Goal: Transaction & Acquisition: Purchase product/service

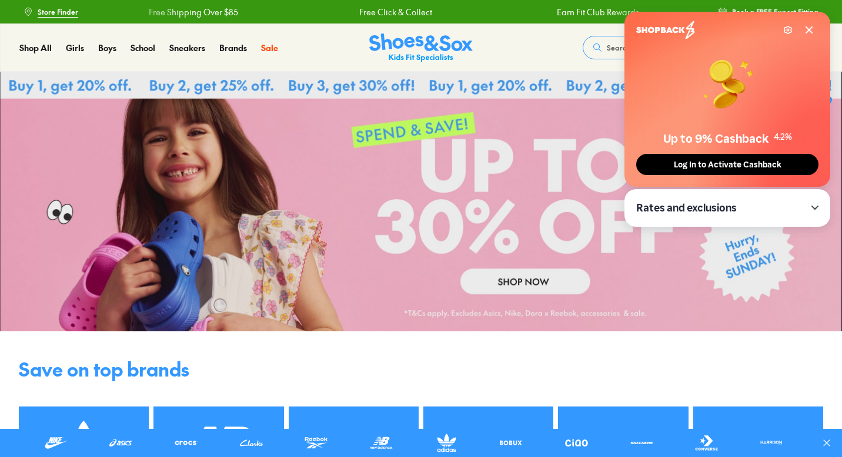
click at [712, 168] on span "Log In to Activate Cashback" at bounding box center [727, 165] width 115 height 10
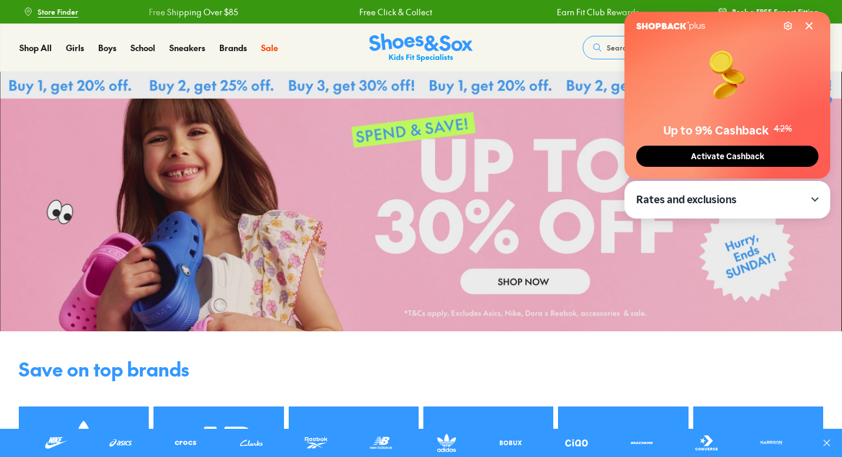
click at [810, 22] on icon at bounding box center [808, 25] width 9 height 9
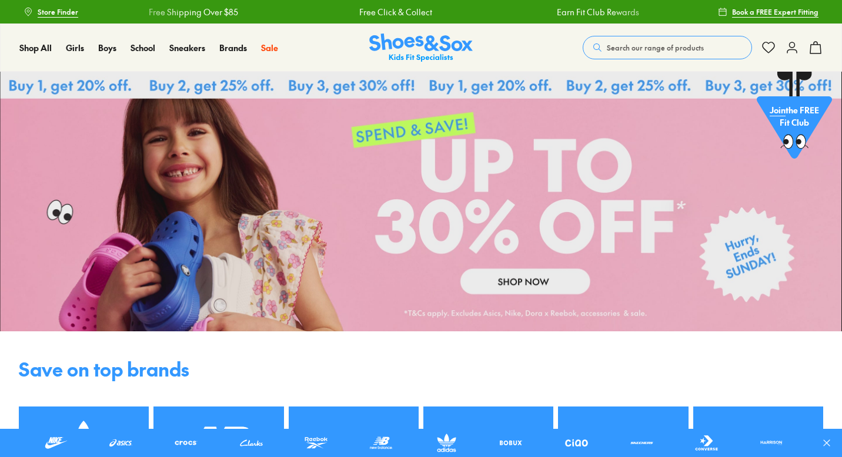
click at [787, 51] on icon at bounding box center [792, 48] width 14 height 14
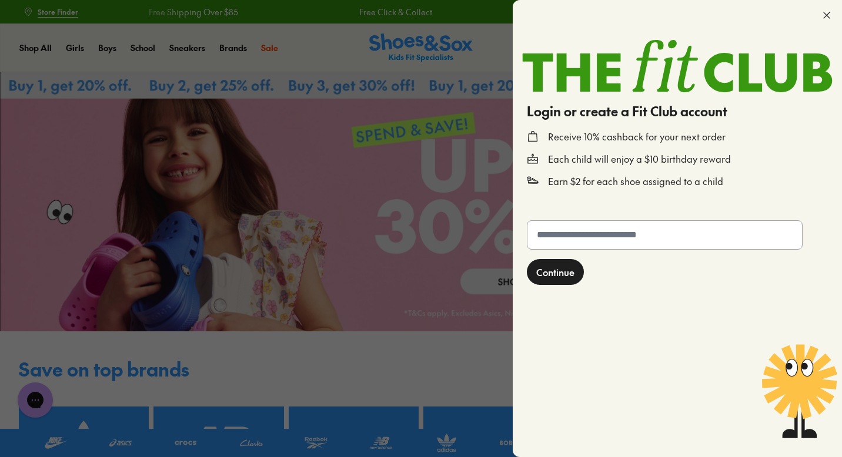
click at [565, 236] on input "text" at bounding box center [664, 235] width 275 height 28
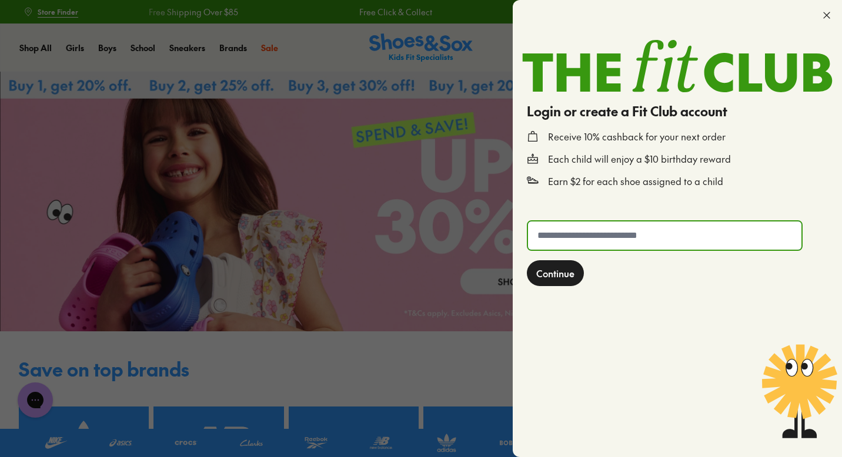
type input "**********"
click at [554, 280] on span "Continue" at bounding box center [555, 273] width 38 height 14
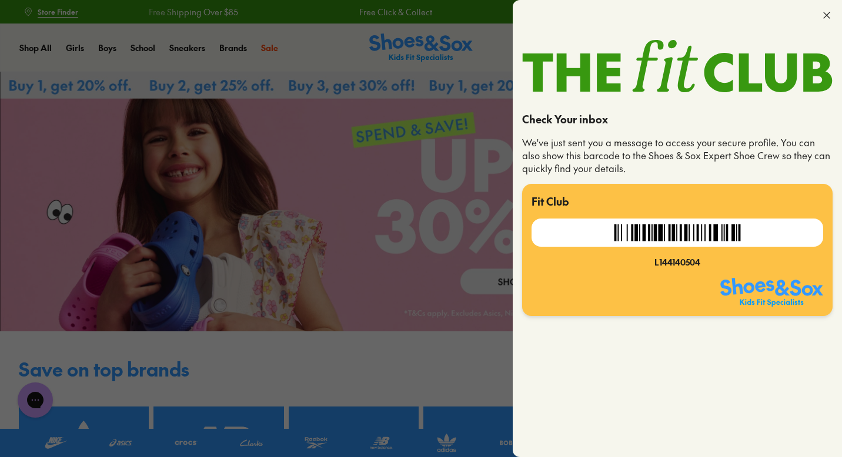
click at [827, 15] on icon at bounding box center [827, 15] width 12 height 12
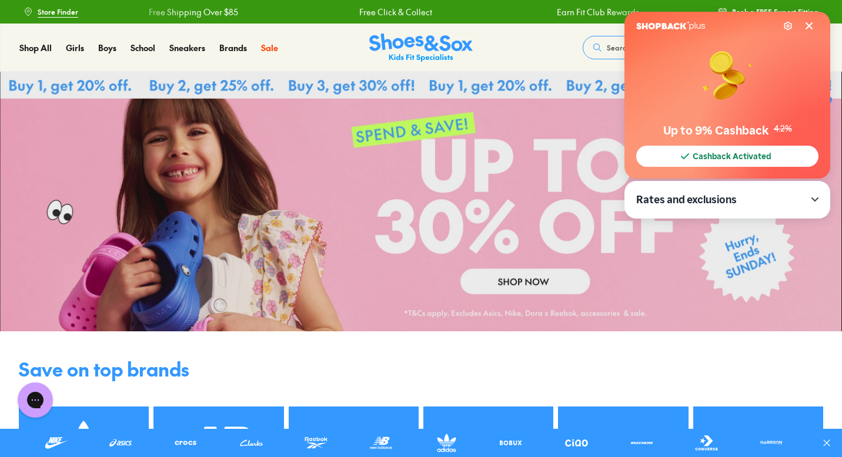
click at [809, 28] on icon at bounding box center [808, 25] width 9 height 9
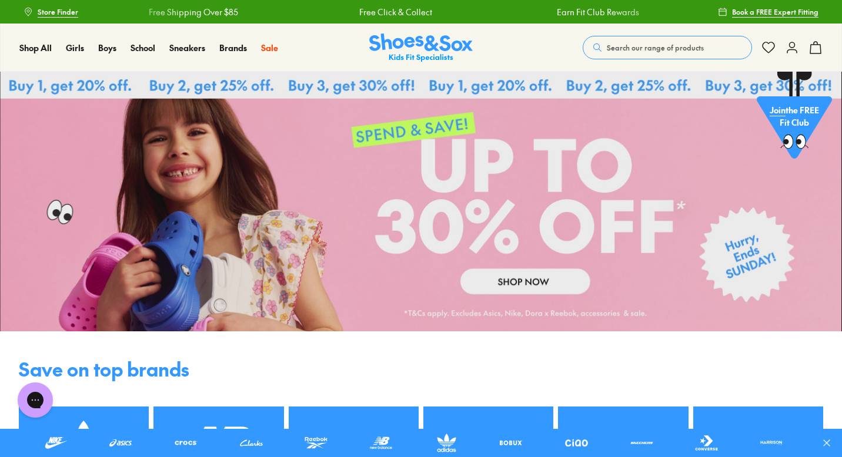
click at [794, 48] on icon at bounding box center [792, 48] width 14 height 14
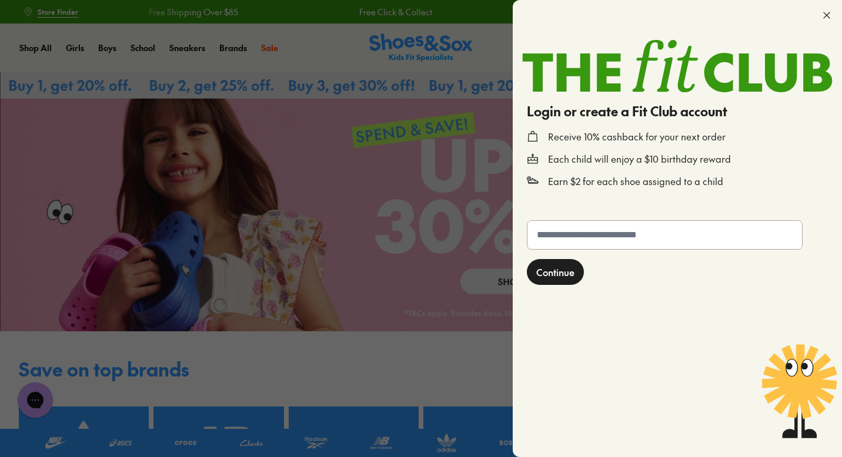
click at [509, 35] on div at bounding box center [421, 228] width 842 height 457
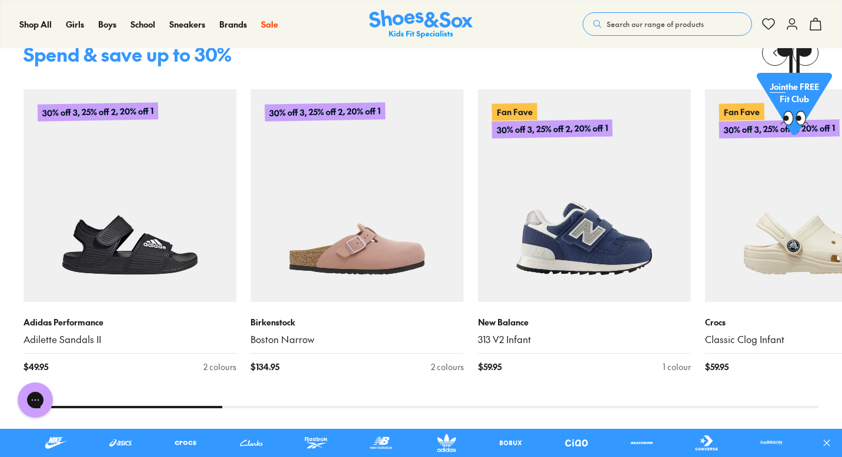
scroll to position [533, 0]
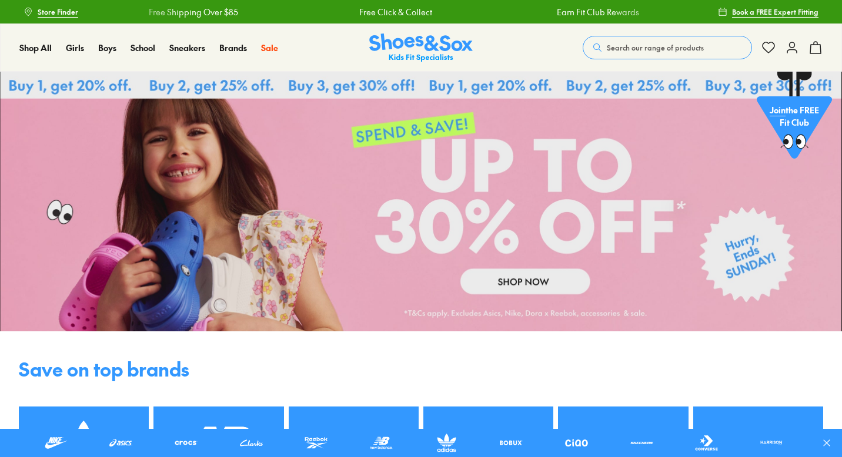
click at [785, 53] on icon at bounding box center [792, 48] width 14 height 14
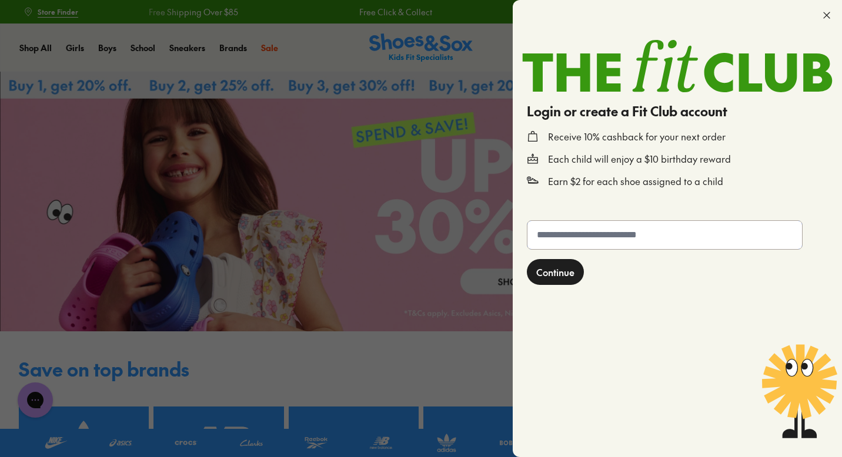
click at [599, 247] on input "text" at bounding box center [664, 235] width 275 height 28
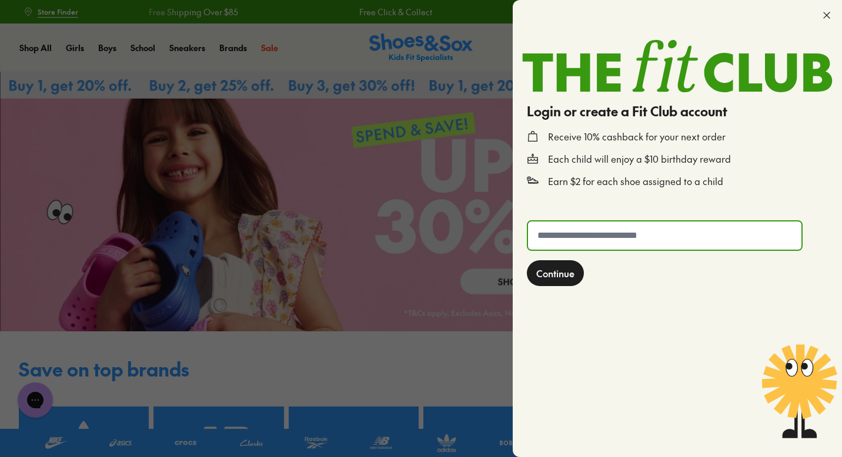
type input "**********"
click at [547, 282] on button "Continue" at bounding box center [555, 273] width 57 height 26
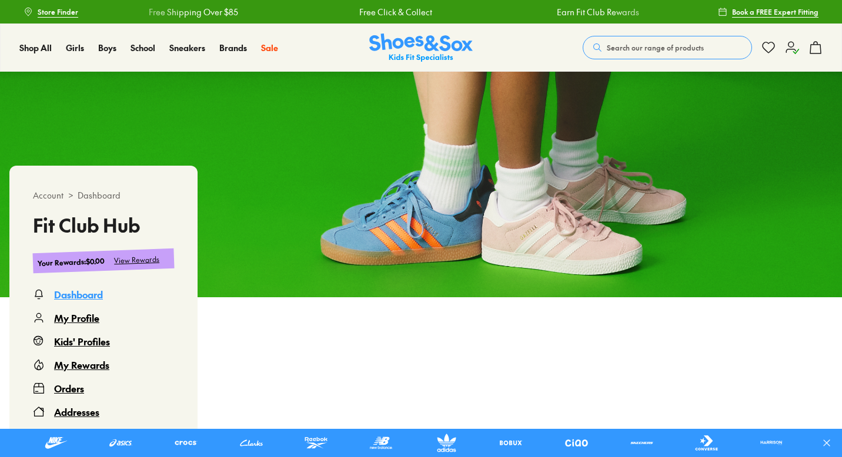
click at [85, 339] on div "Kids' Profiles" at bounding box center [82, 341] width 56 height 14
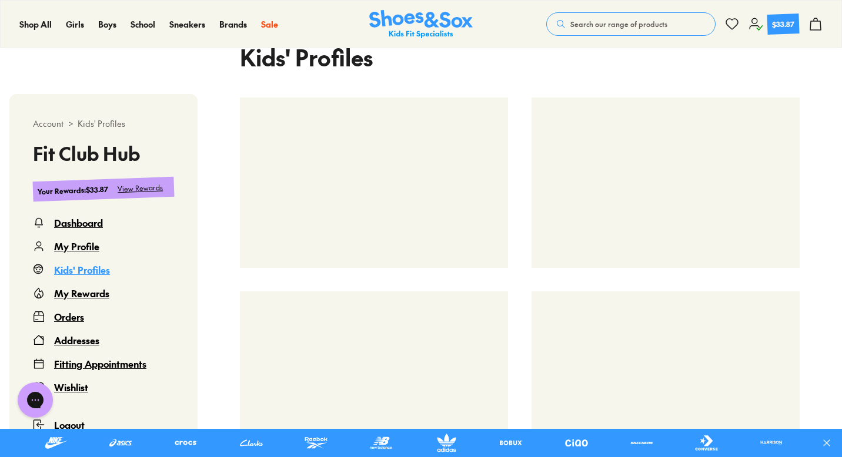
select select
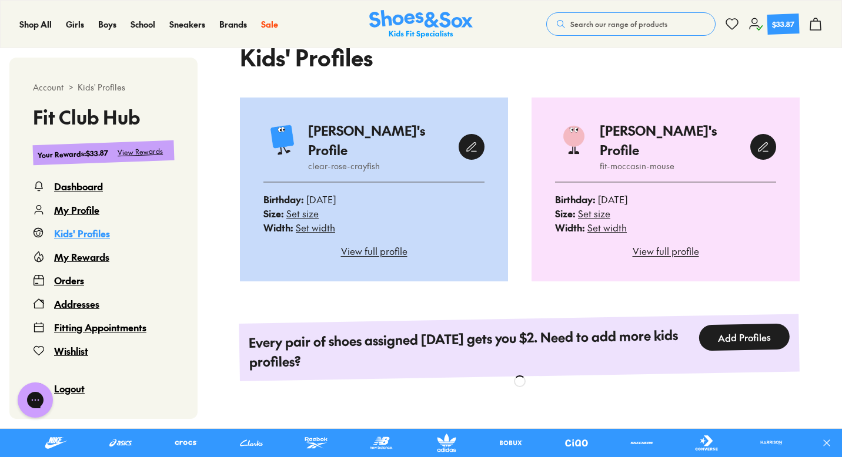
scroll to position [307, 0]
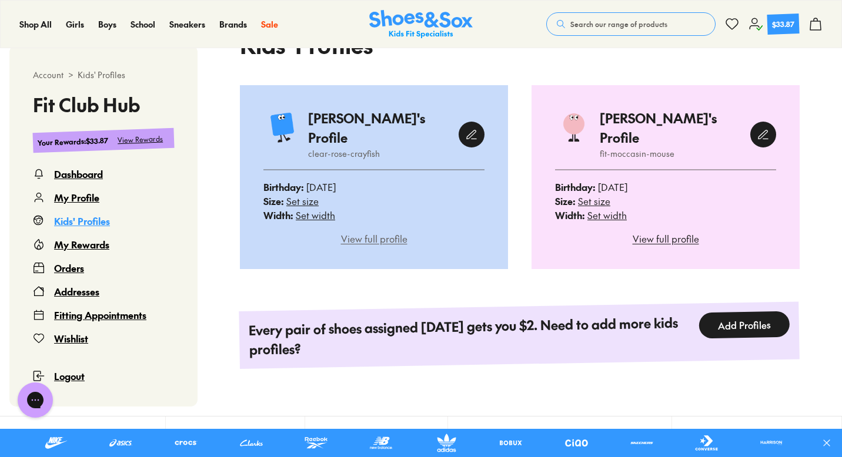
click at [418, 232] on div "View full profile" at bounding box center [373, 239] width 221 height 14
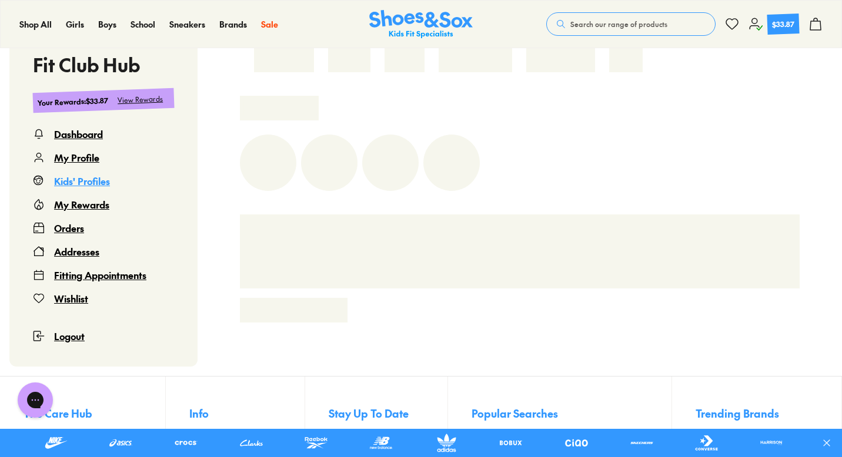
scroll to position [352, 0]
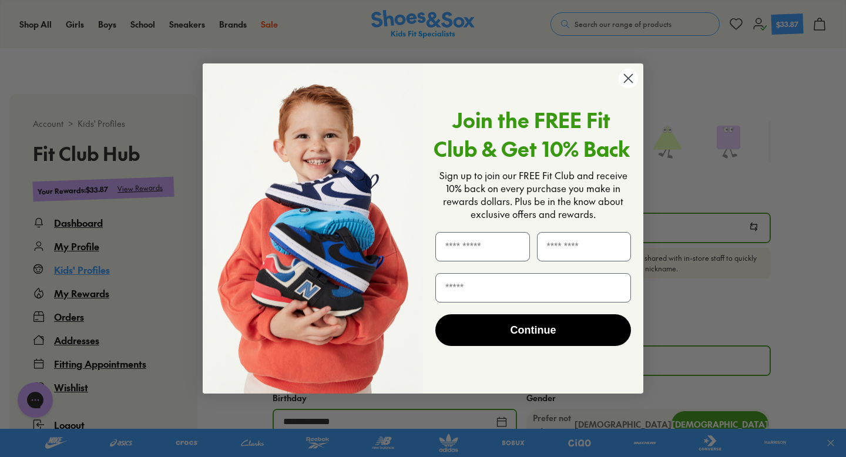
select select
click at [625, 81] on icon "Close dialog" at bounding box center [629, 78] width 8 height 8
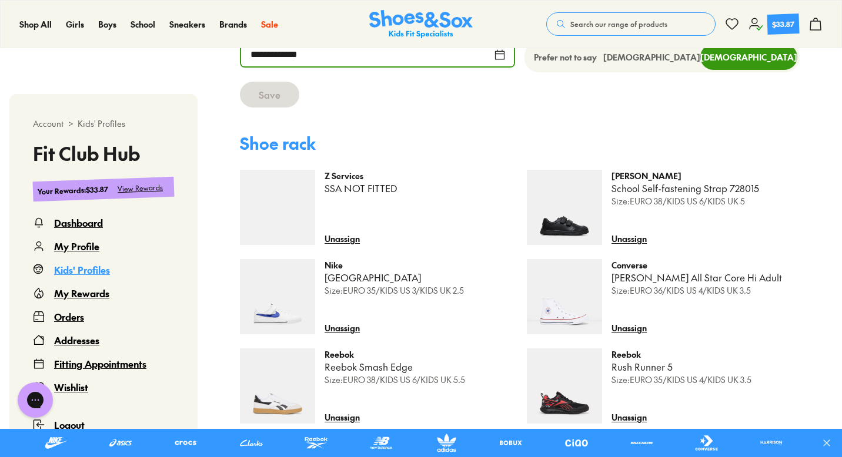
scroll to position [538, 0]
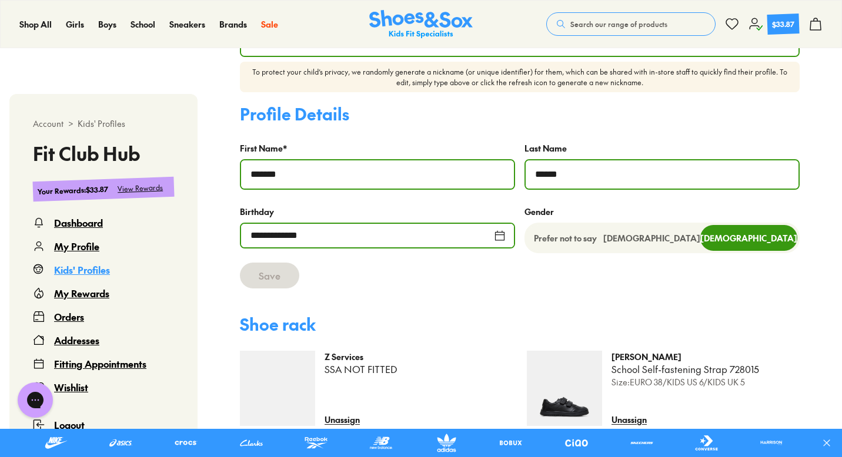
click at [109, 267] on div "Kids' Profiles" at bounding box center [82, 270] width 56 height 14
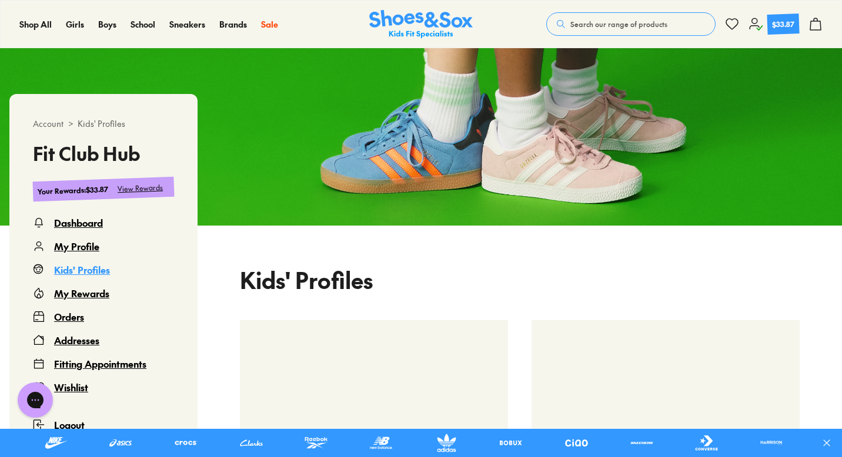
scroll to position [214, 0]
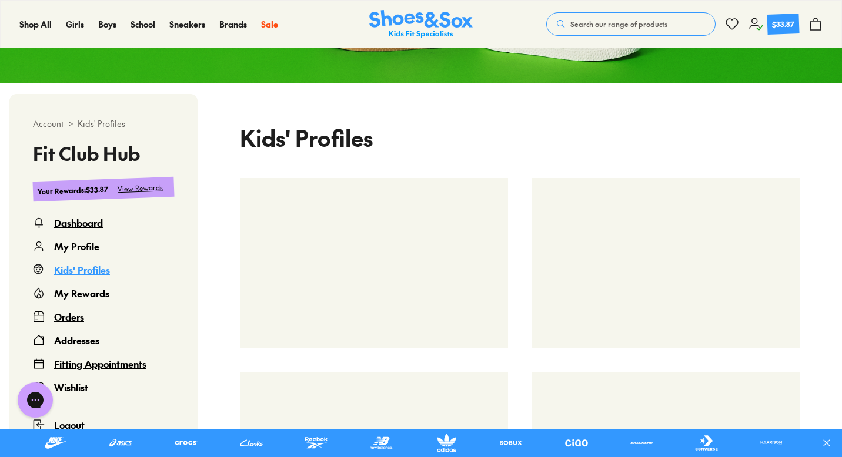
click at [629, 247] on div at bounding box center [665, 263] width 268 height 170
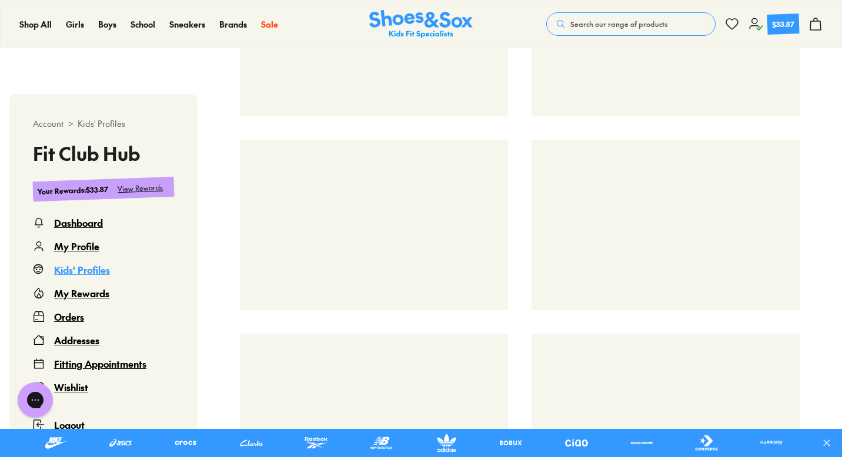
scroll to position [0, 0]
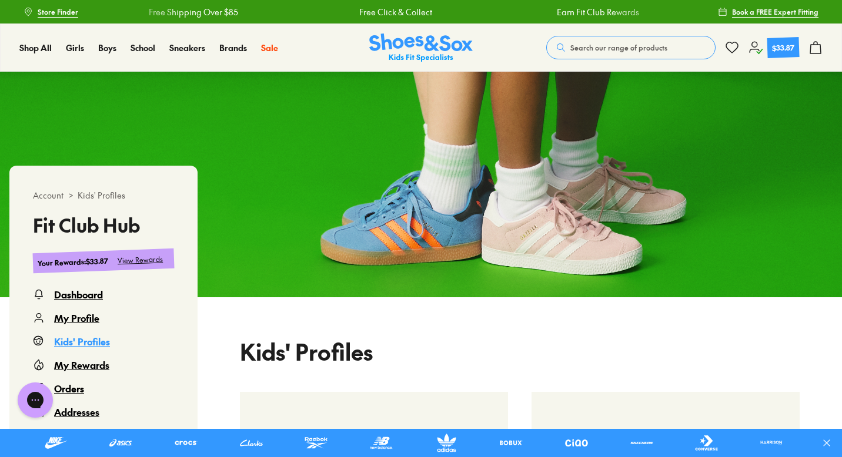
select select
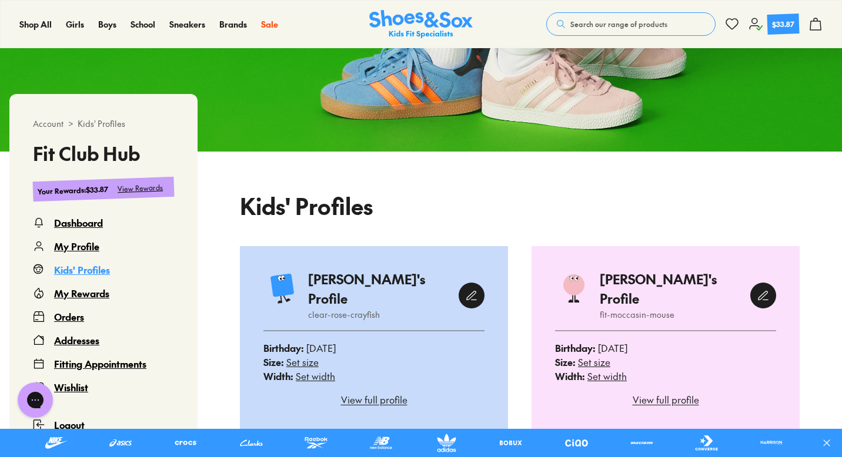
scroll to position [260, 0]
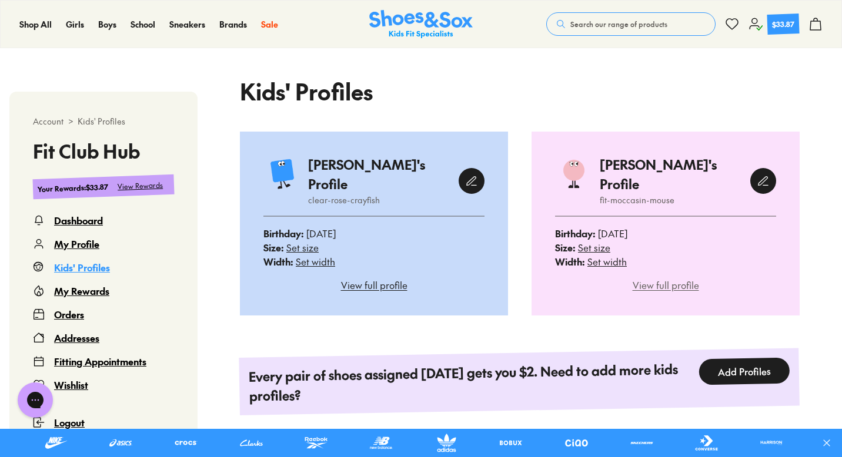
click at [643, 278] on div "View full profile" at bounding box center [665, 285] width 221 height 14
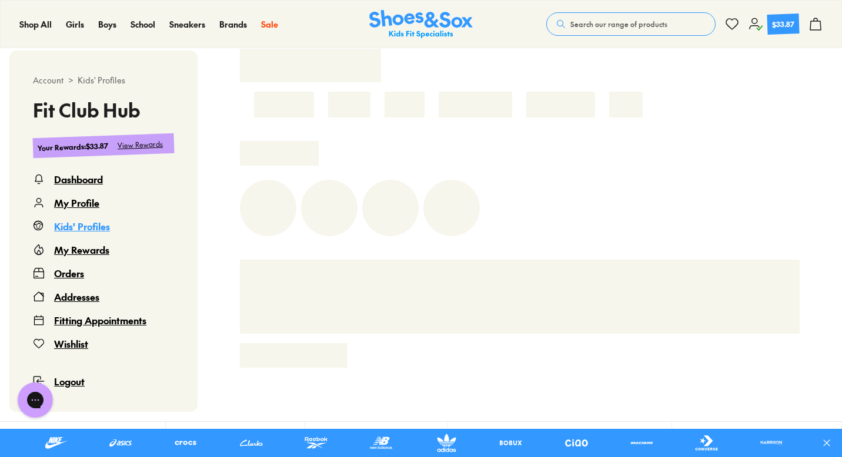
scroll to position [305, 0]
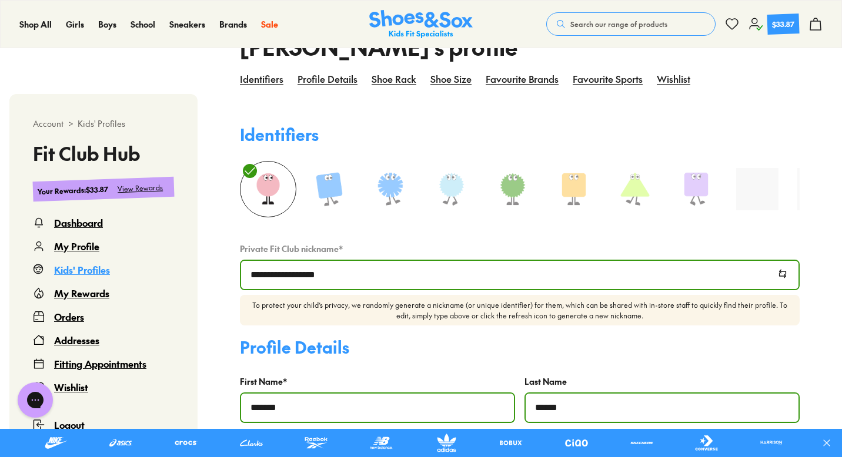
select select
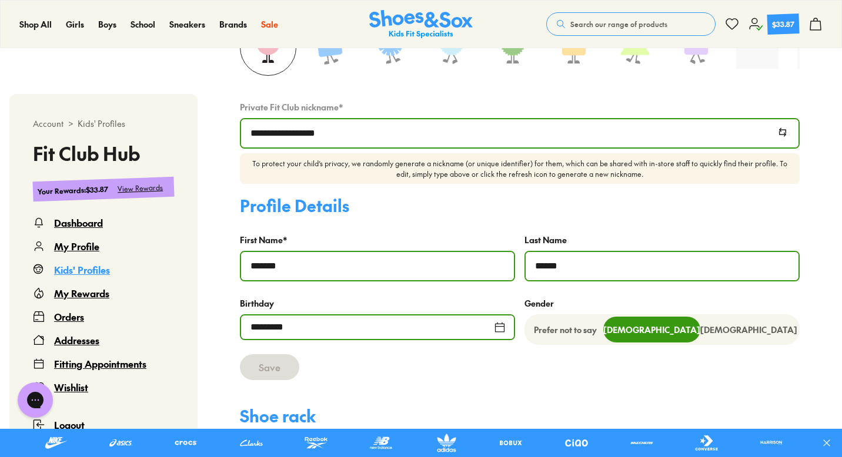
scroll to position [276, 0]
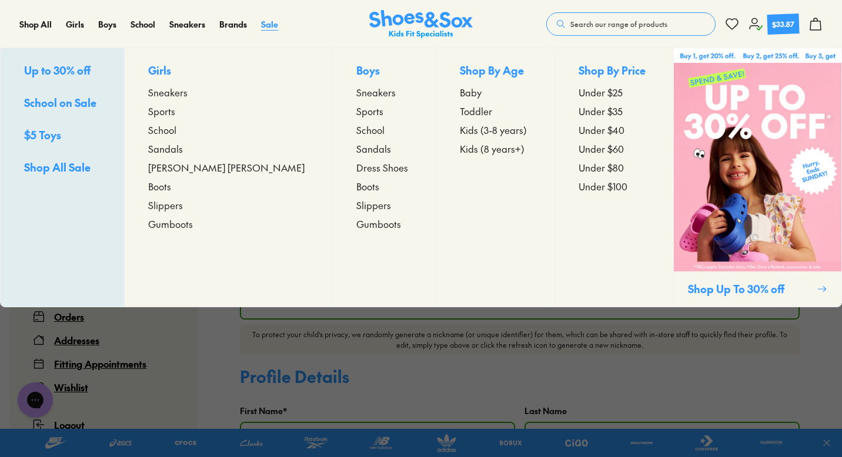
click at [267, 25] on span "Sale" at bounding box center [269, 24] width 17 height 12
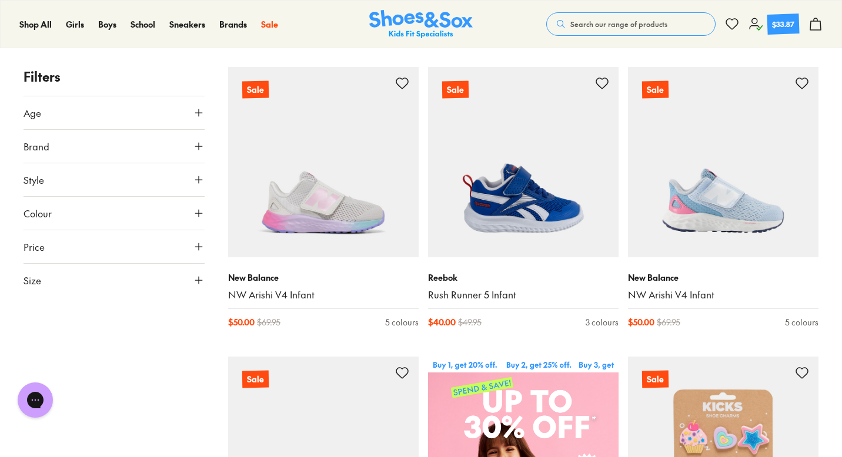
click at [200, 282] on icon at bounding box center [199, 281] width 12 height 12
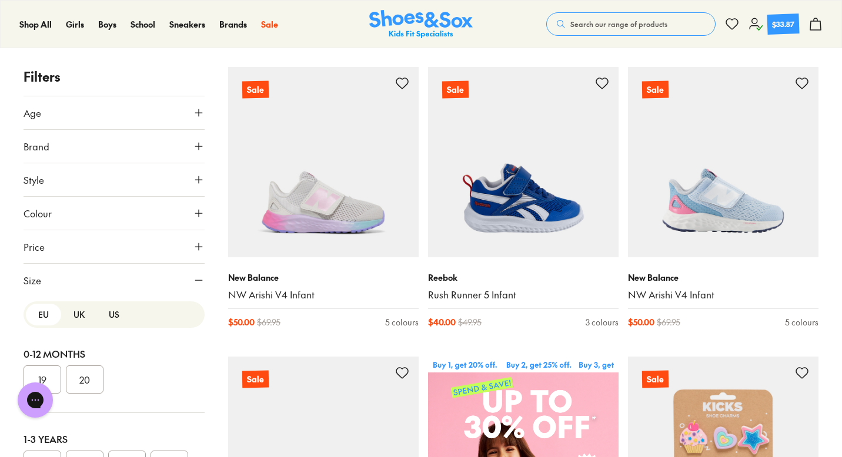
click at [109, 318] on button "US" at bounding box center [113, 315] width 35 height 22
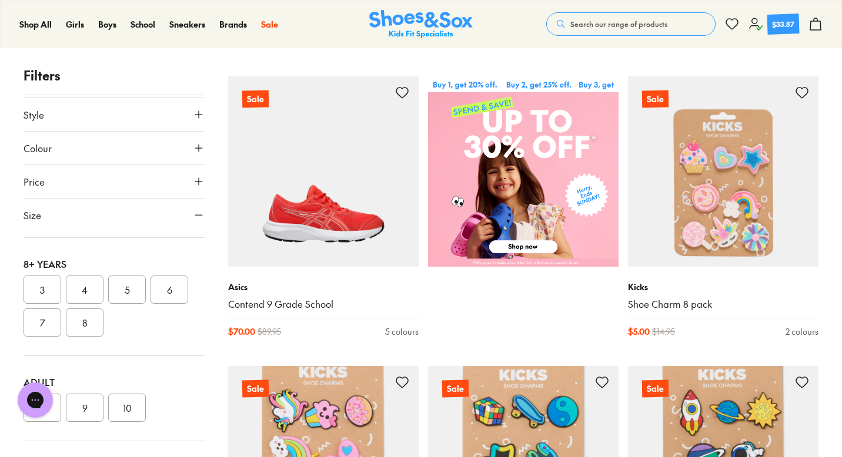
scroll to position [359, 0]
click at [86, 274] on button "4" at bounding box center [85, 277] width 38 height 28
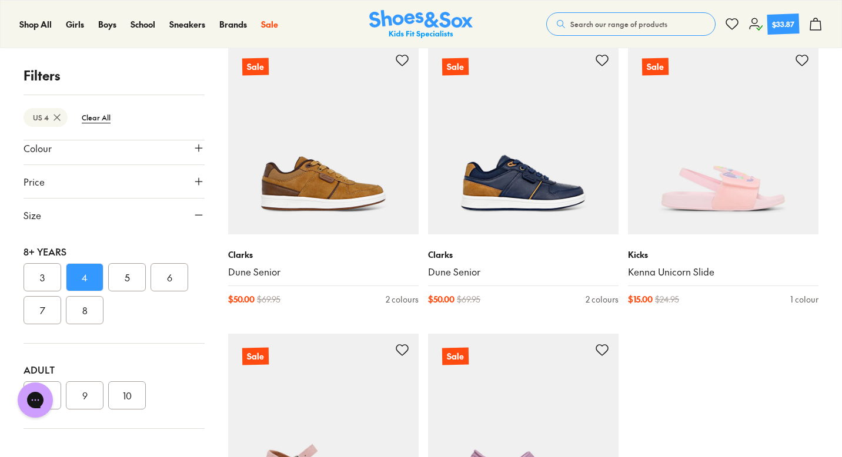
scroll to position [2802, 0]
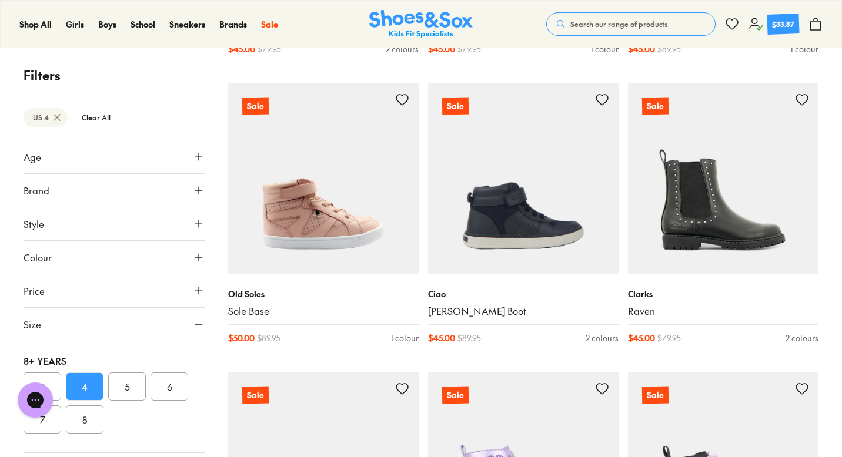
scroll to position [109, 0]
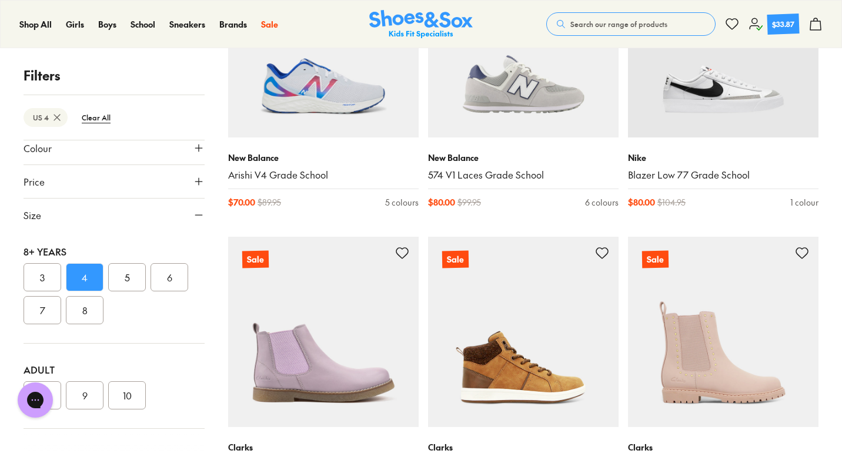
scroll to position [4926, 0]
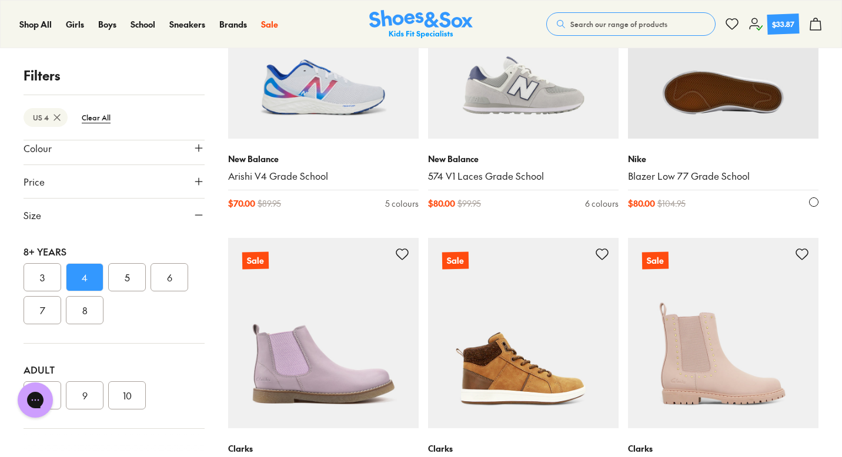
click at [724, 97] on img at bounding box center [723, 43] width 190 height 190
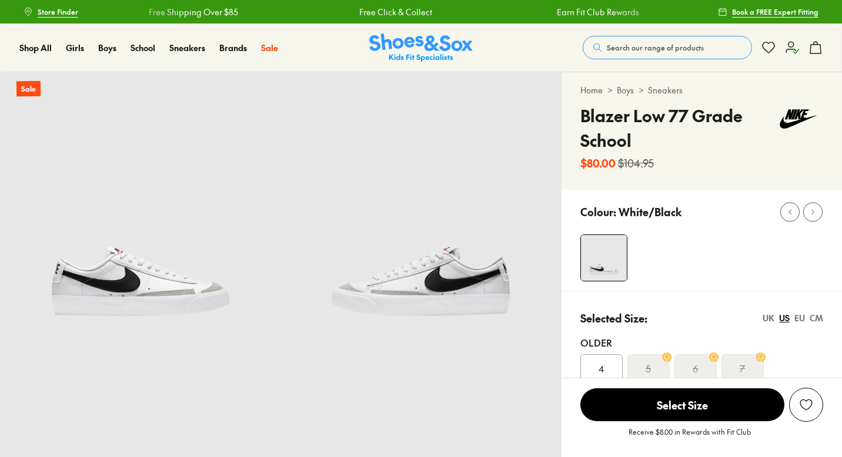
select select "*"
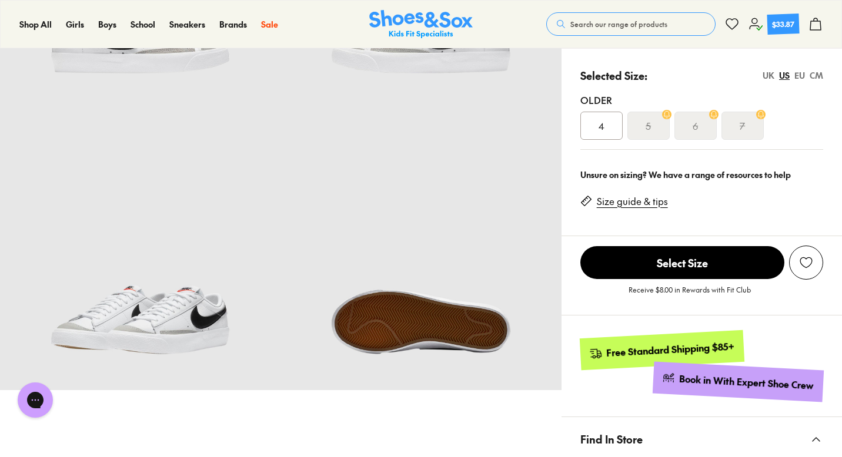
scroll to position [219, 0]
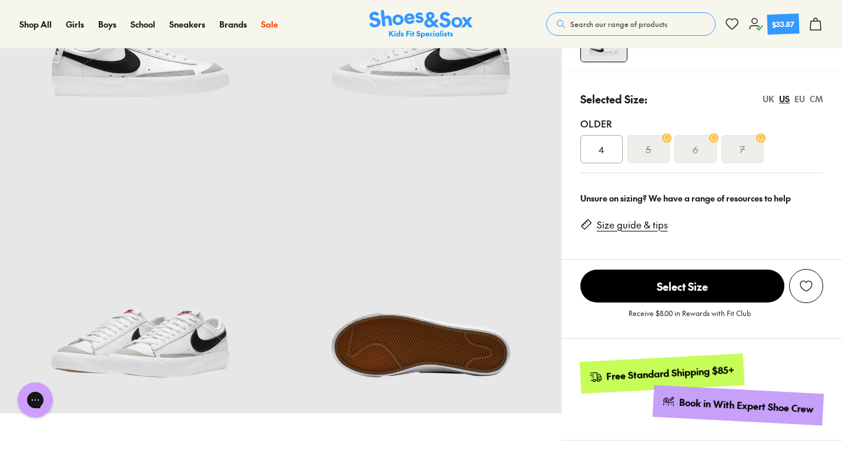
click at [599, 148] on span "4" at bounding box center [601, 149] width 6 height 14
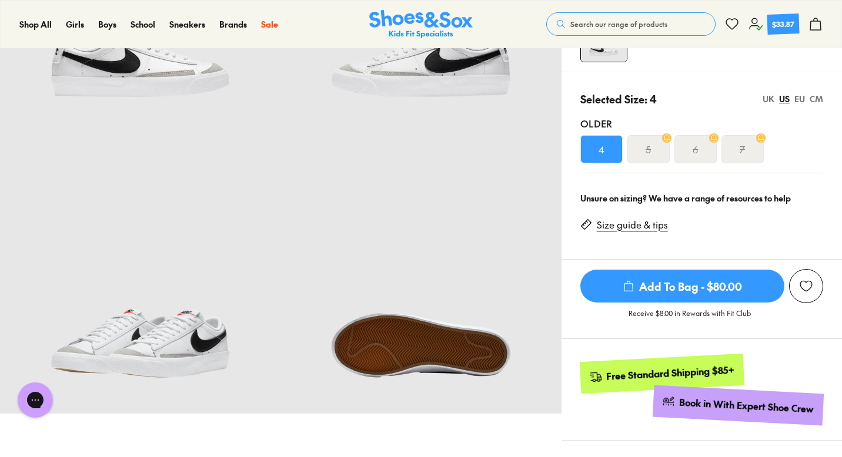
click at [707, 285] on span "Add To Bag - $80.00" at bounding box center [682, 286] width 204 height 33
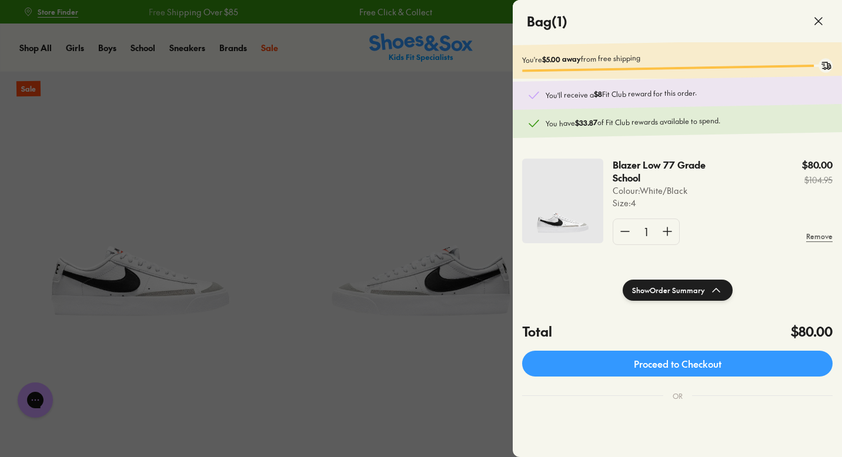
click at [471, 155] on div at bounding box center [421, 228] width 842 height 457
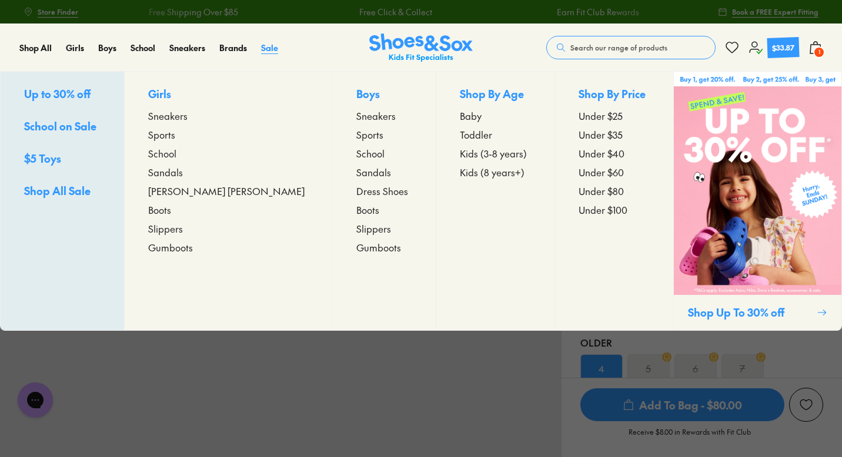
click at [269, 48] on span "Sale" at bounding box center [269, 48] width 17 height 12
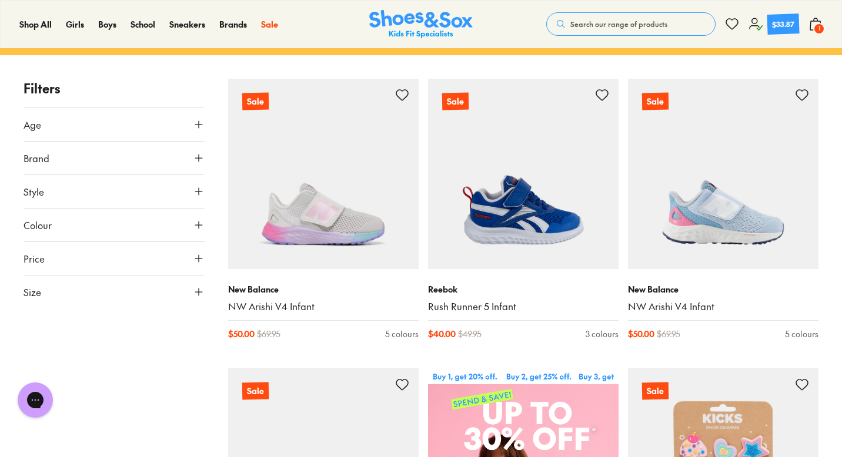
click at [193, 295] on icon at bounding box center [199, 292] width 12 height 12
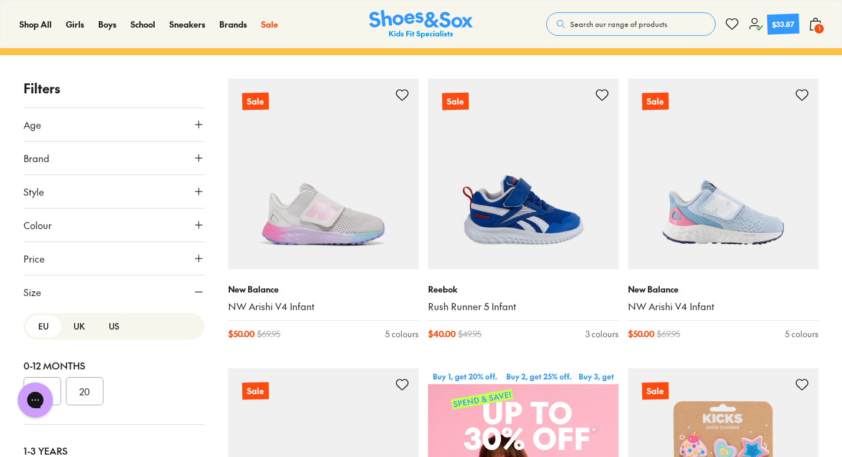
click at [78, 334] on button "UK" at bounding box center [78, 327] width 35 height 22
click at [105, 330] on button "US" at bounding box center [113, 327] width 35 height 22
click button "6"
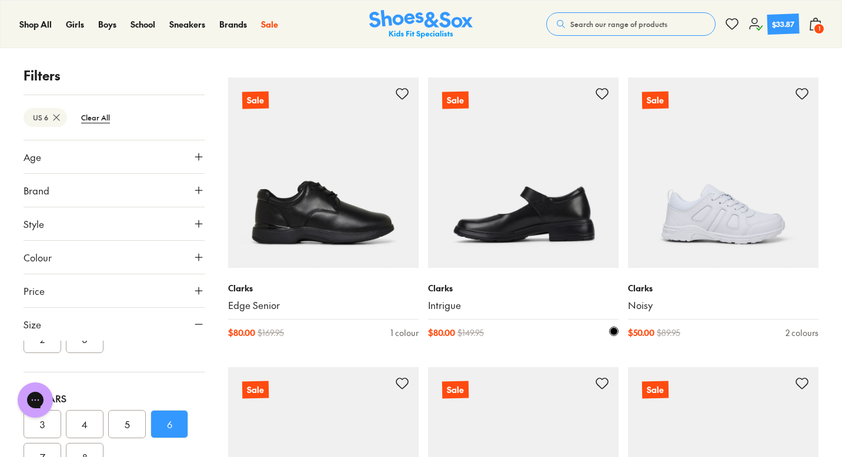
scroll to position [2192, 0]
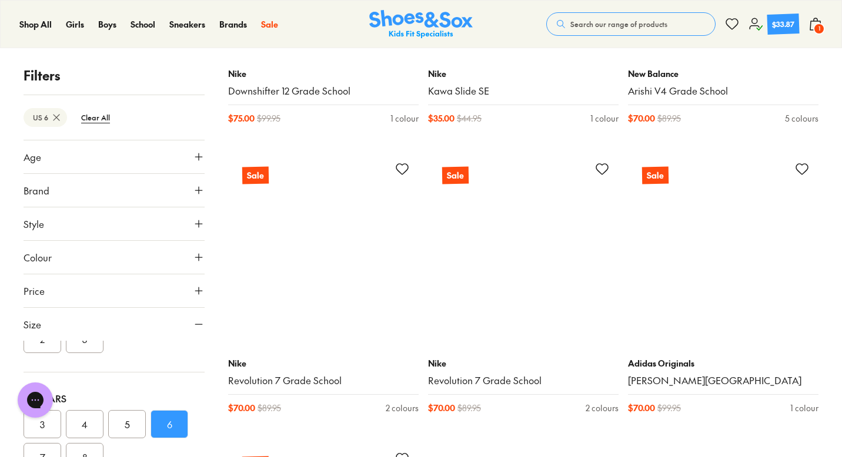
scroll to position [5895, 0]
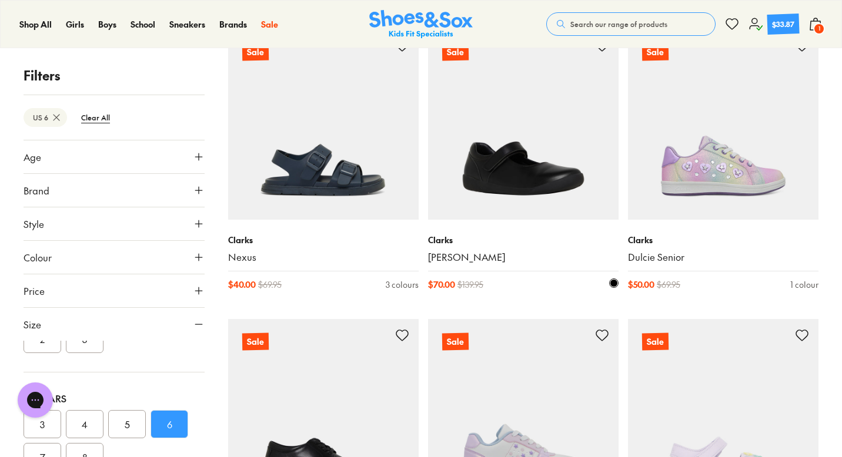
scroll to position [7754, 0]
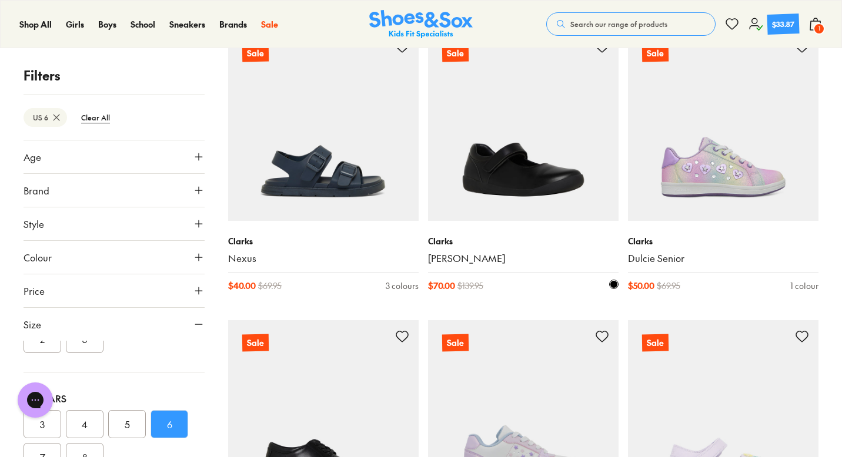
click img
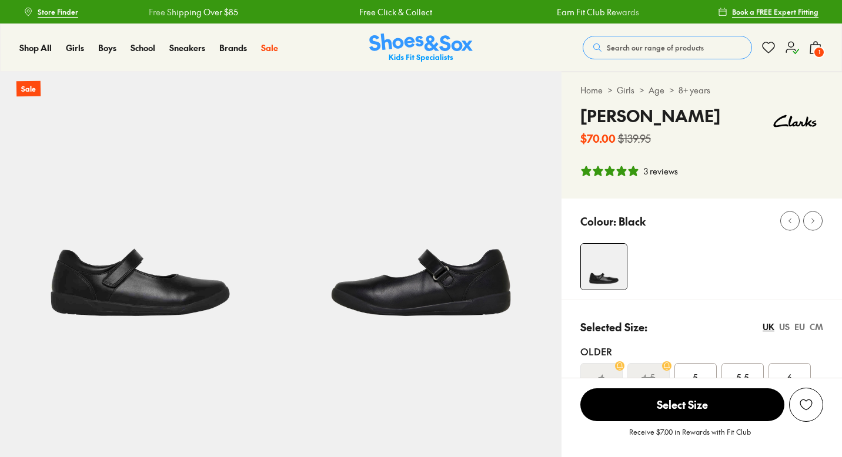
select select "*"
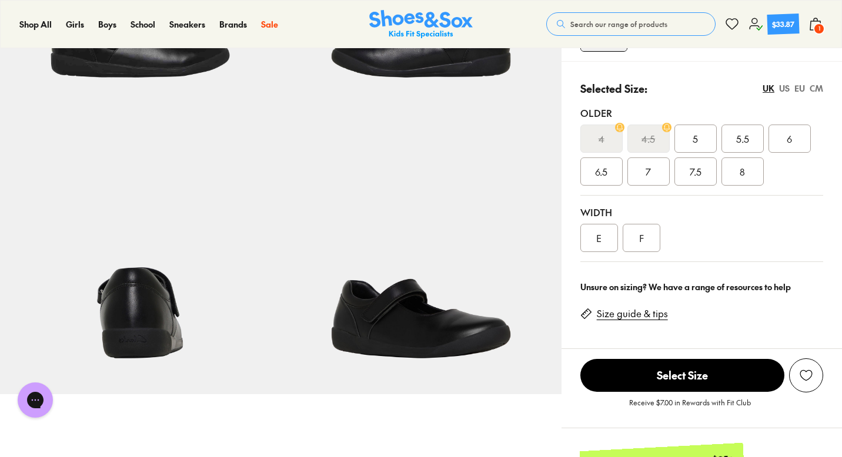
click at [787, 89] on div "US" at bounding box center [784, 88] width 11 height 12
click at [764, 88] on div "UK" at bounding box center [768, 88] width 12 height 12
click at [747, 131] on div "5.5" at bounding box center [742, 139] width 42 height 28
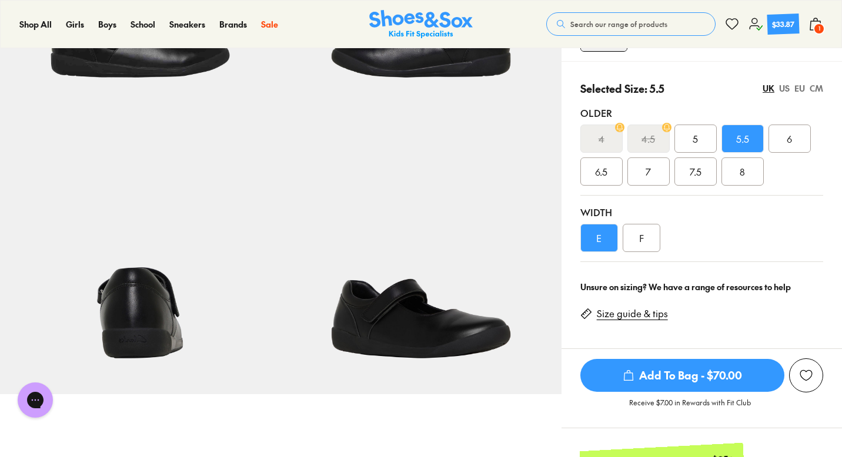
click at [670, 383] on span "Add To Bag - $70.00" at bounding box center [682, 375] width 204 height 33
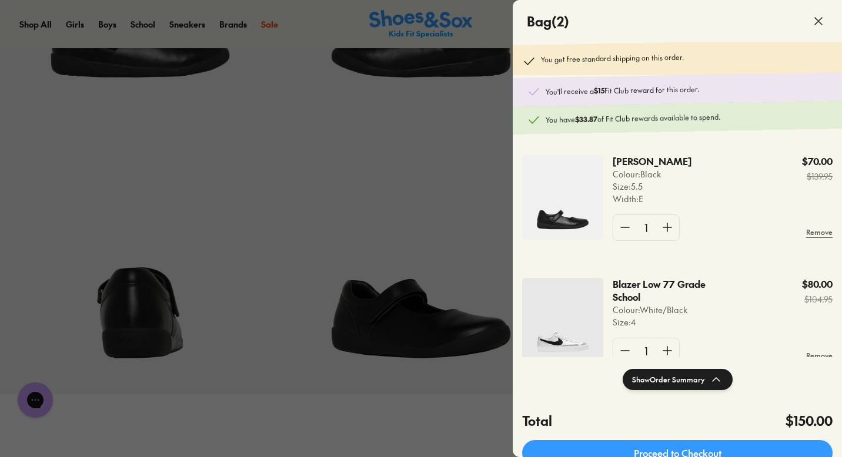
click at [461, 140] on div at bounding box center [421, 228] width 842 height 457
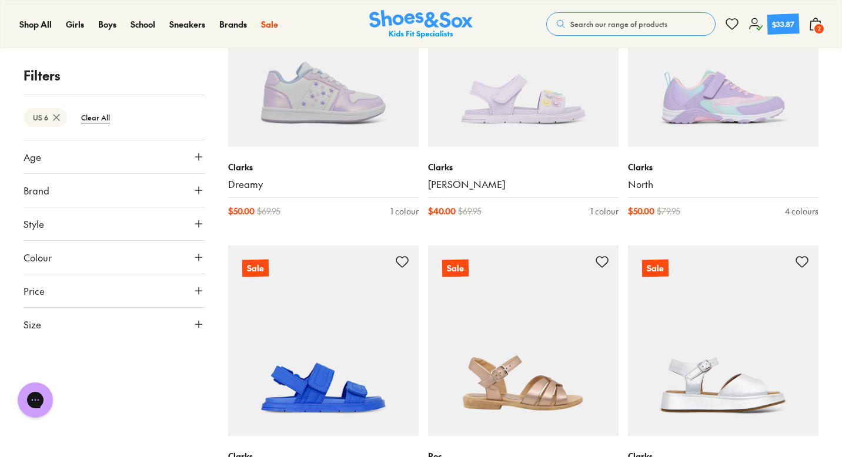
scroll to position [2081, 0]
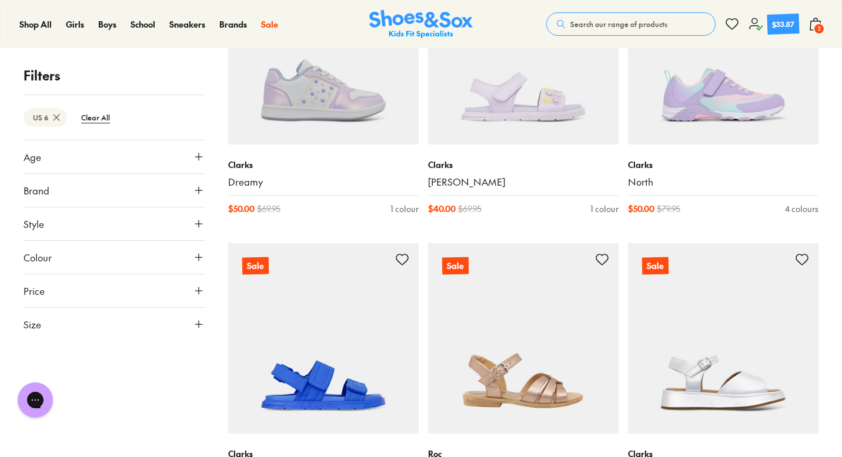
click at [120, 332] on button "Size" at bounding box center [114, 324] width 181 height 33
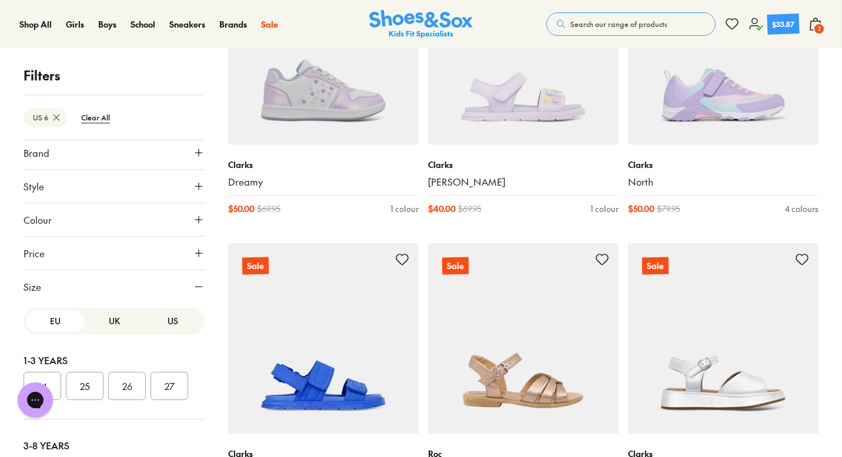
scroll to position [109, 0]
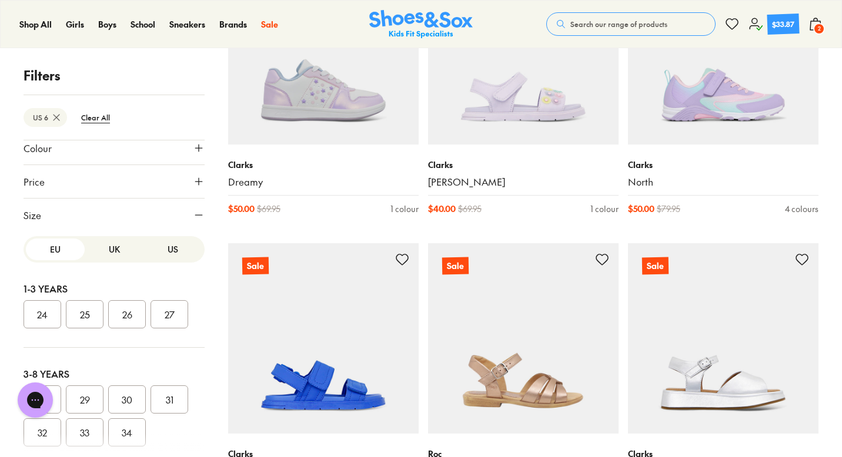
click at [166, 250] on button "US" at bounding box center [172, 250] width 59 height 22
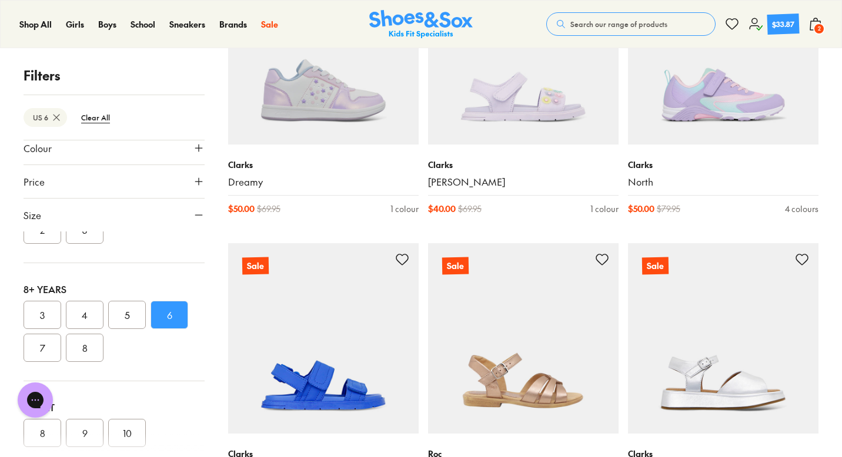
scroll to position [359, 0]
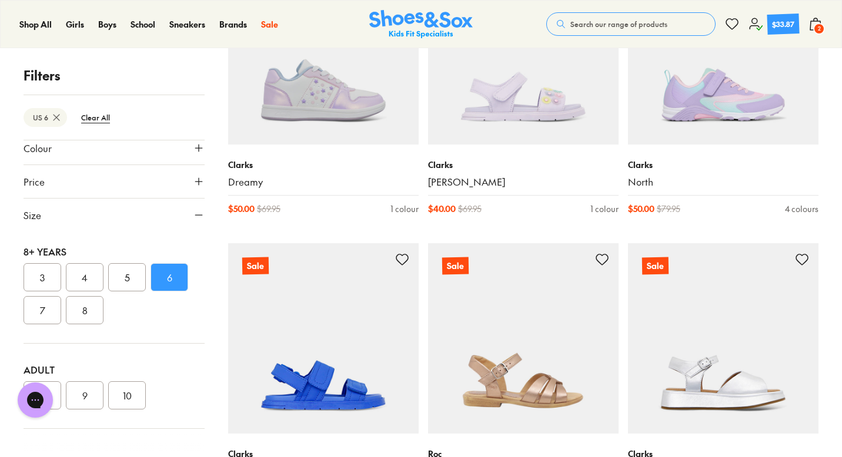
click at [168, 280] on button "6" at bounding box center [169, 277] width 38 height 28
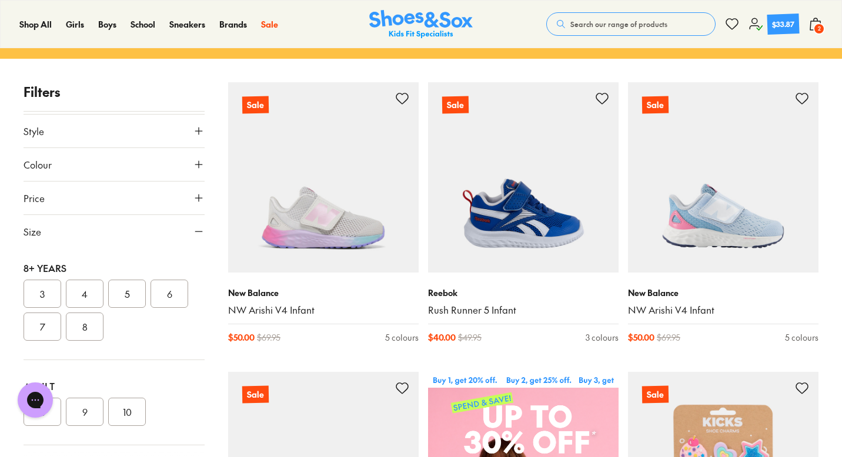
click at [169, 298] on button "6" at bounding box center [169, 294] width 38 height 28
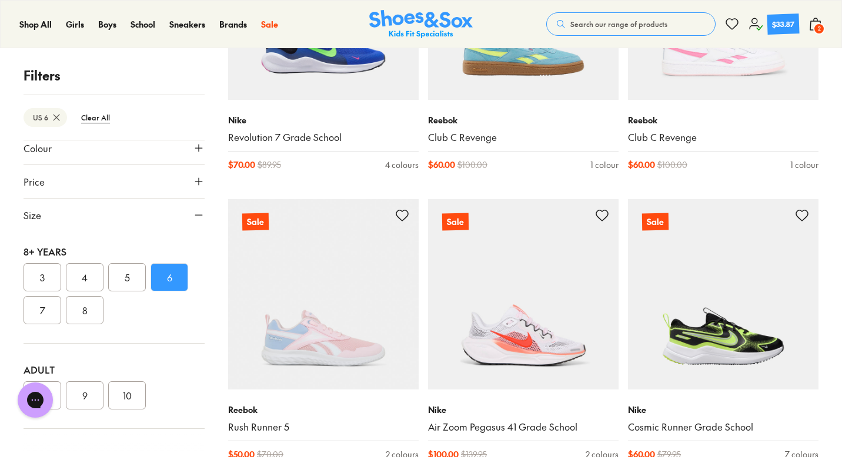
scroll to position [4167, 0]
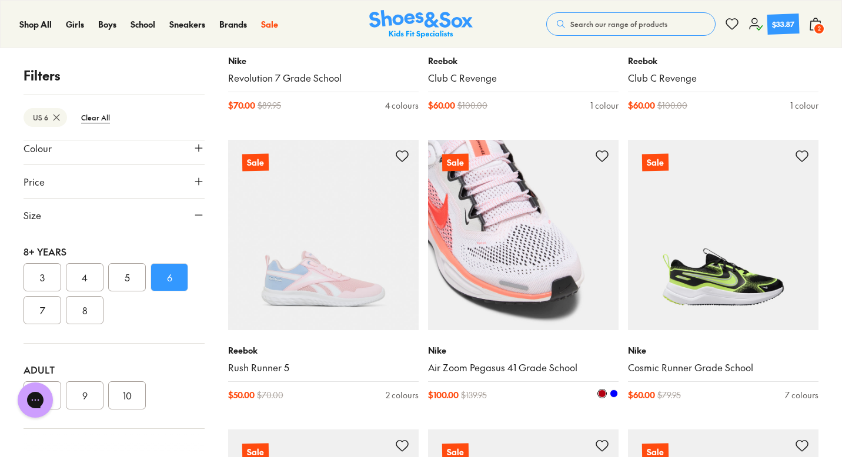
click at [545, 266] on img at bounding box center [523, 235] width 190 height 190
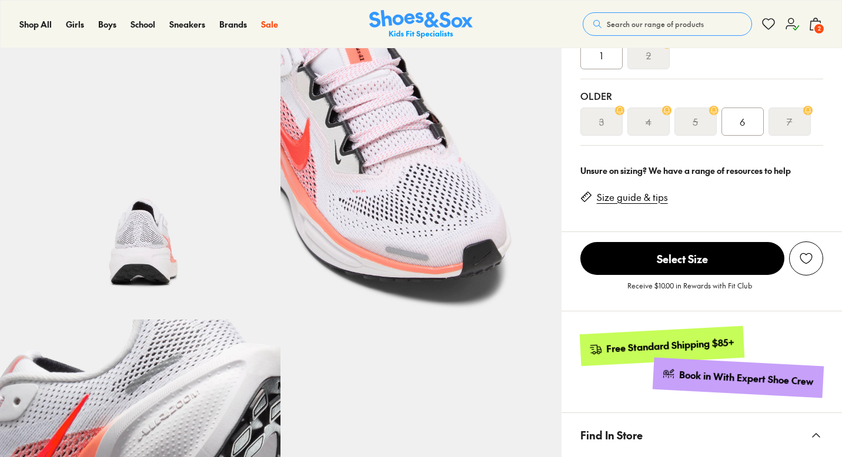
select select "*"
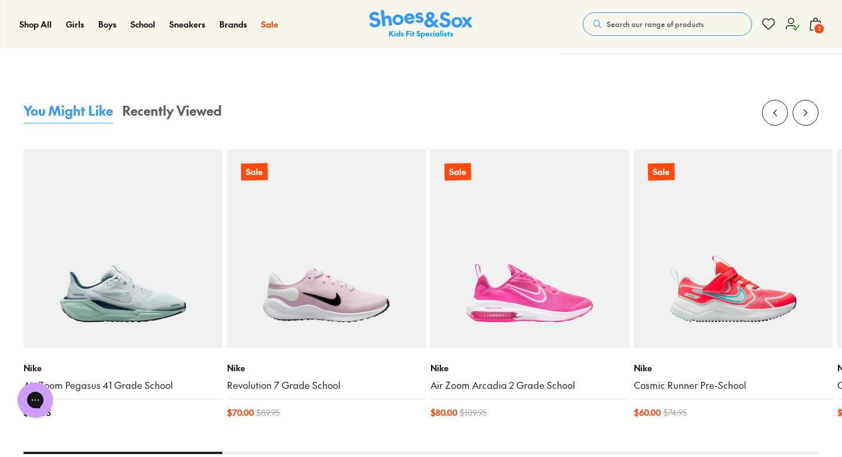
scroll to position [1147, 0]
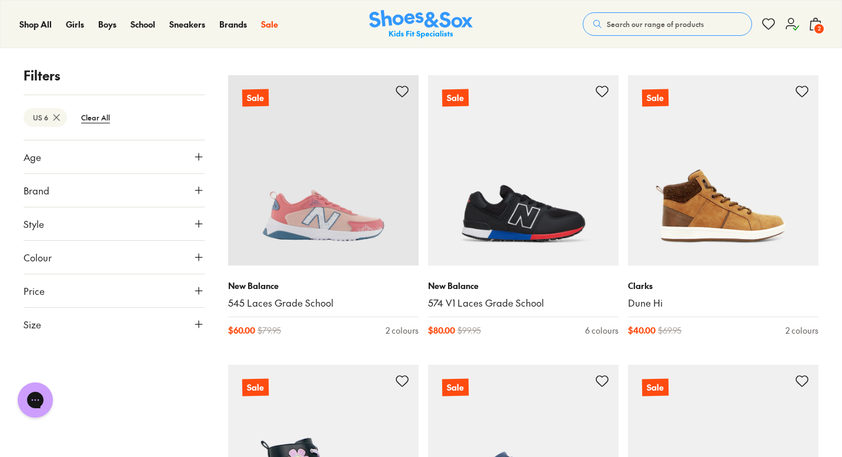
scroll to position [3454, 0]
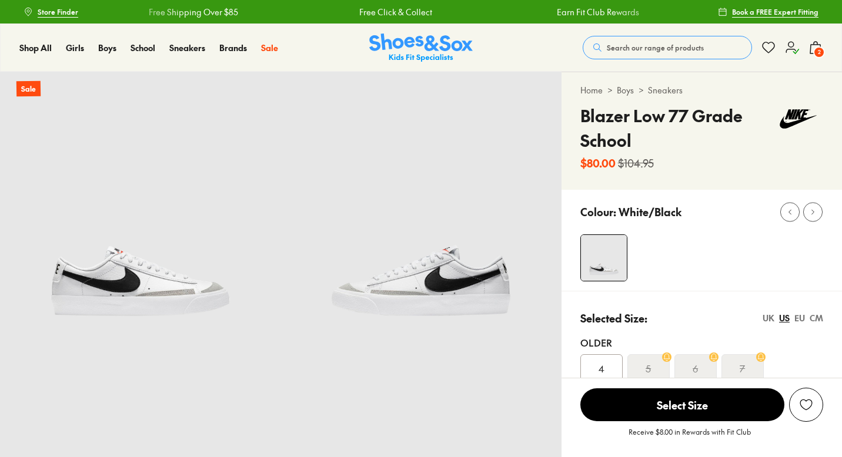
select select "*"
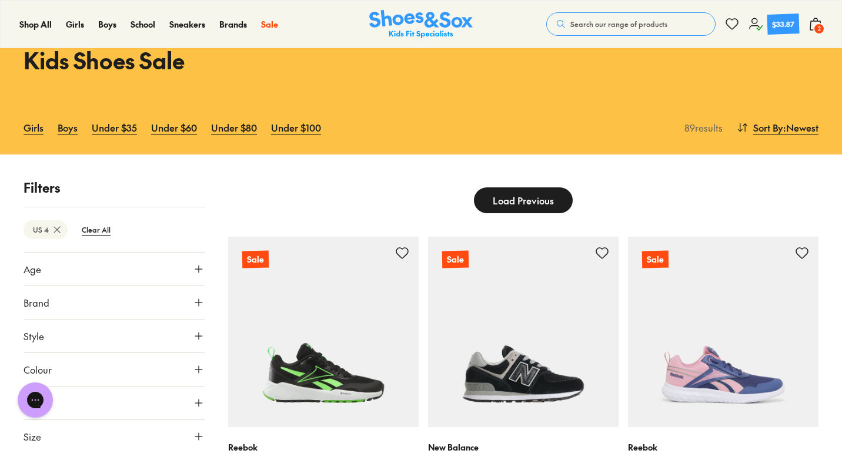
scroll to position [57, 0]
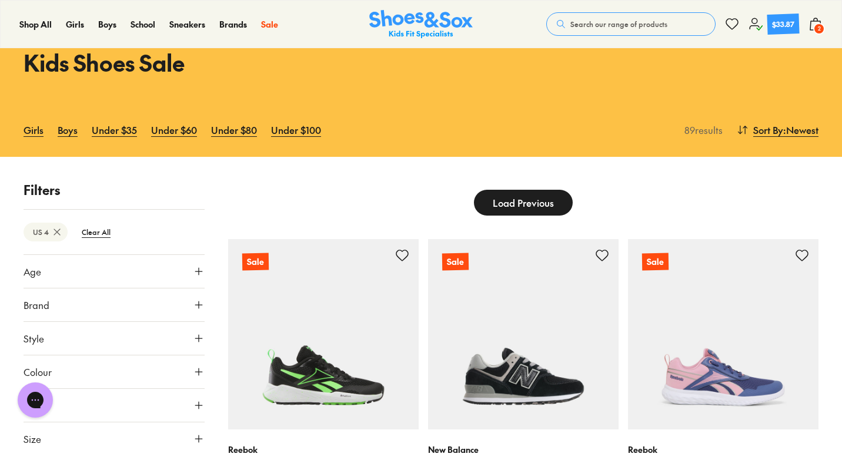
click at [499, 209] on span "Load Previous" at bounding box center [523, 203] width 61 height 14
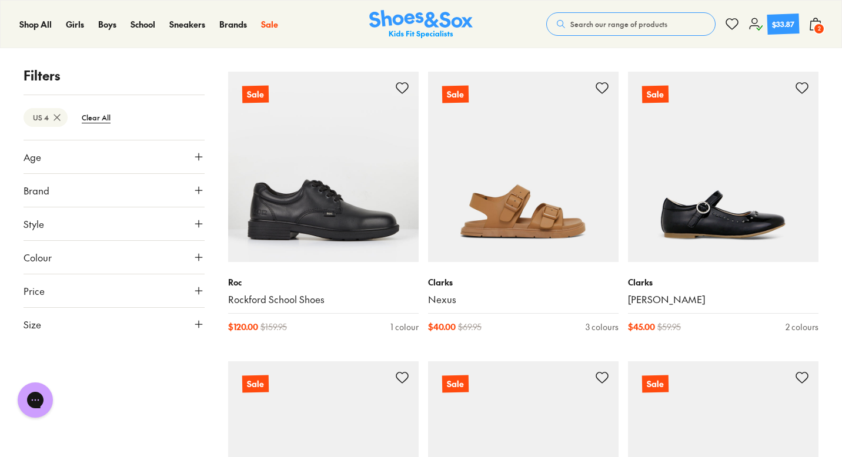
scroll to position [7777, 0]
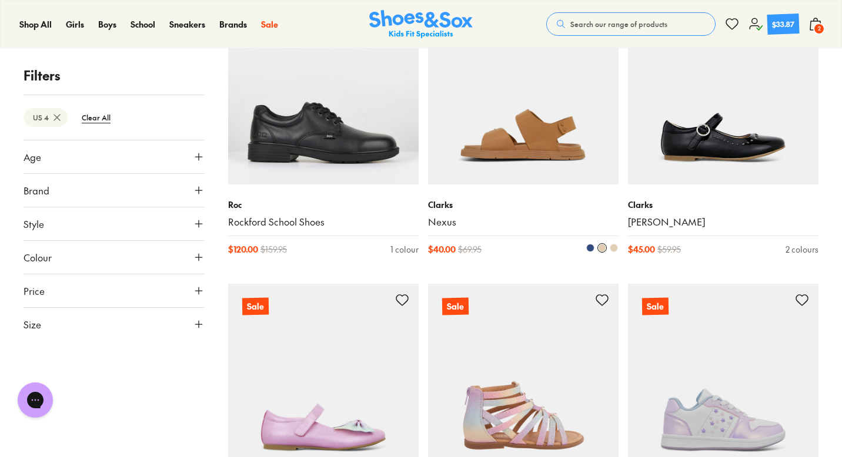
click at [566, 142] on img at bounding box center [523, 89] width 190 height 190
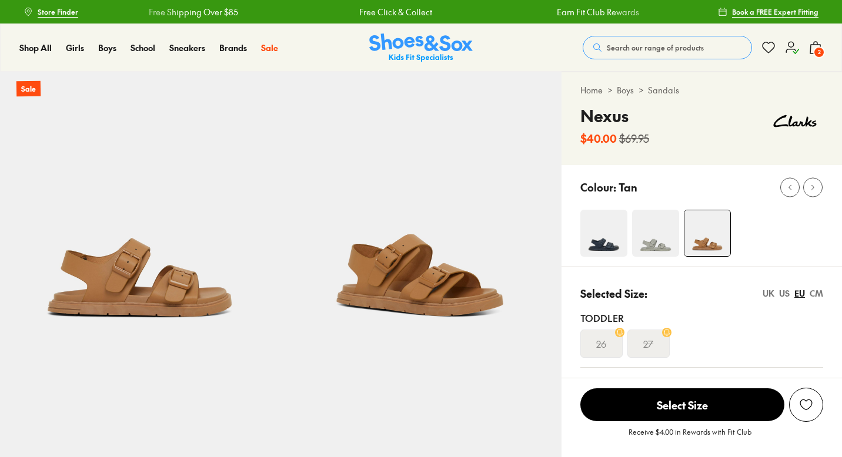
select select "*"
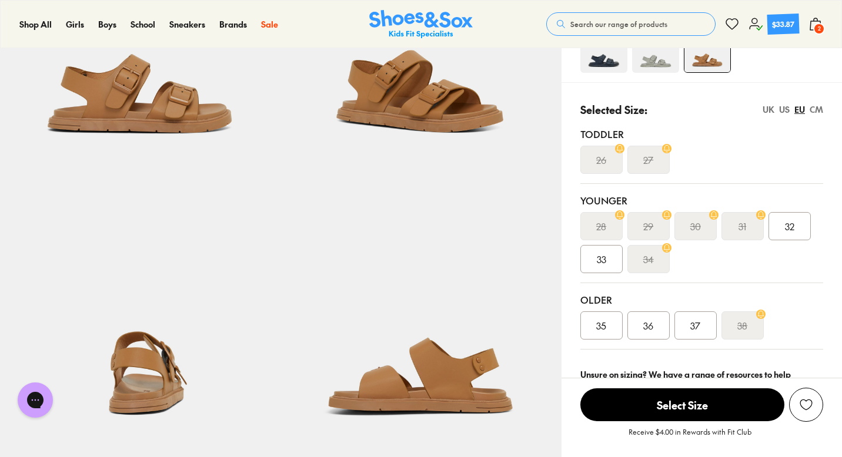
scroll to position [185, 0]
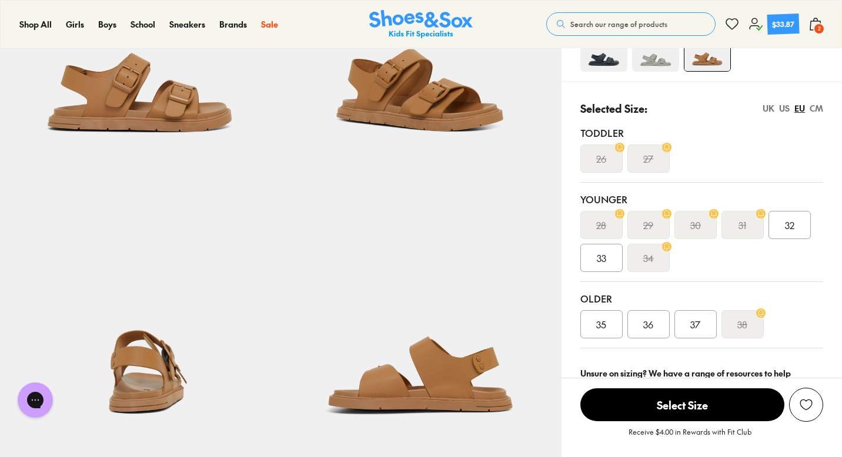
click at [783, 113] on div "US" at bounding box center [784, 108] width 11 height 12
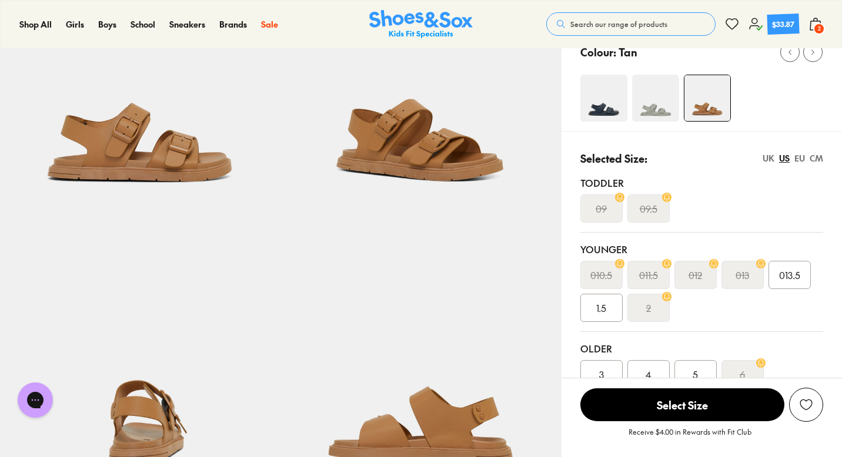
scroll to position [132, 0]
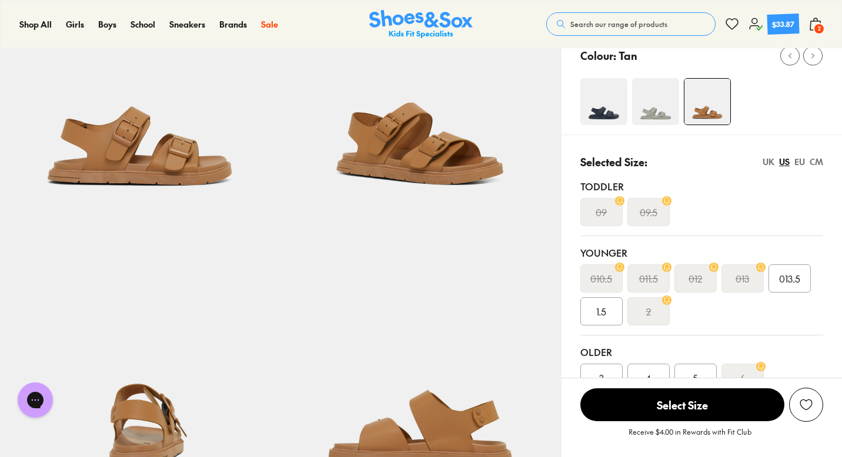
click at [649, 115] on img at bounding box center [655, 101] width 47 height 47
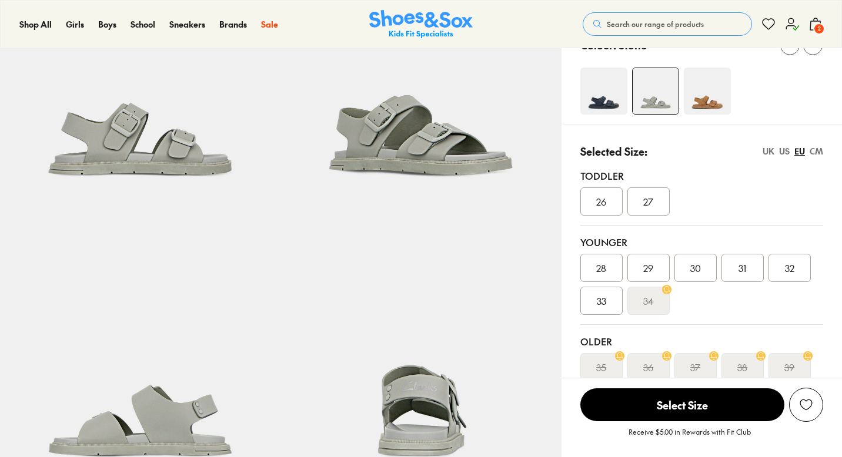
select select "*"
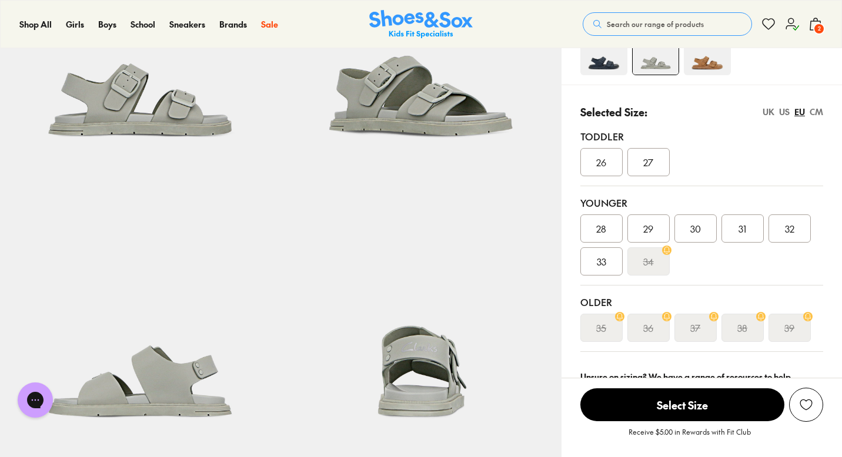
click at [606, 55] on img at bounding box center [603, 51] width 47 height 47
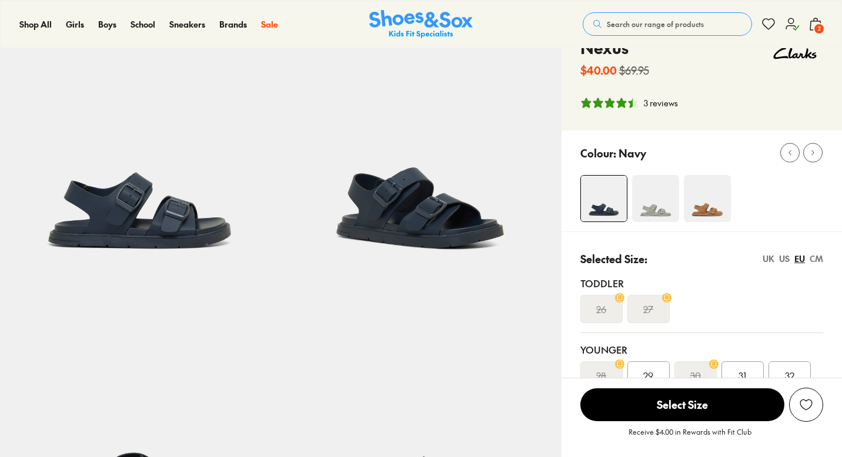
select select "*"
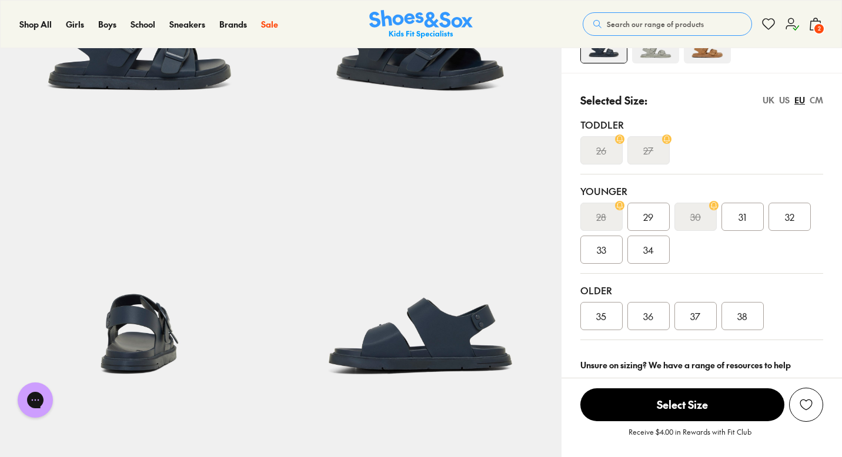
scroll to position [119, 0]
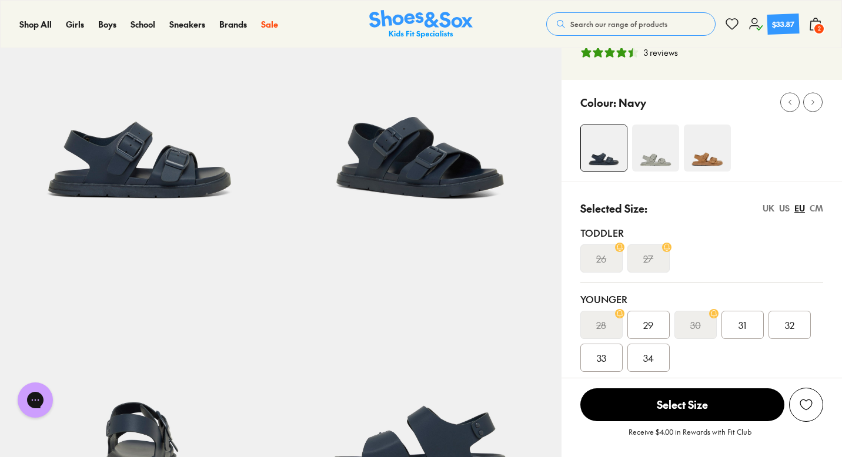
click at [781, 206] on div "US" at bounding box center [784, 208] width 11 height 12
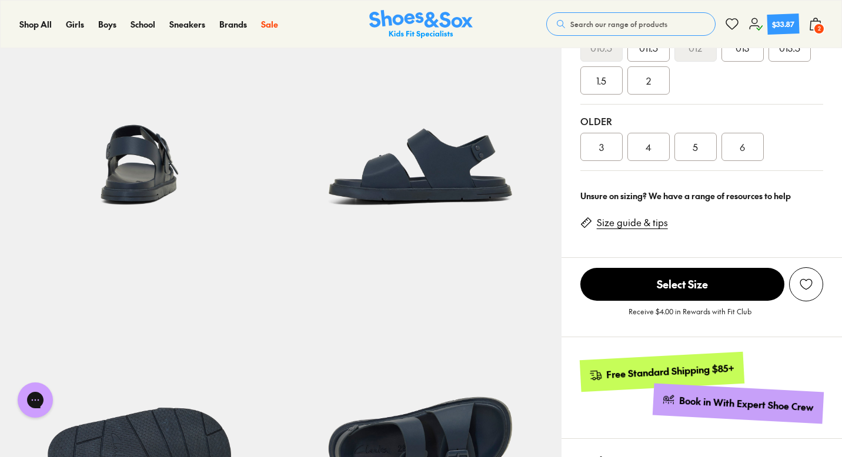
scroll to position [421, 0]
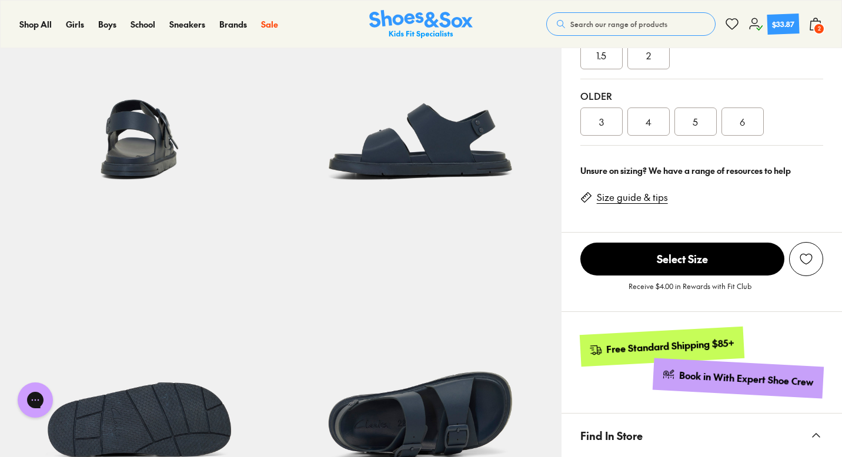
click at [749, 111] on div "6" at bounding box center [742, 122] width 42 height 28
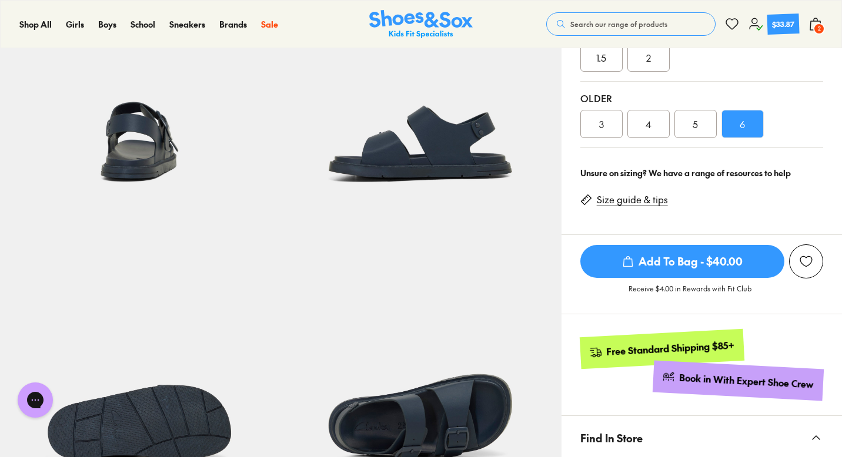
scroll to position [420, 0]
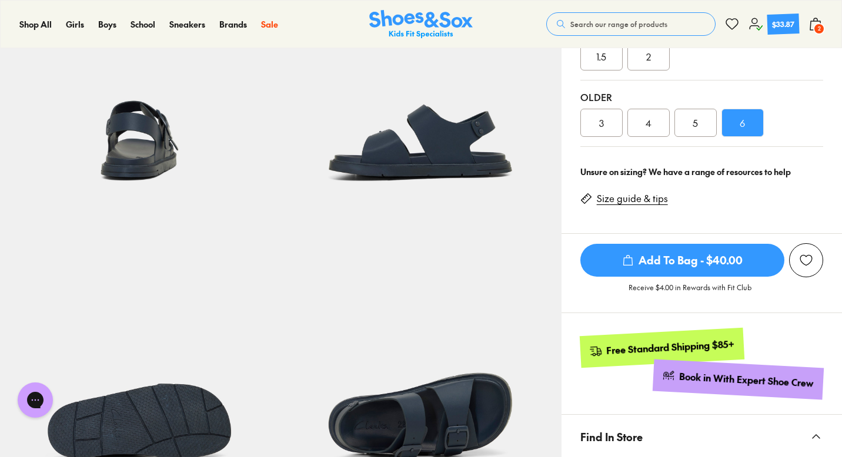
click at [685, 247] on span "Add To Bag - $40.00" at bounding box center [682, 260] width 204 height 33
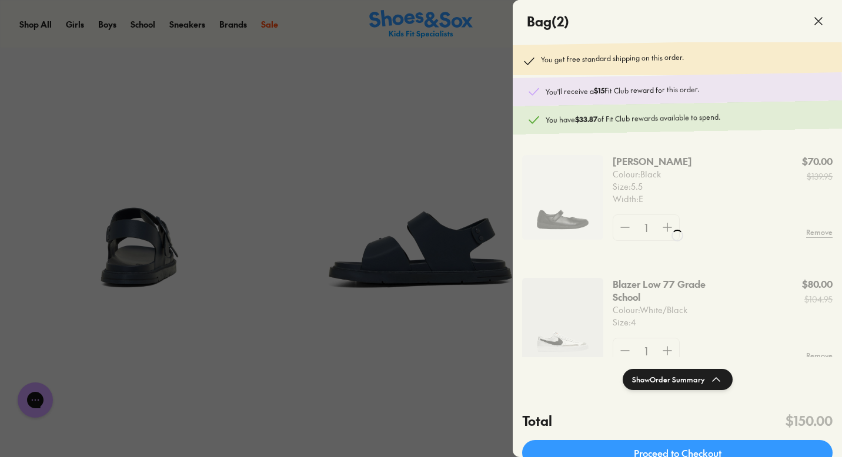
scroll to position [293, 0]
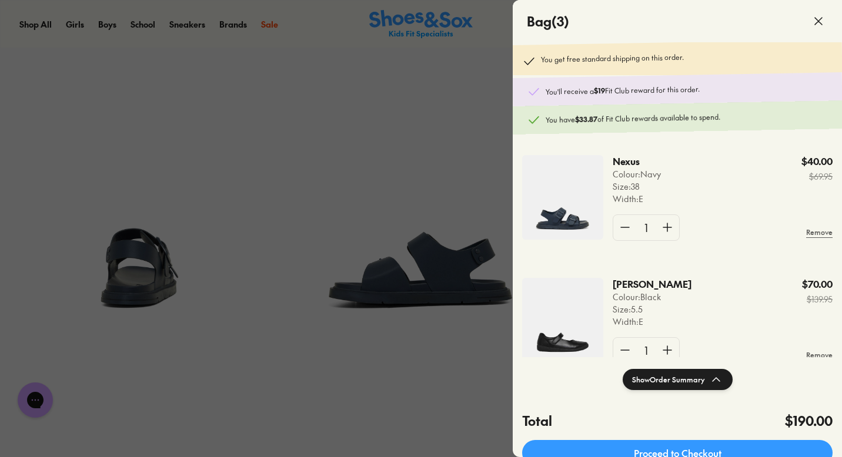
click at [480, 184] on div at bounding box center [421, 228] width 842 height 457
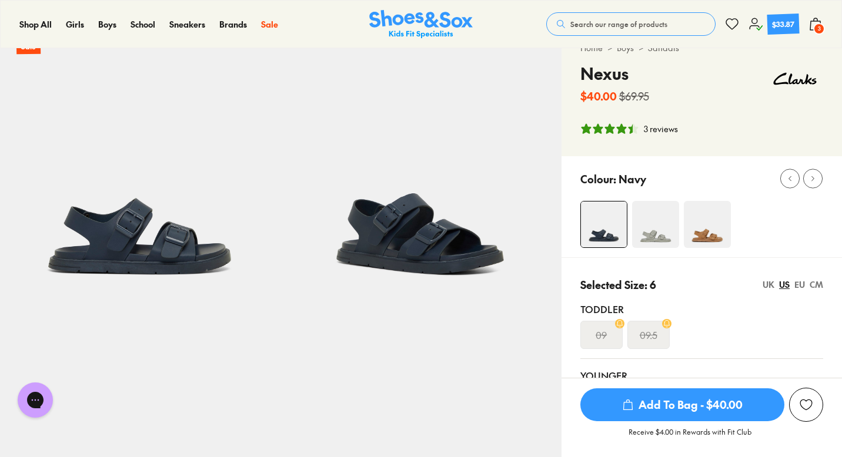
scroll to position [0, 0]
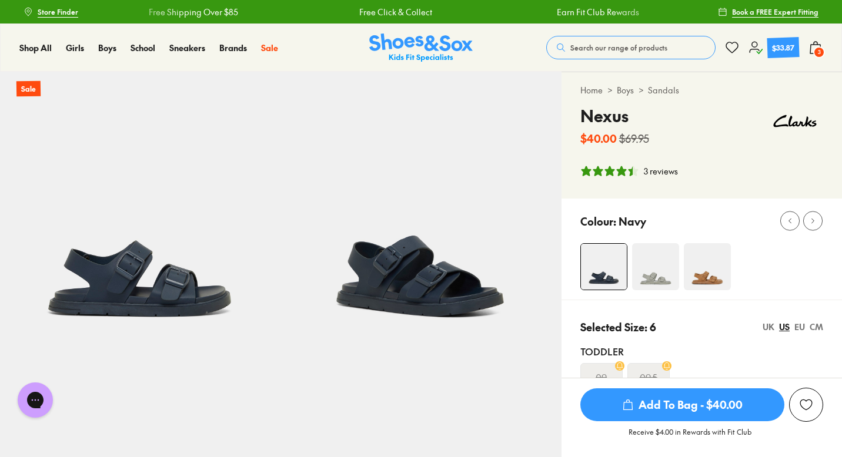
click at [417, 44] on img at bounding box center [420, 48] width 103 height 29
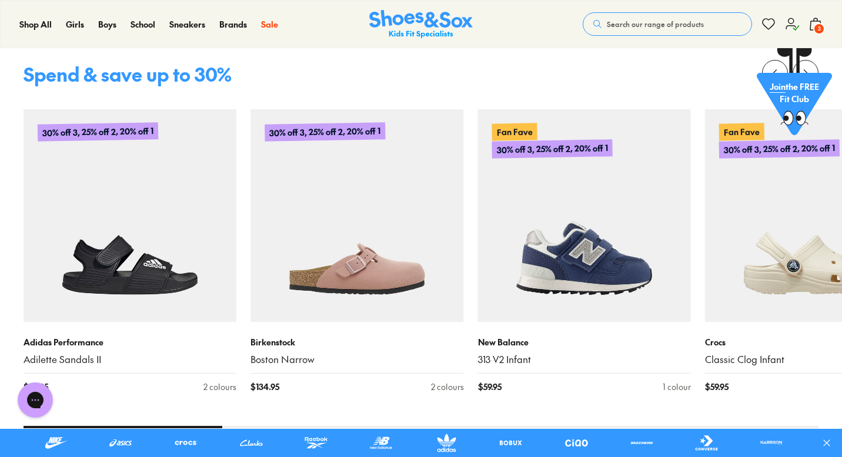
scroll to position [477, 0]
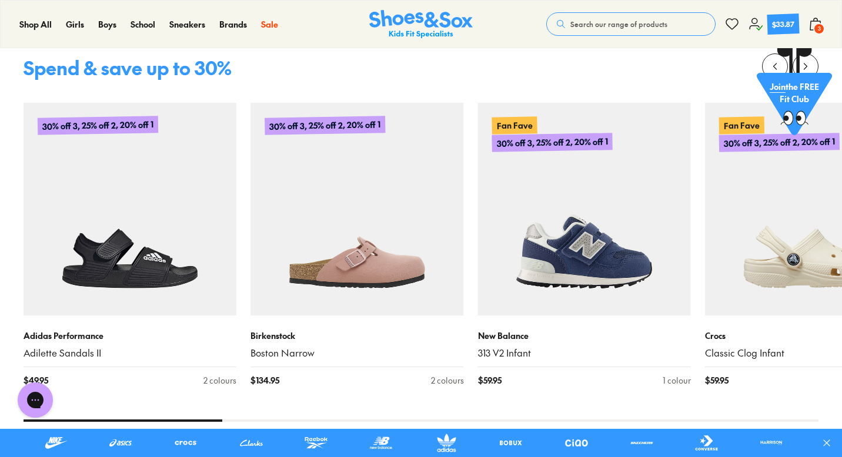
click at [397, 205] on img at bounding box center [356, 209] width 213 height 213
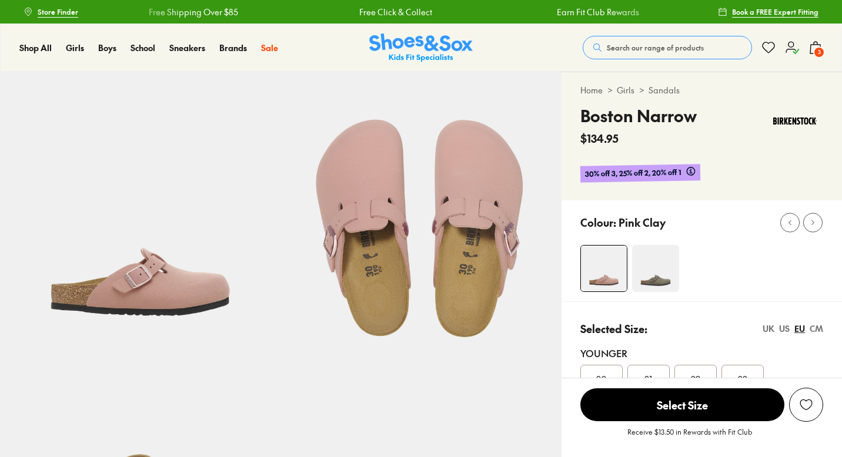
select select "*"
click at [660, 267] on img at bounding box center [655, 268] width 47 height 47
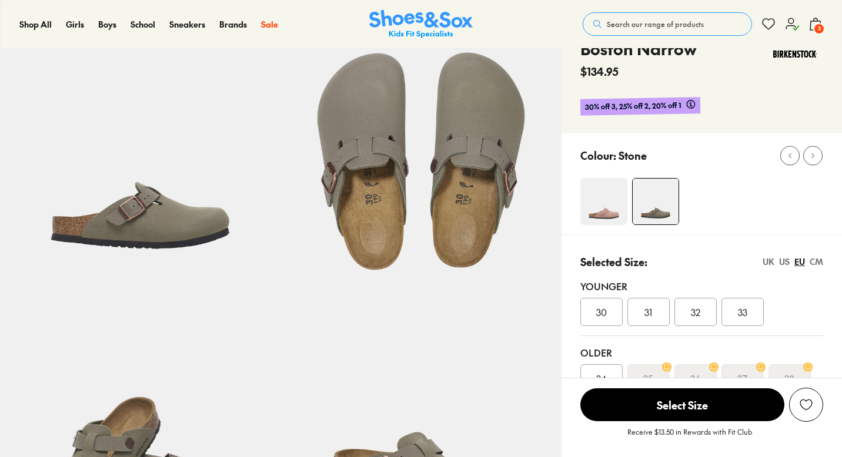
select select "*"
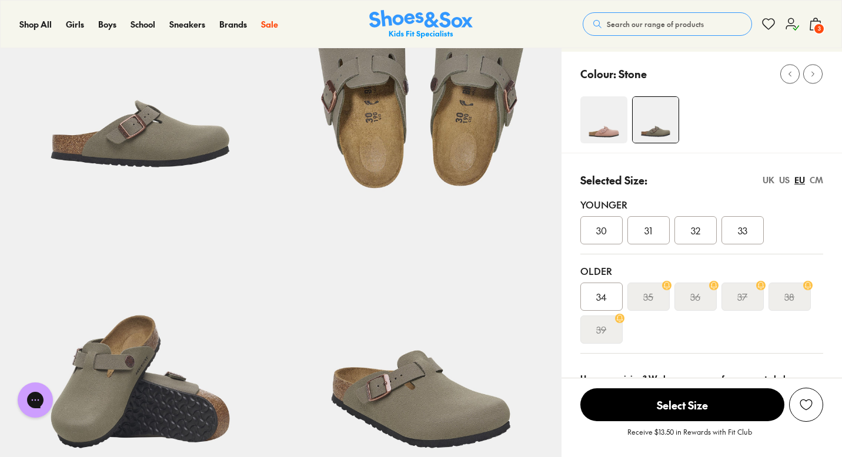
scroll to position [132, 0]
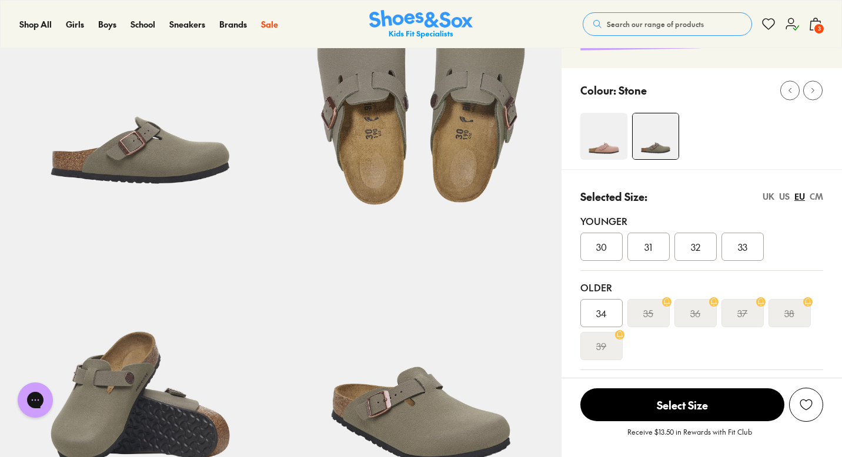
click at [781, 196] on div "US" at bounding box center [784, 196] width 11 height 12
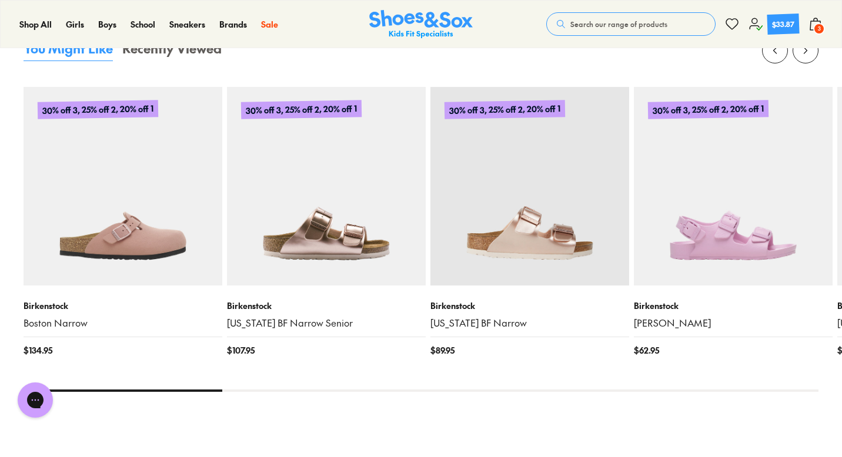
scroll to position [1197, 0]
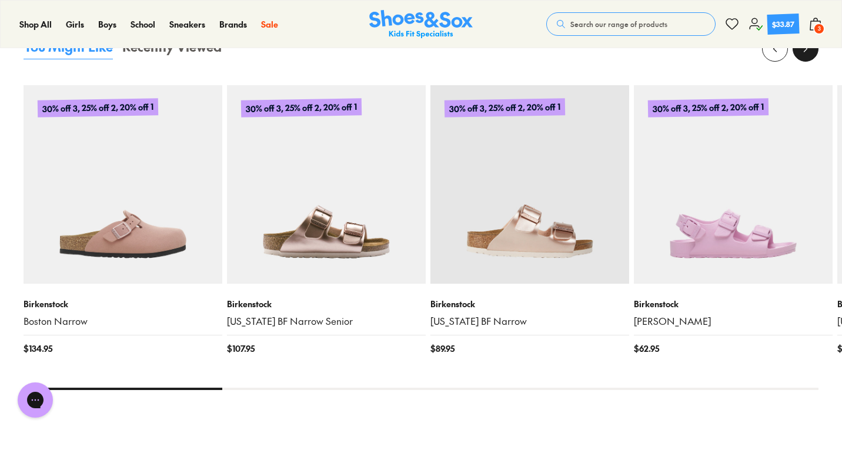
click at [806, 52] on icon at bounding box center [805, 49] width 12 height 12
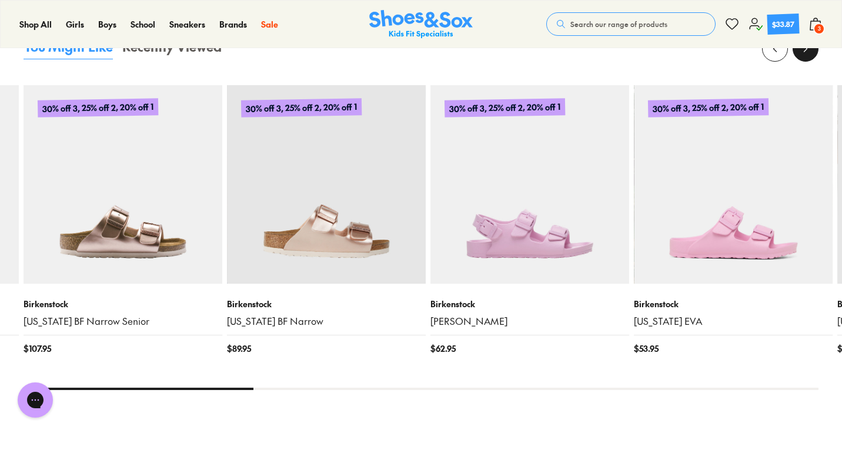
click at [806, 52] on icon at bounding box center [805, 49] width 12 height 12
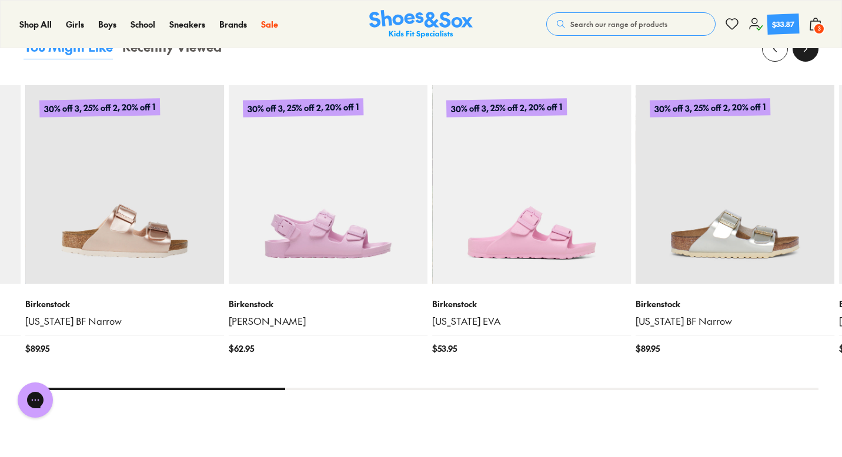
click at [806, 52] on icon at bounding box center [805, 49] width 12 height 12
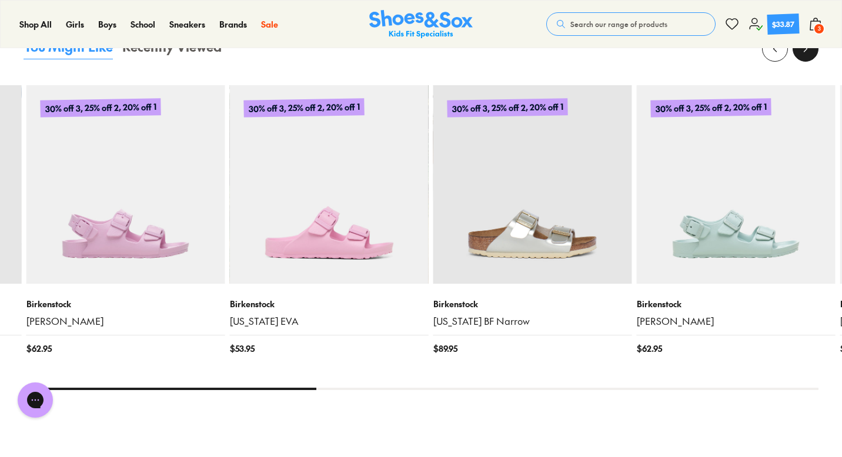
click at [806, 52] on icon at bounding box center [805, 49] width 12 height 12
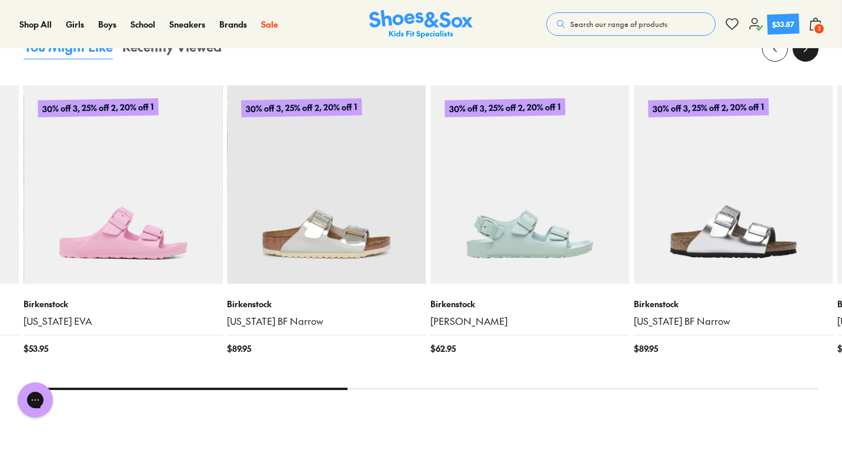
click at [805, 53] on icon at bounding box center [805, 49] width 12 height 12
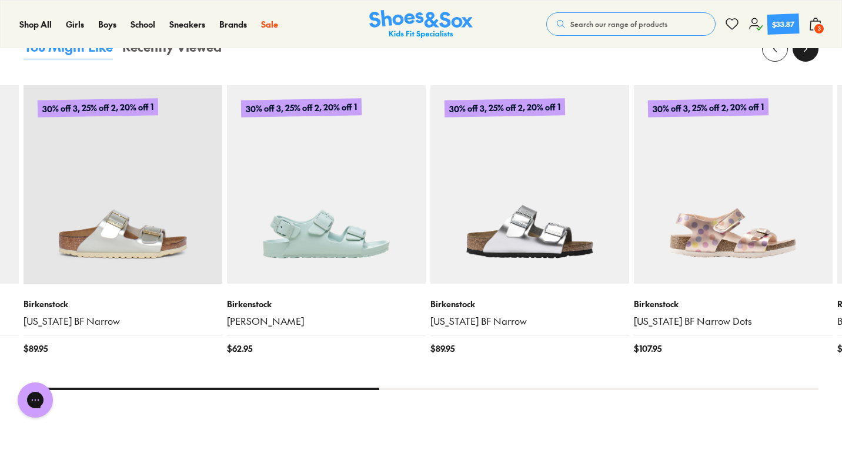
click at [805, 53] on icon at bounding box center [805, 49] width 12 height 12
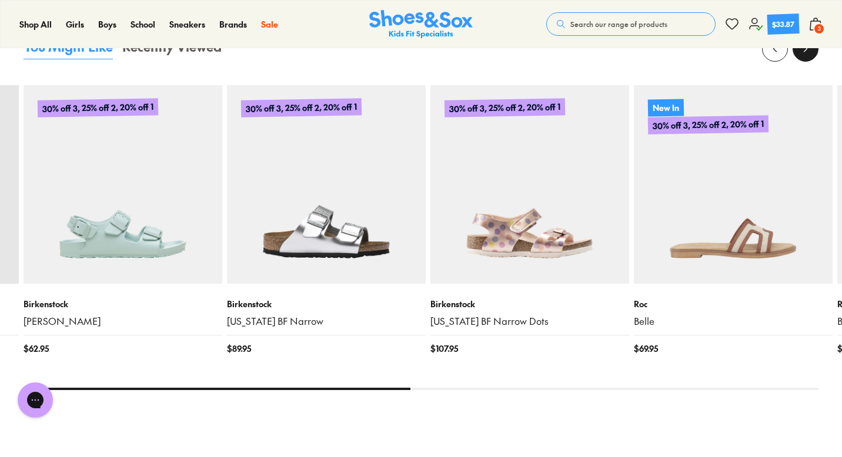
click at [805, 53] on icon at bounding box center [805, 49] width 12 height 12
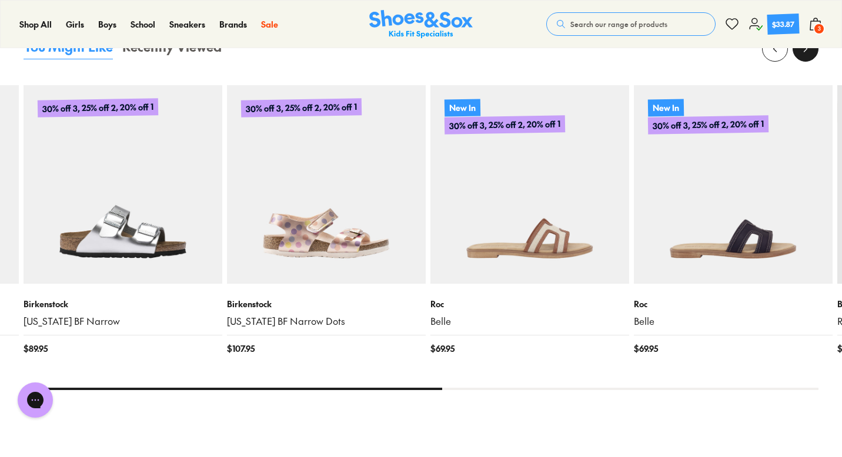
click at [805, 53] on icon at bounding box center [805, 49] width 12 height 12
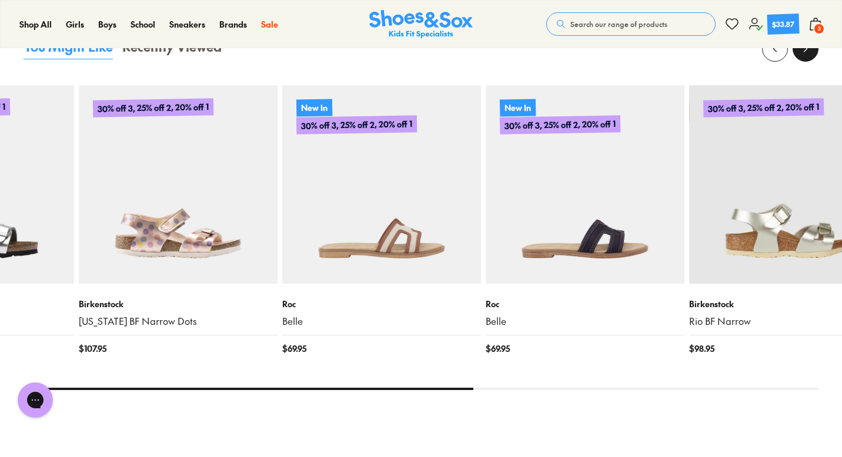
click at [805, 53] on icon at bounding box center [805, 49] width 12 height 12
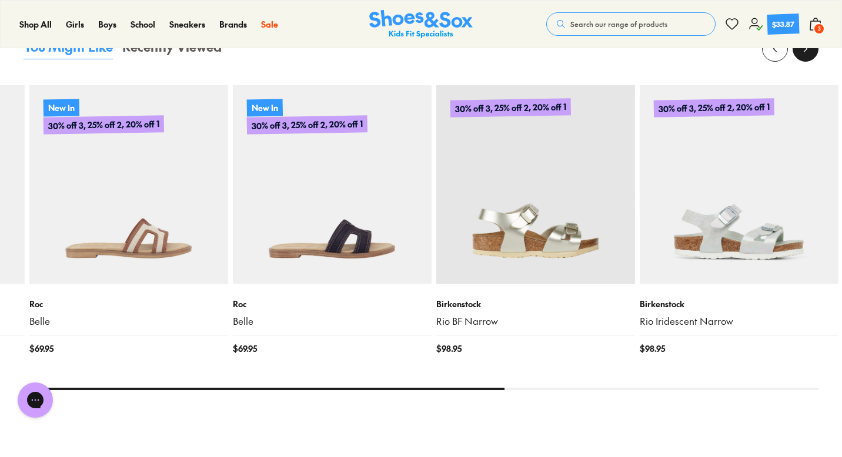
click at [805, 53] on icon at bounding box center [805, 49] width 12 height 12
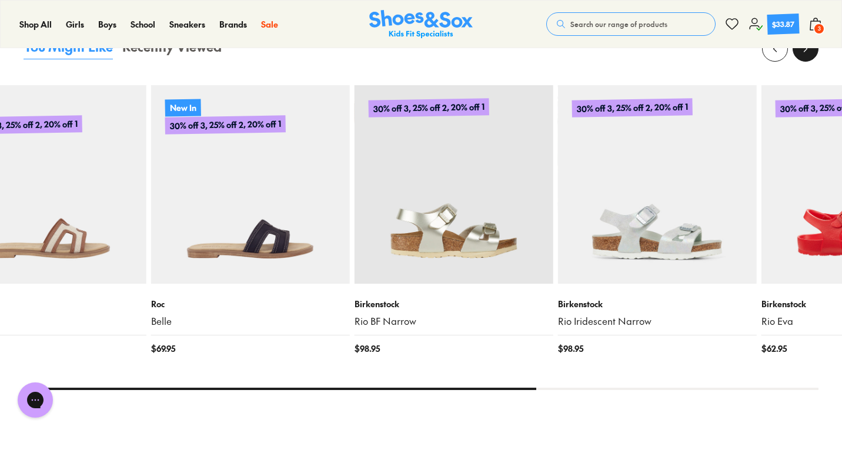
click at [805, 53] on icon at bounding box center [805, 49] width 12 height 12
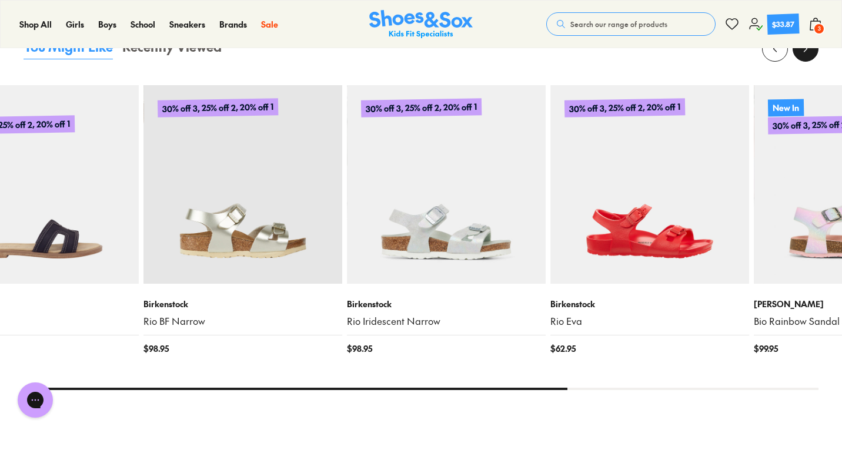
click at [805, 53] on icon at bounding box center [805, 49] width 12 height 12
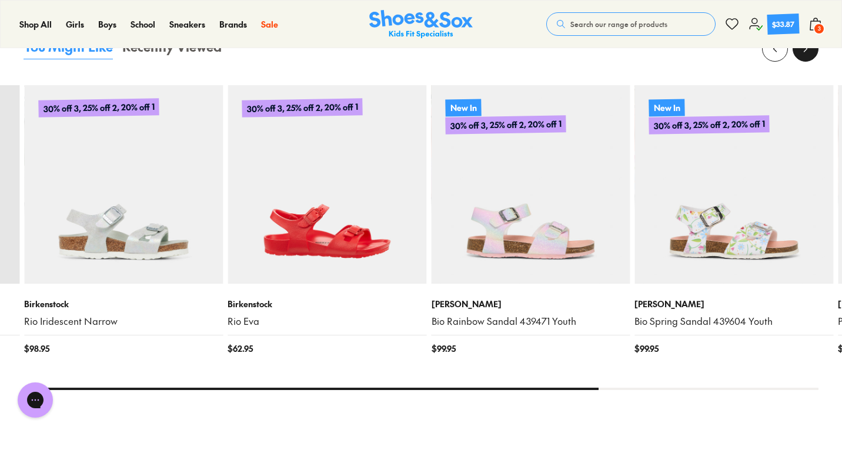
click at [805, 53] on icon at bounding box center [805, 49] width 12 height 12
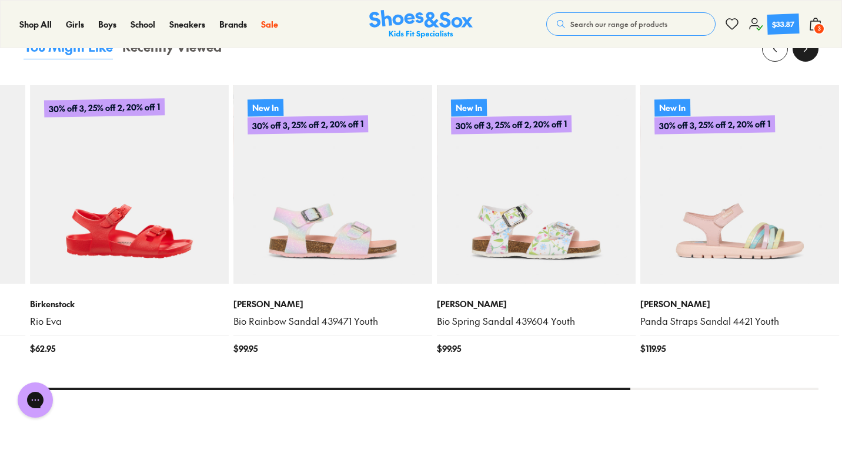
click at [805, 53] on icon at bounding box center [805, 49] width 12 height 12
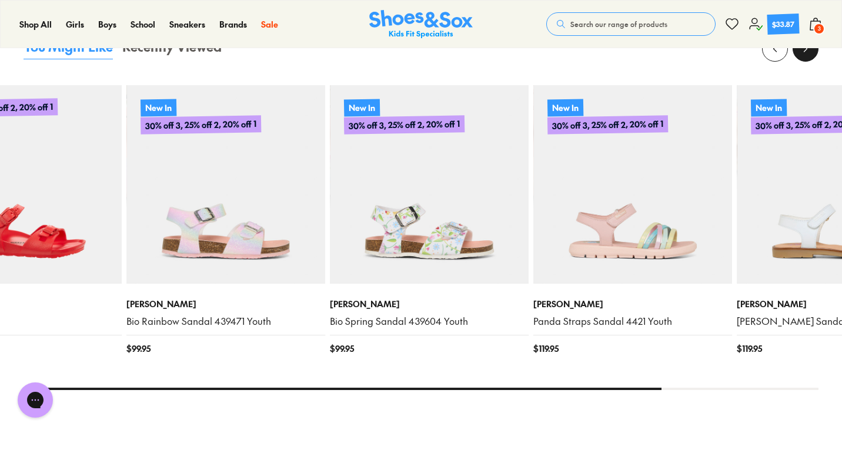
click at [805, 53] on icon at bounding box center [805, 49] width 12 height 12
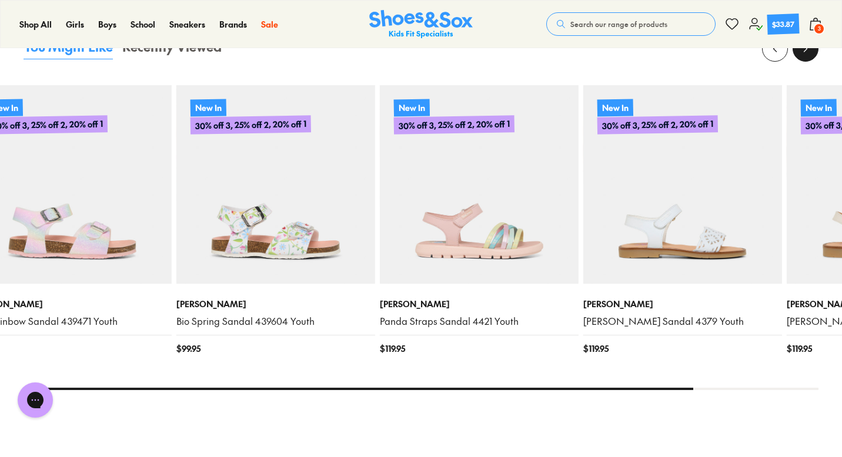
click at [805, 53] on icon at bounding box center [805, 49] width 12 height 12
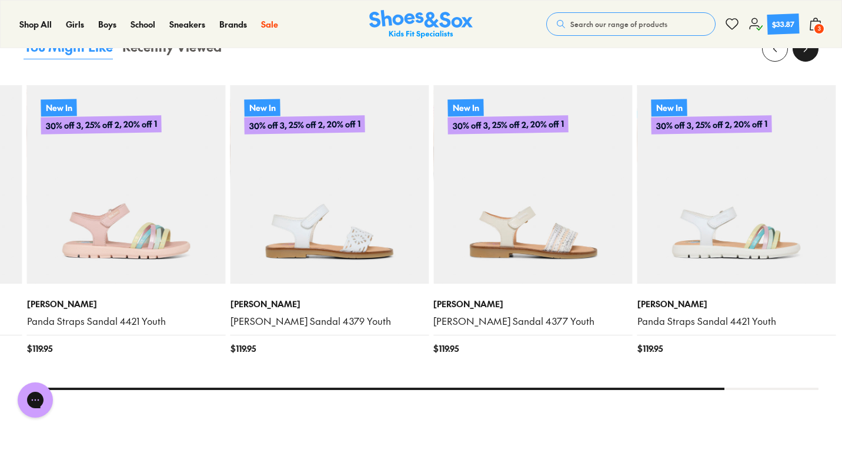
click at [805, 53] on icon at bounding box center [805, 49] width 12 height 12
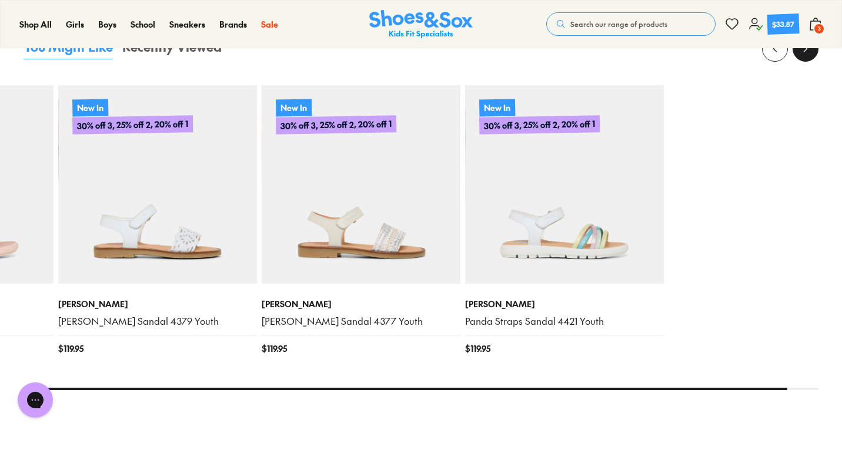
click at [805, 53] on icon at bounding box center [805, 49] width 12 height 12
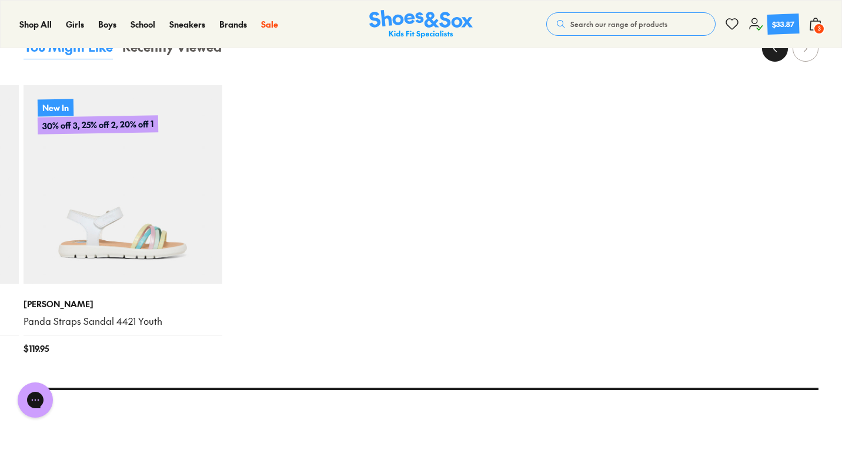
click at [771, 57] on button at bounding box center [775, 49] width 26 height 26
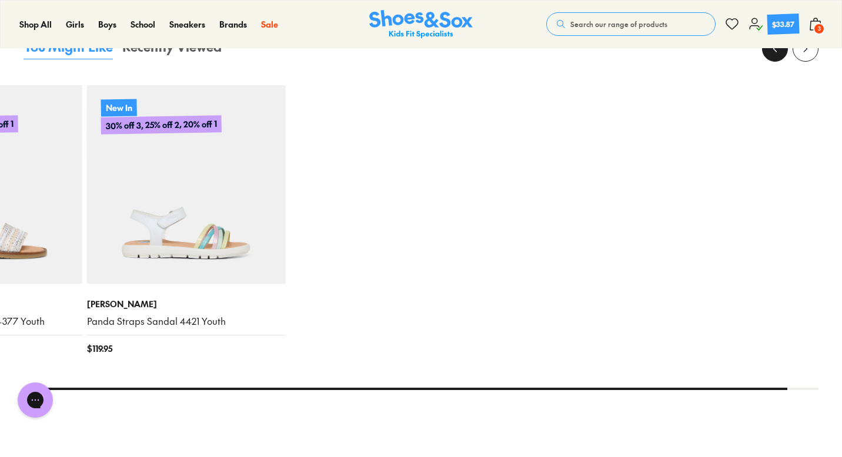
click at [771, 57] on button at bounding box center [775, 49] width 26 height 26
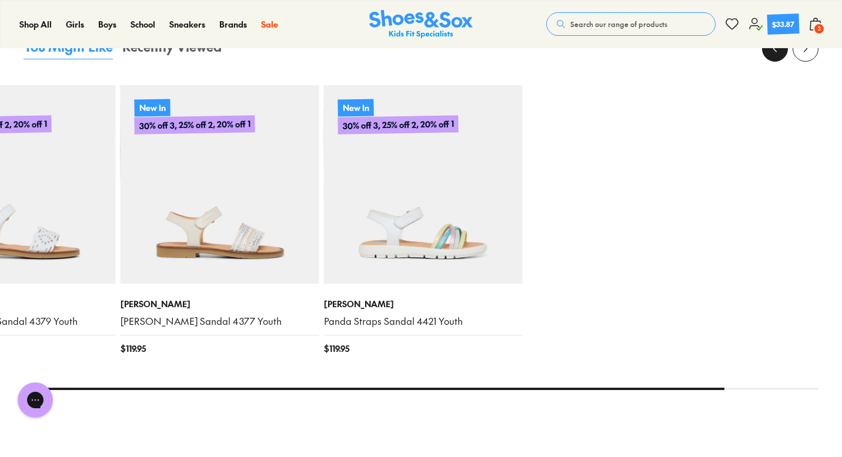
click at [771, 57] on button at bounding box center [775, 49] width 26 height 26
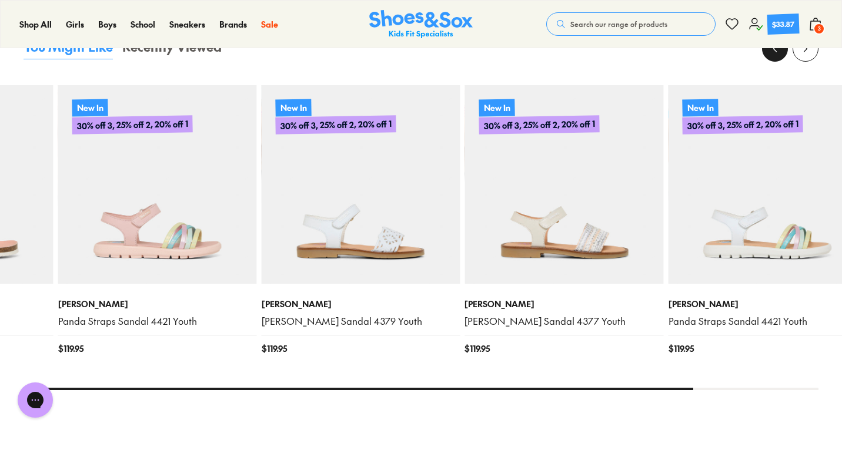
click at [771, 57] on button at bounding box center [775, 49] width 26 height 26
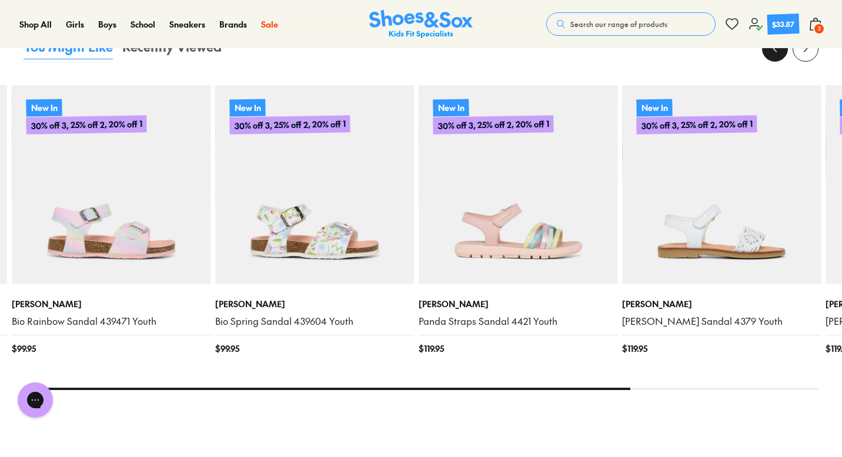
click at [771, 57] on button at bounding box center [775, 49] width 26 height 26
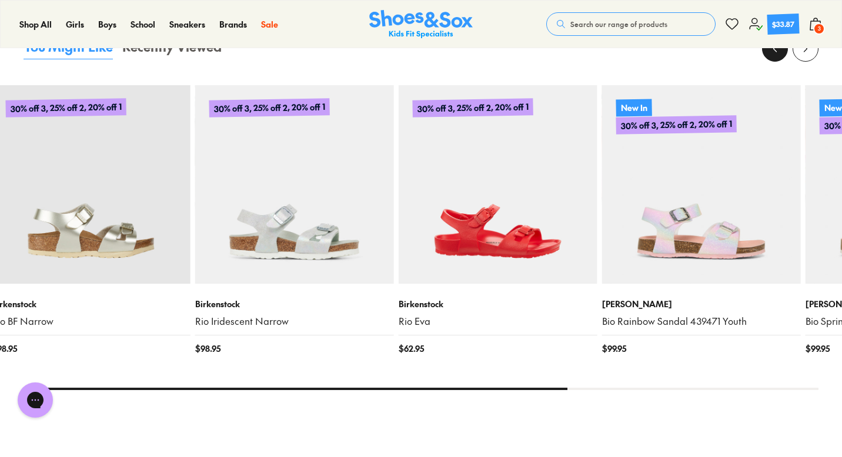
click at [771, 57] on button at bounding box center [775, 49] width 26 height 26
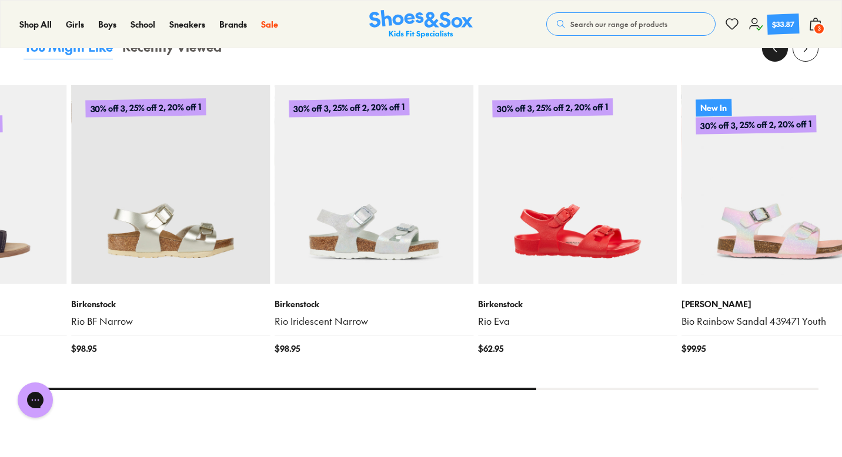
click at [771, 57] on button at bounding box center [775, 49] width 26 height 26
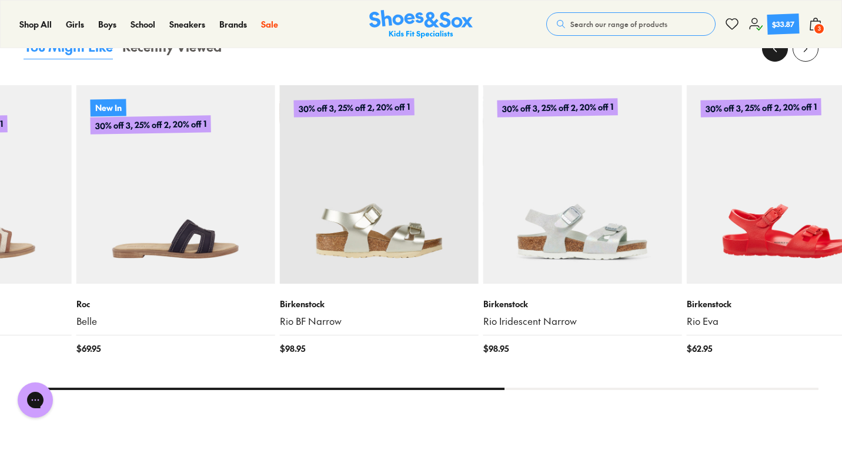
click at [771, 57] on button at bounding box center [775, 49] width 26 height 26
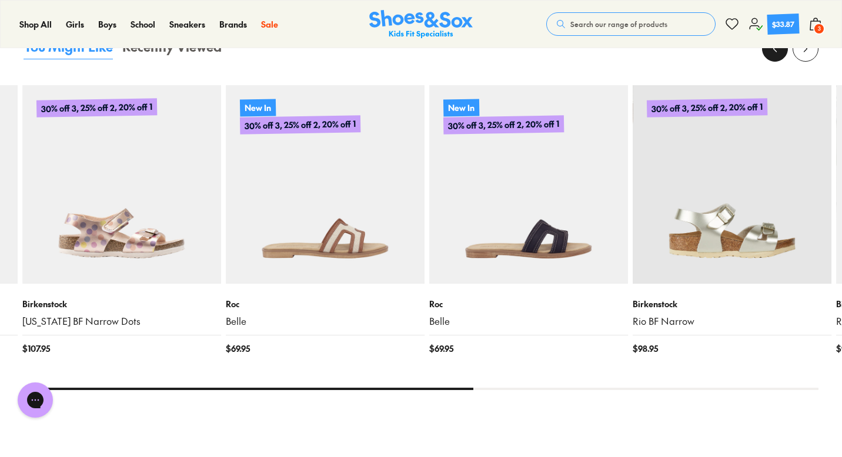
click at [771, 57] on button at bounding box center [775, 49] width 26 height 26
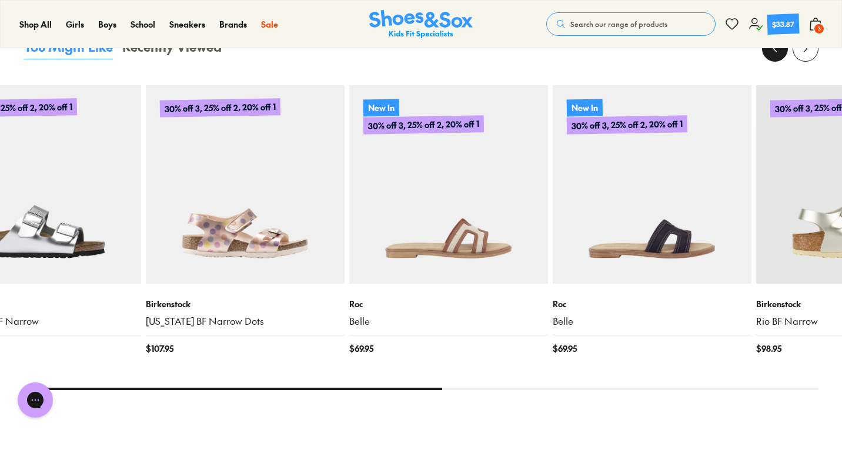
click at [771, 57] on button at bounding box center [775, 49] width 26 height 26
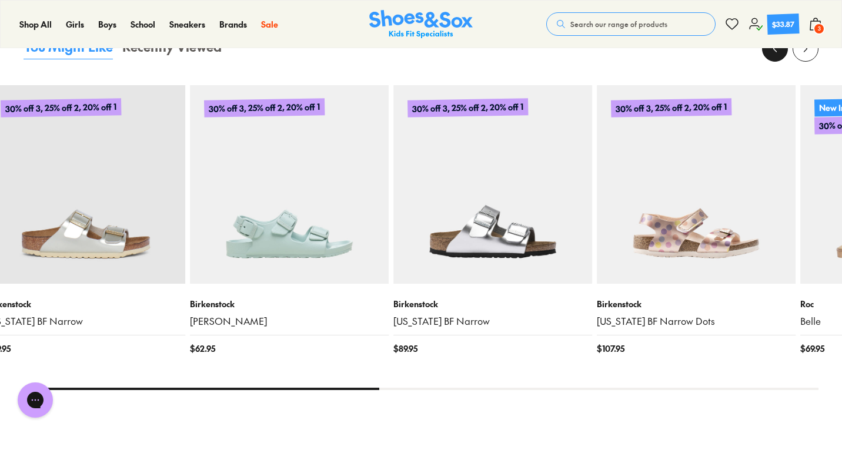
click at [771, 57] on button at bounding box center [775, 49] width 26 height 26
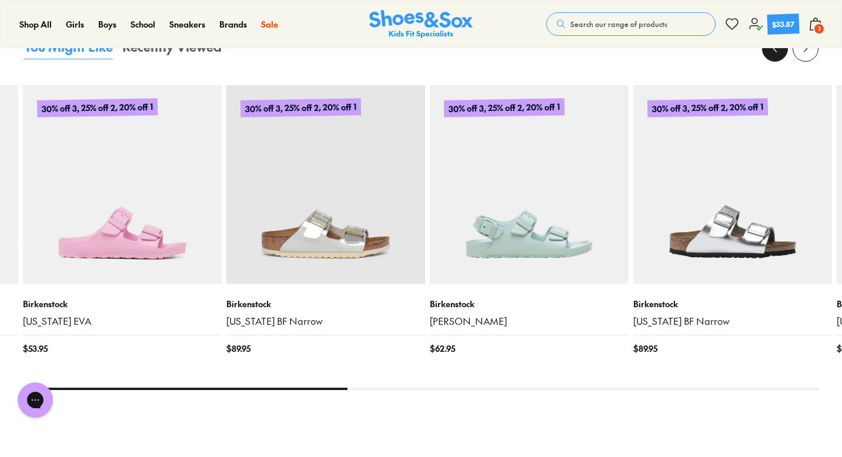
click at [771, 57] on button at bounding box center [775, 49] width 26 height 26
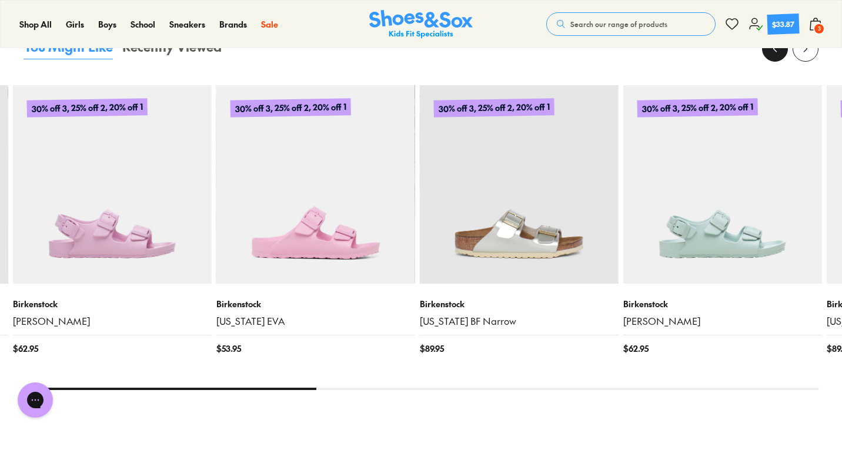
click at [771, 57] on button at bounding box center [775, 49] width 26 height 26
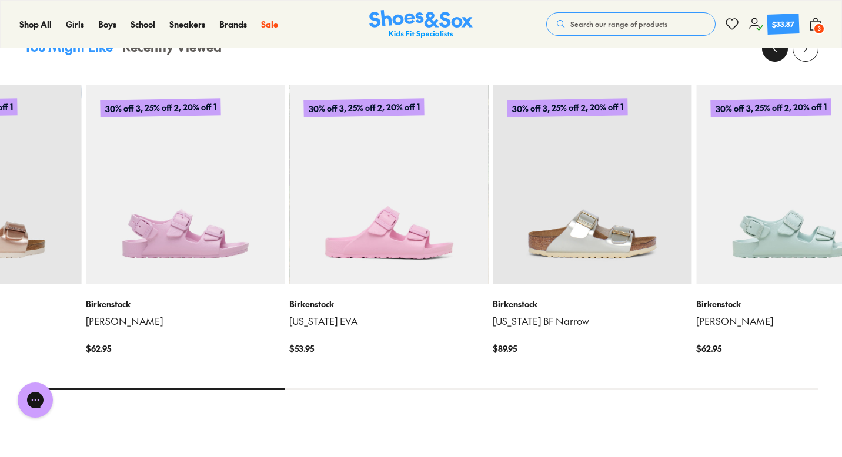
click at [771, 57] on button at bounding box center [775, 49] width 26 height 26
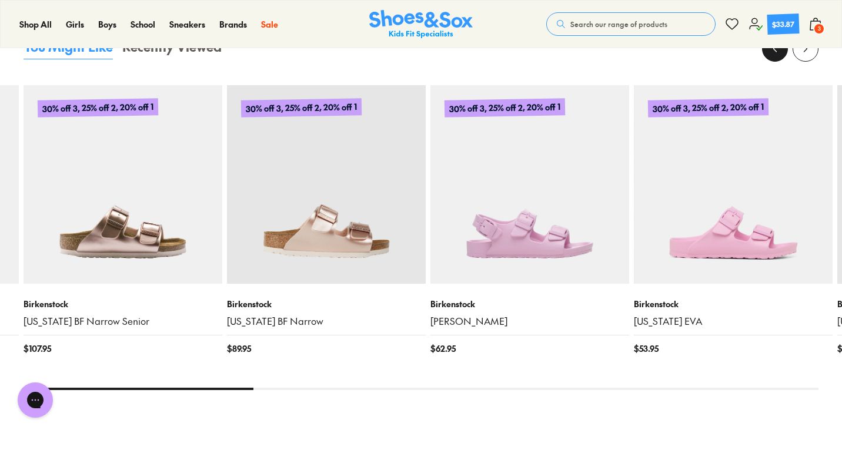
click at [771, 56] on button at bounding box center [775, 49] width 26 height 26
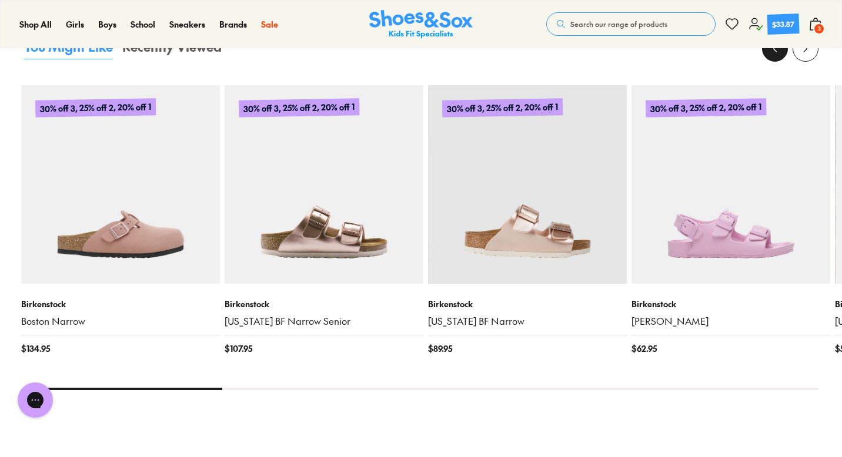
click at [771, 56] on button at bounding box center [775, 49] width 26 height 26
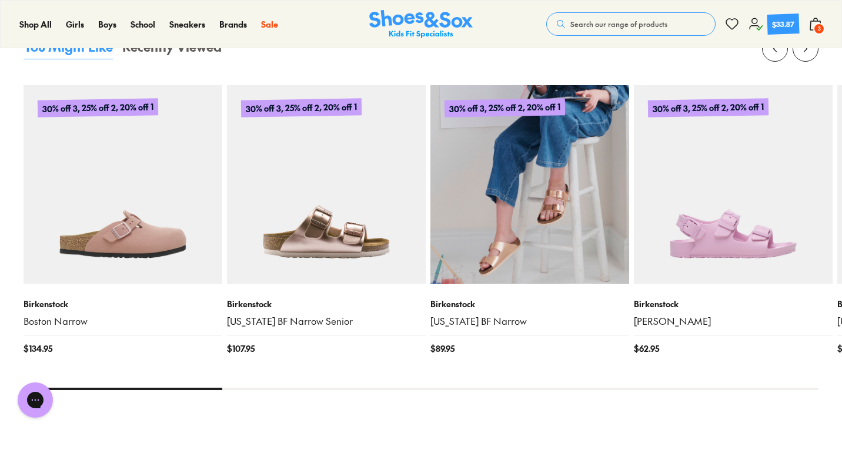
click at [559, 226] on img at bounding box center [529, 184] width 199 height 199
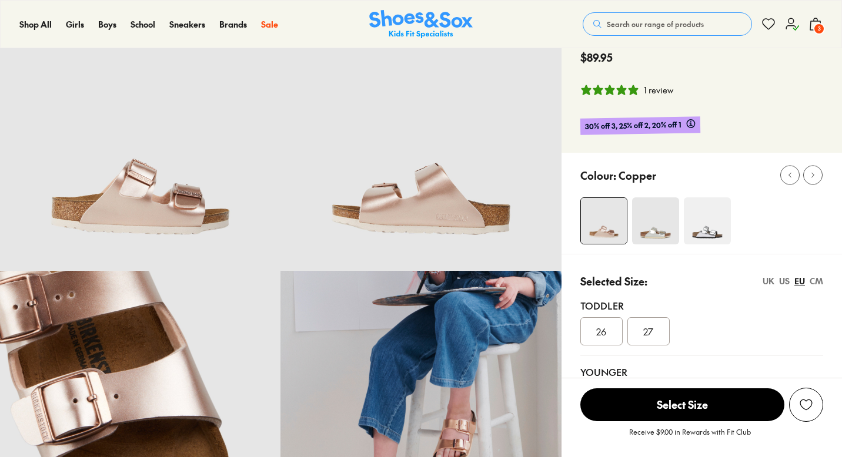
select select "*"
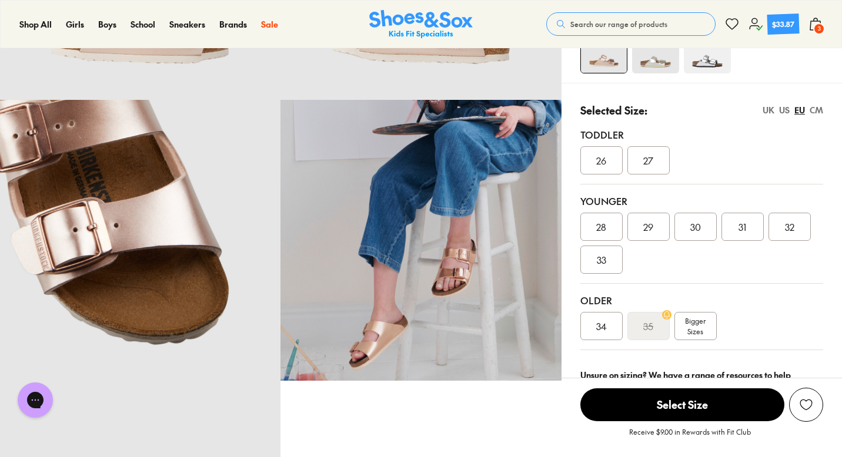
scroll to position [233, 0]
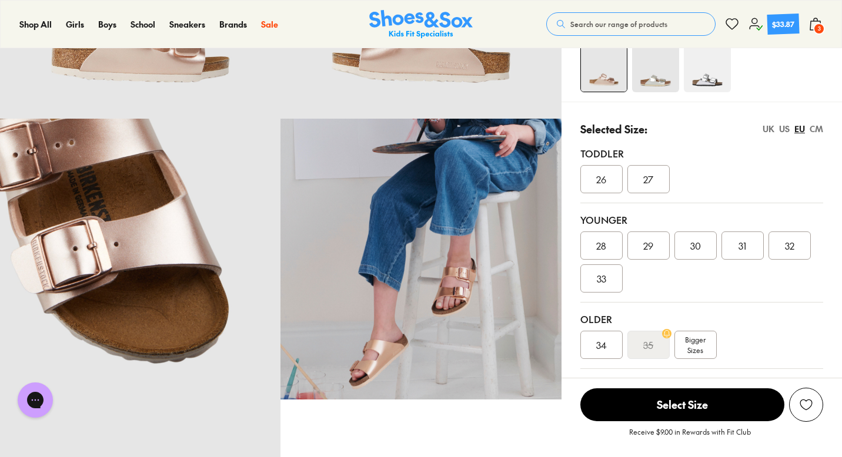
click at [785, 129] on div "US" at bounding box center [784, 129] width 11 height 12
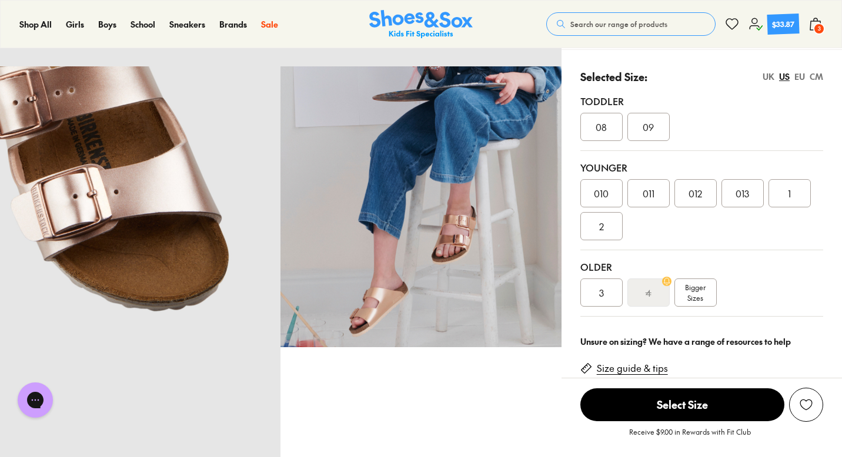
scroll to position [309, 0]
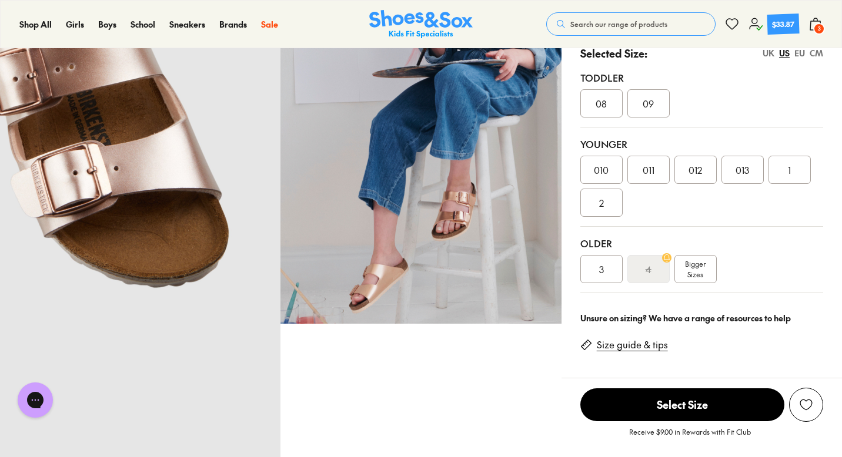
click at [706, 272] on div "Bigger Sizes" at bounding box center [695, 269] width 42 height 28
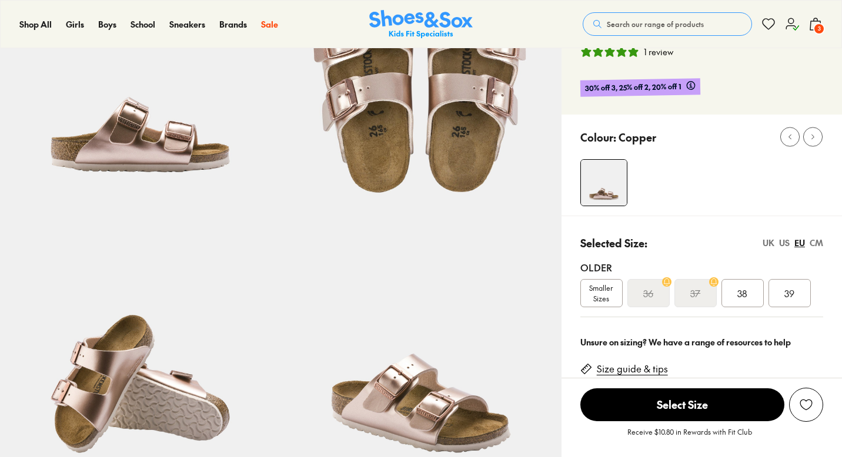
select select "*"
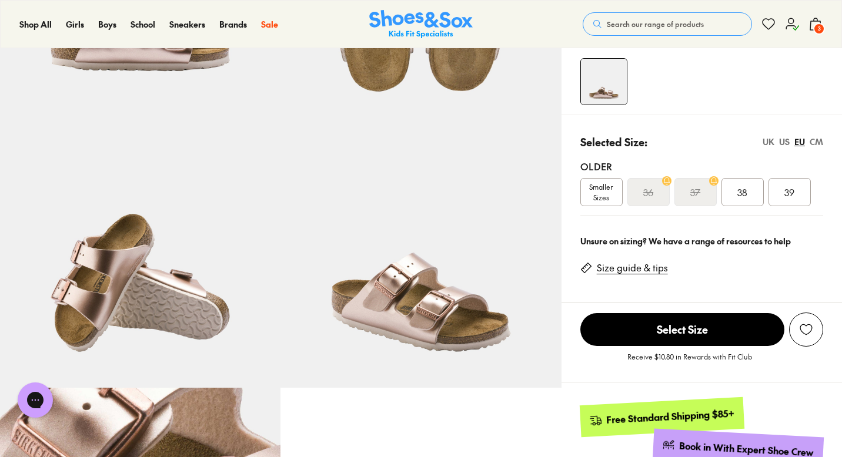
scroll to position [253, 0]
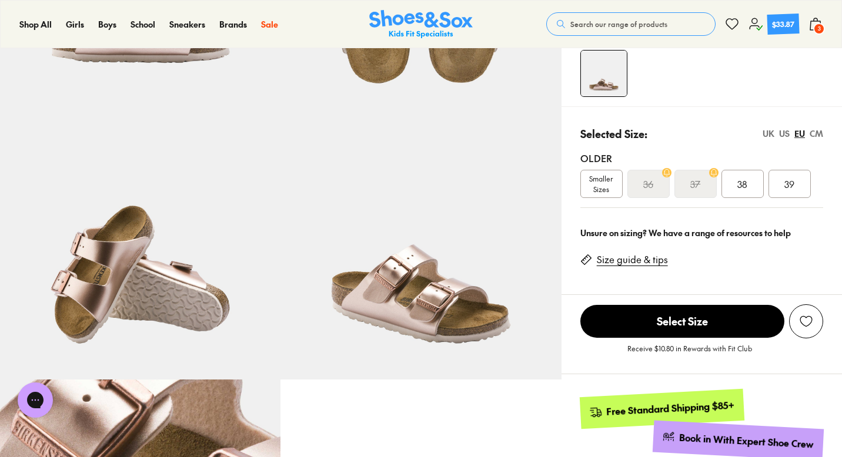
click at [780, 136] on div "US" at bounding box center [784, 134] width 11 height 12
click at [691, 186] on div "6" at bounding box center [695, 184] width 42 height 28
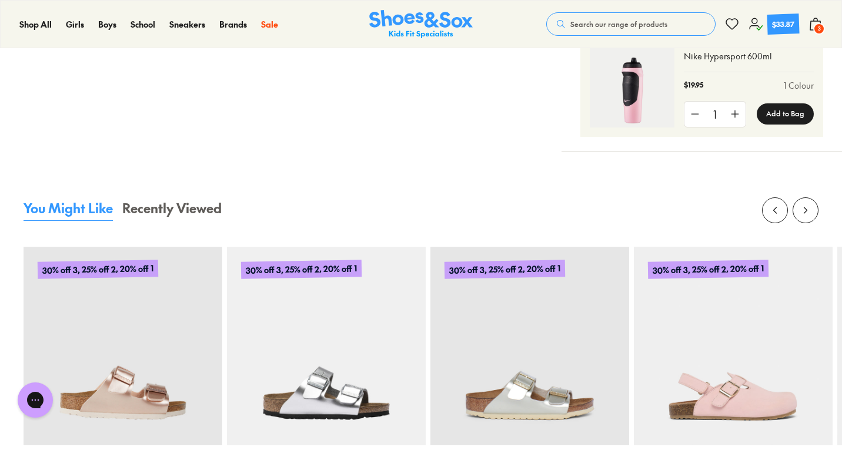
scroll to position [1227, 0]
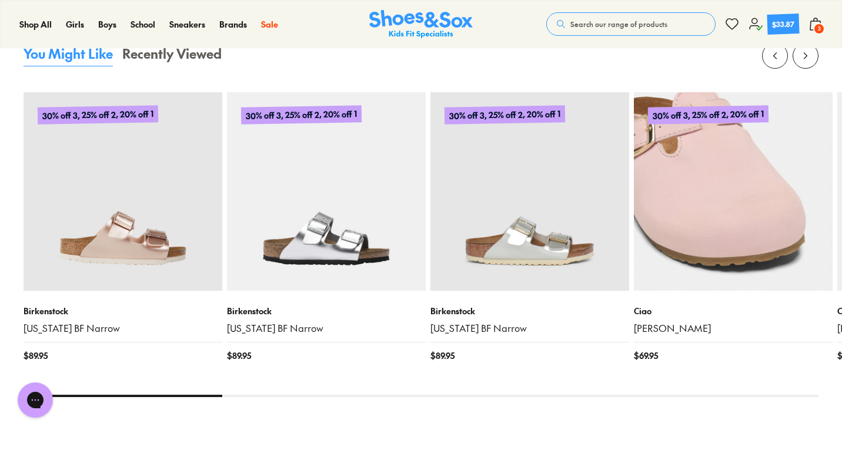
click at [680, 208] on img at bounding box center [733, 191] width 199 height 199
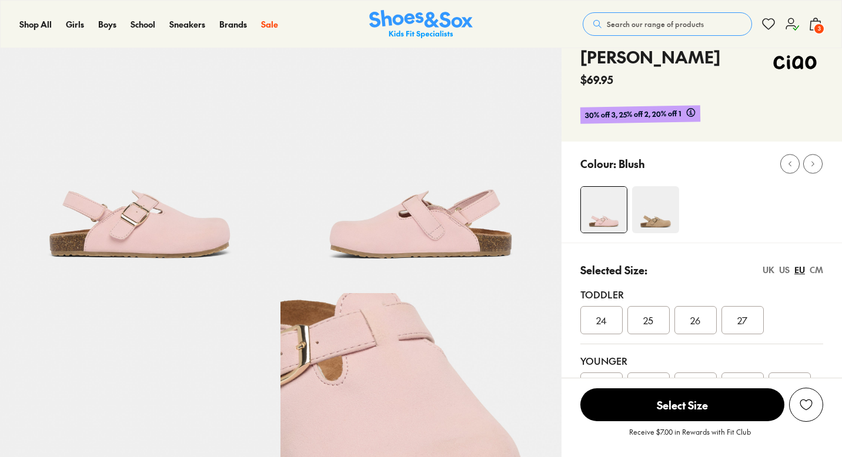
scroll to position [62, 0]
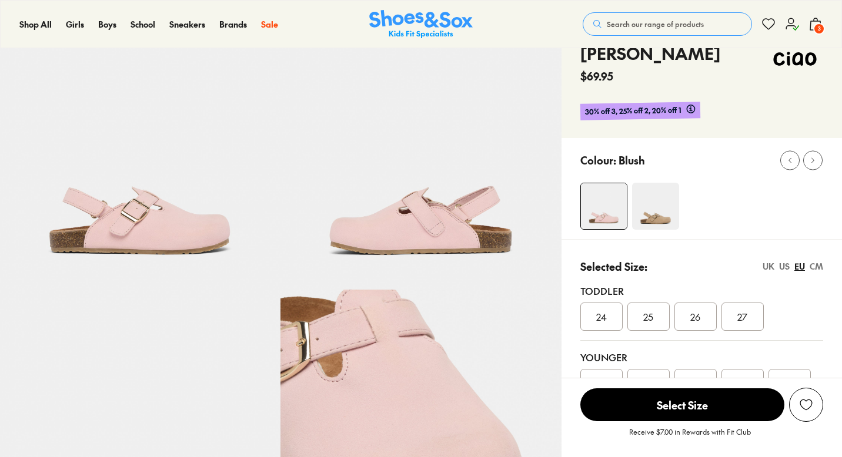
select select "*"
click at [785, 265] on div "US" at bounding box center [784, 266] width 11 height 12
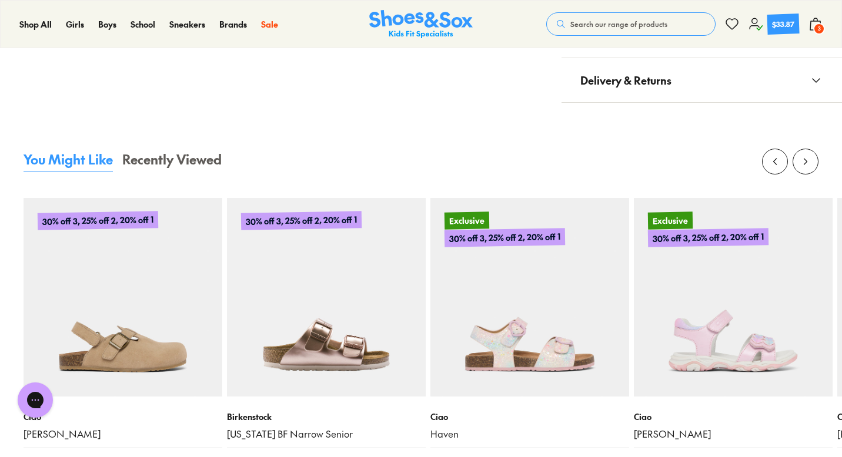
scroll to position [1145, 0]
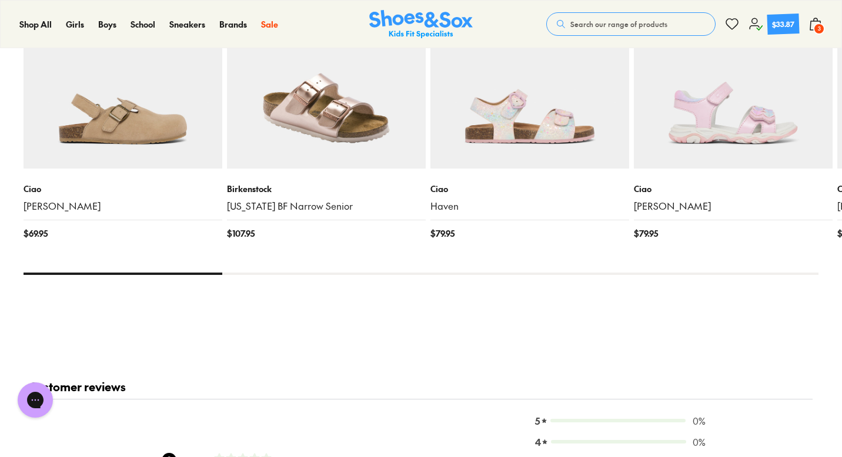
click at [328, 130] on img at bounding box center [326, 69] width 199 height 199
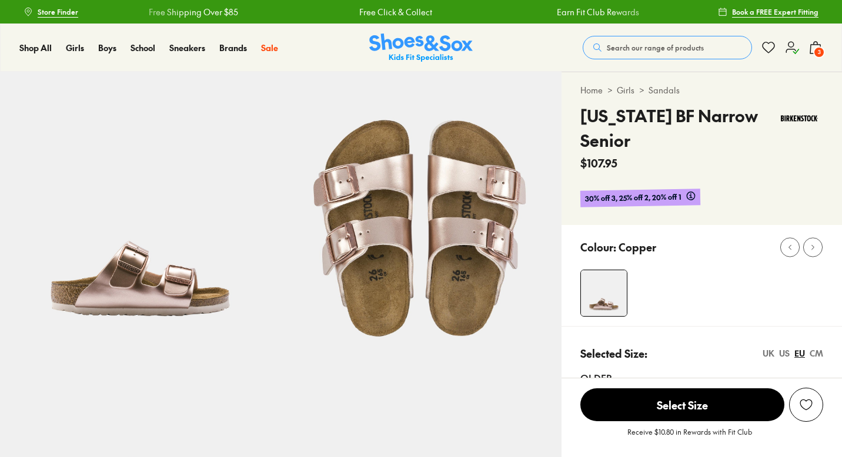
select select "*"
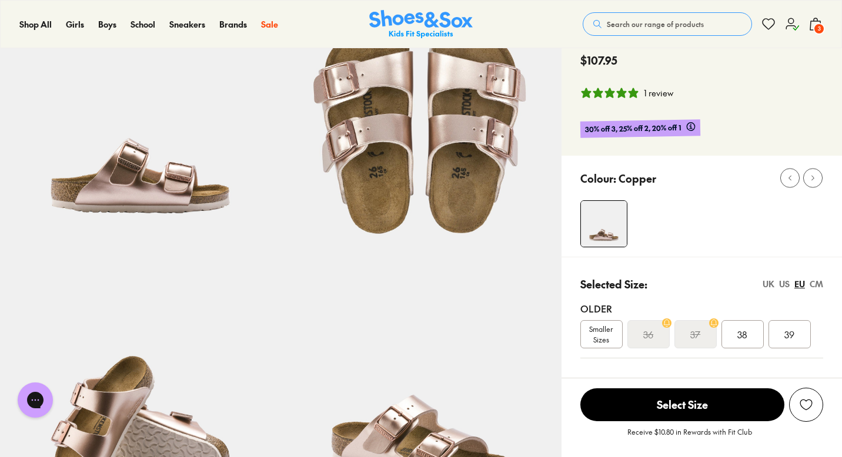
click at [784, 285] on div "US" at bounding box center [784, 284] width 11 height 12
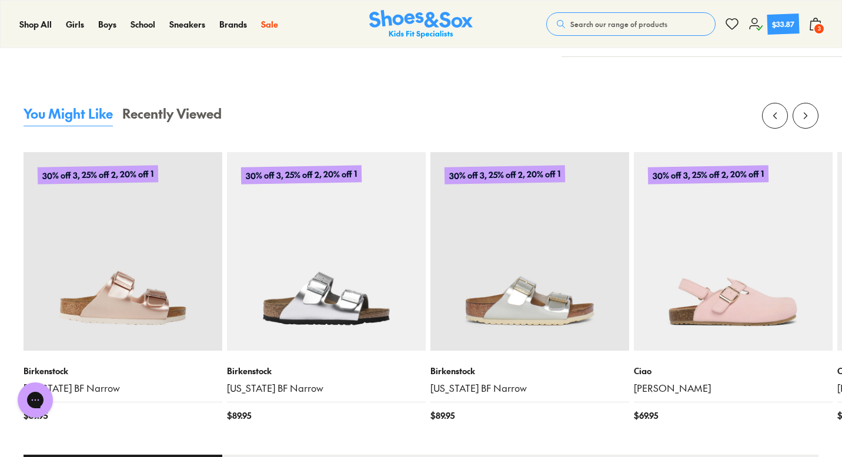
scroll to position [1090, 0]
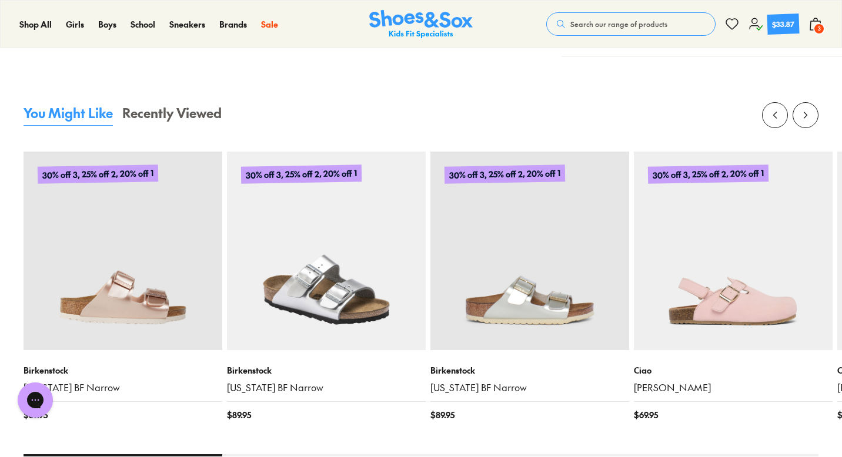
click at [383, 268] on img at bounding box center [326, 251] width 199 height 199
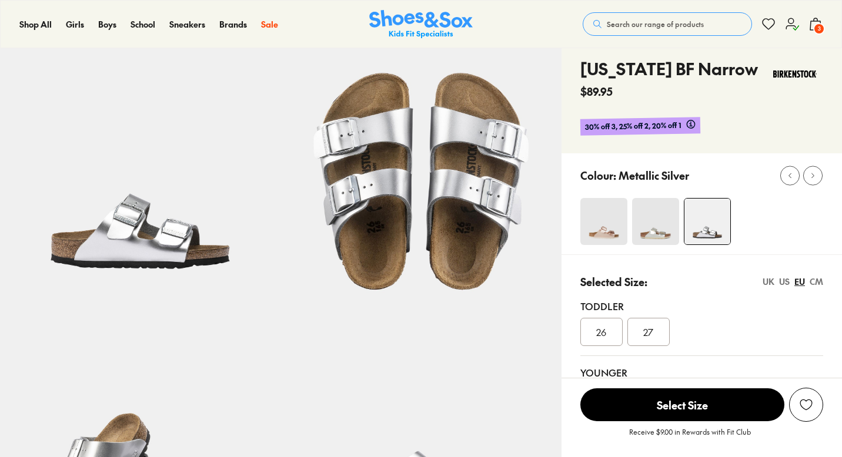
scroll to position [118, 0]
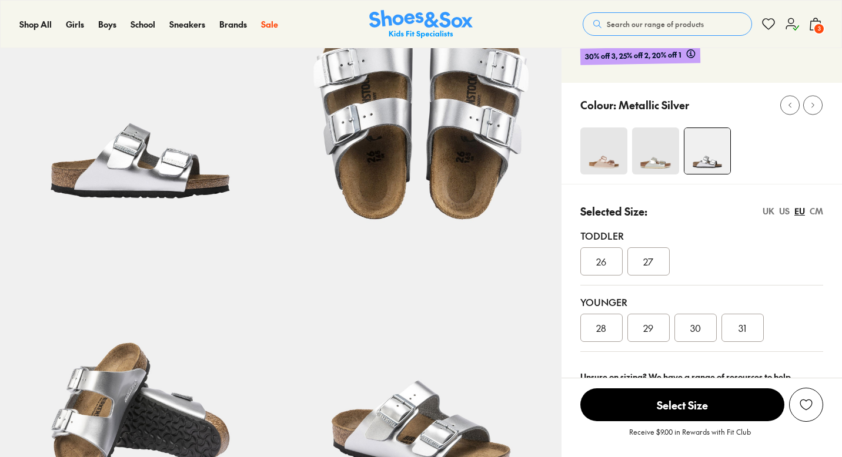
select select "*"
click at [779, 213] on div "US" at bounding box center [784, 211] width 11 height 12
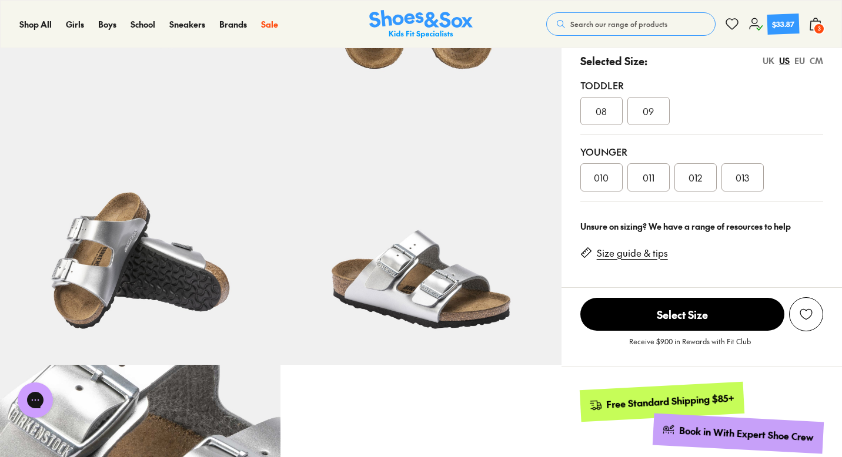
scroll to position [156, 0]
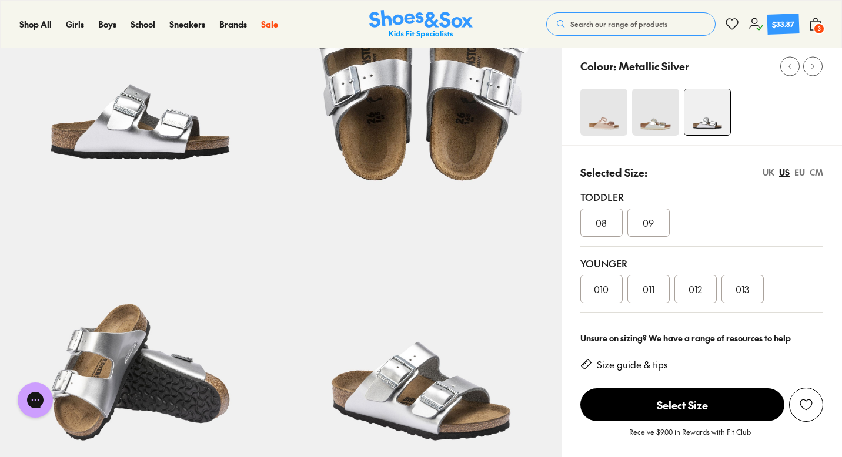
click at [379, 10] on img at bounding box center [420, 24] width 103 height 29
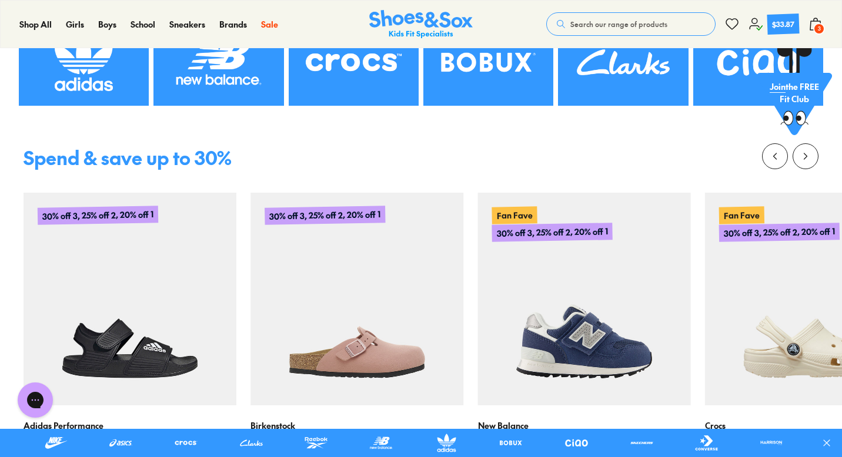
scroll to position [372, 0]
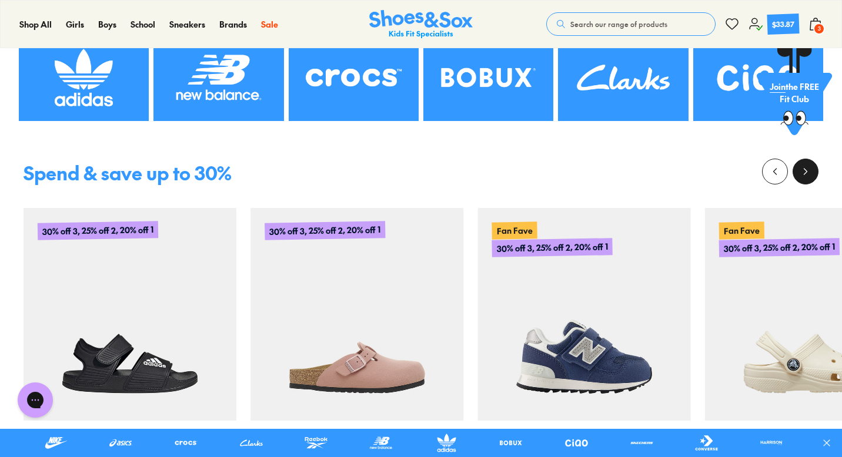
click at [815, 169] on button at bounding box center [805, 172] width 26 height 26
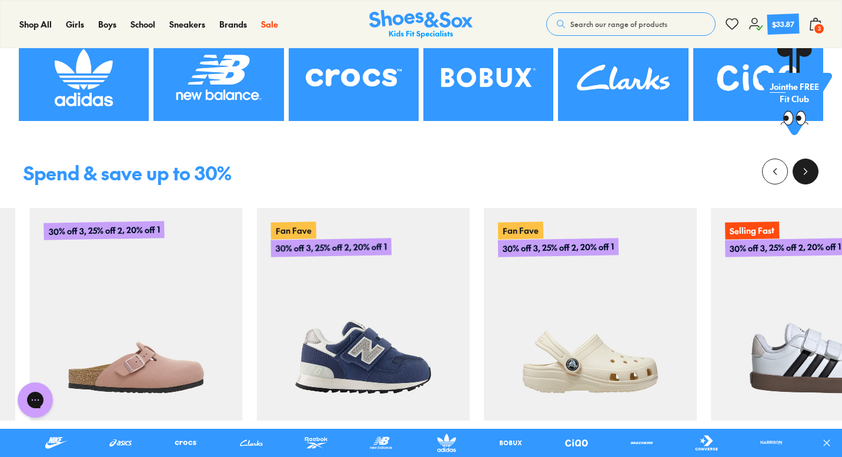
click at [815, 169] on button at bounding box center [805, 172] width 26 height 26
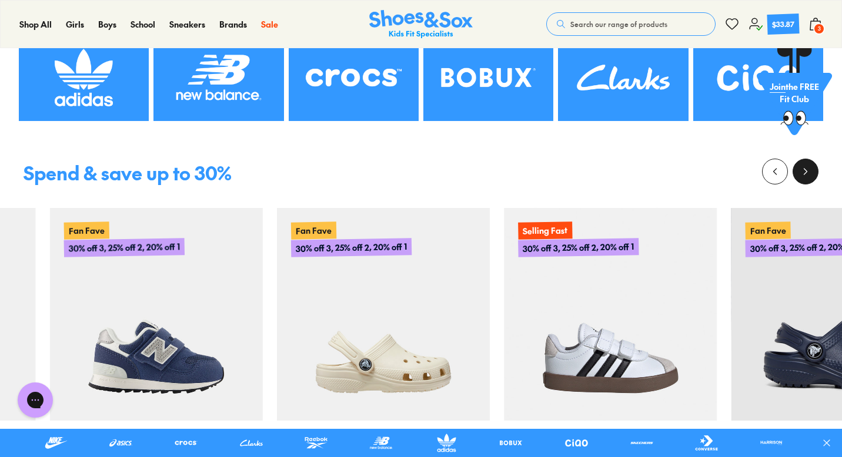
click at [815, 169] on button at bounding box center [805, 172] width 26 height 26
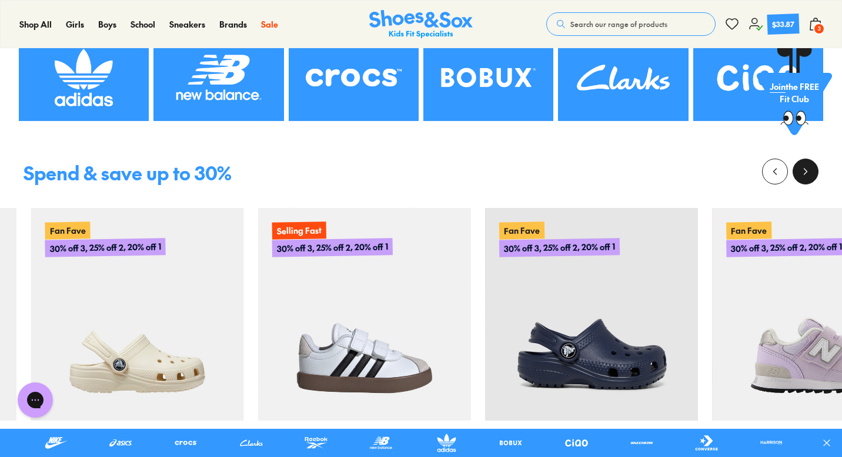
click at [815, 169] on button at bounding box center [805, 172] width 26 height 26
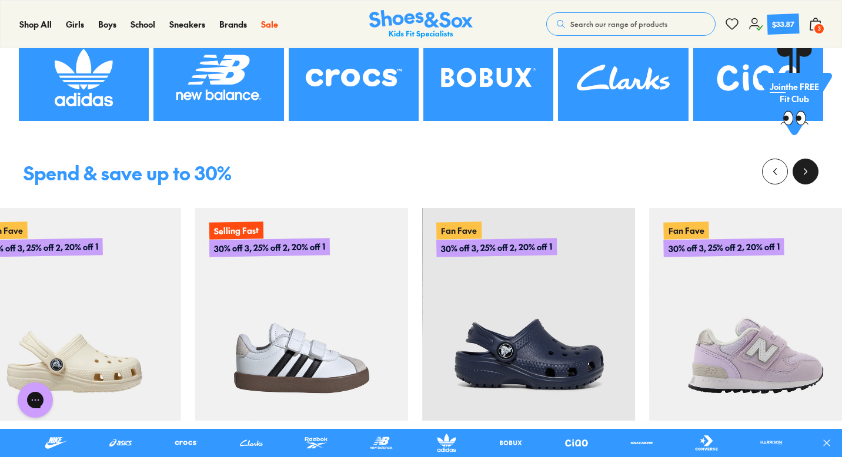
click at [815, 169] on button at bounding box center [805, 172] width 26 height 26
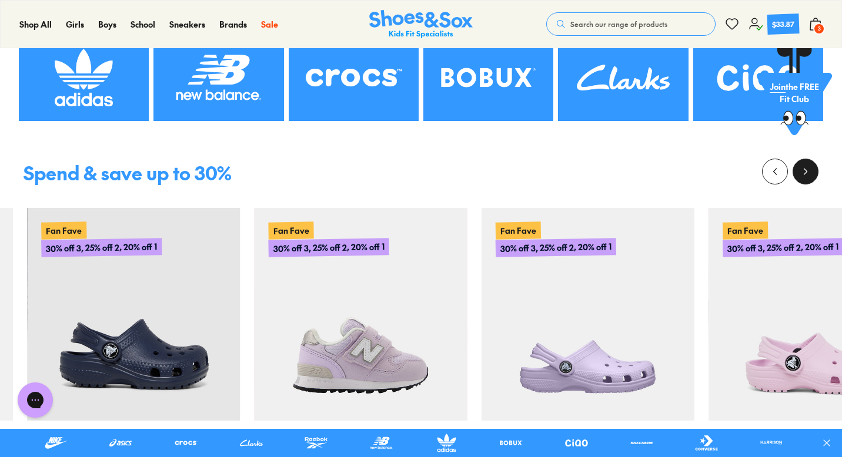
click at [815, 169] on button at bounding box center [805, 172] width 26 height 26
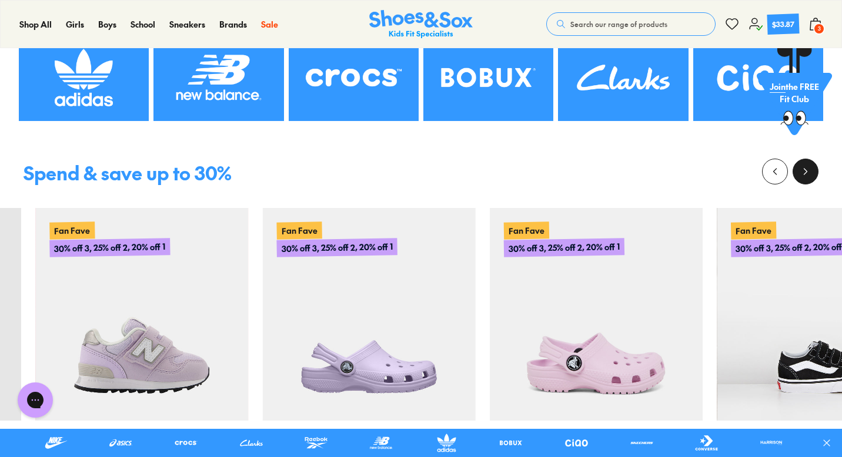
click at [815, 169] on button at bounding box center [805, 172] width 26 height 26
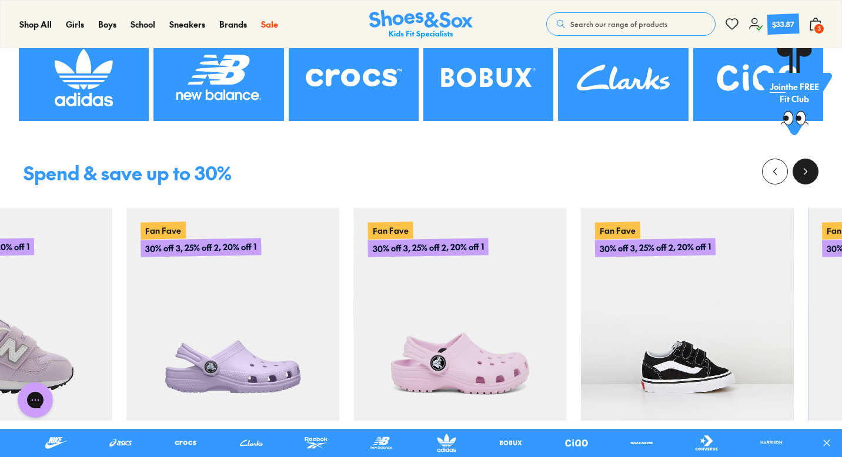
click at [815, 169] on button at bounding box center [805, 172] width 26 height 26
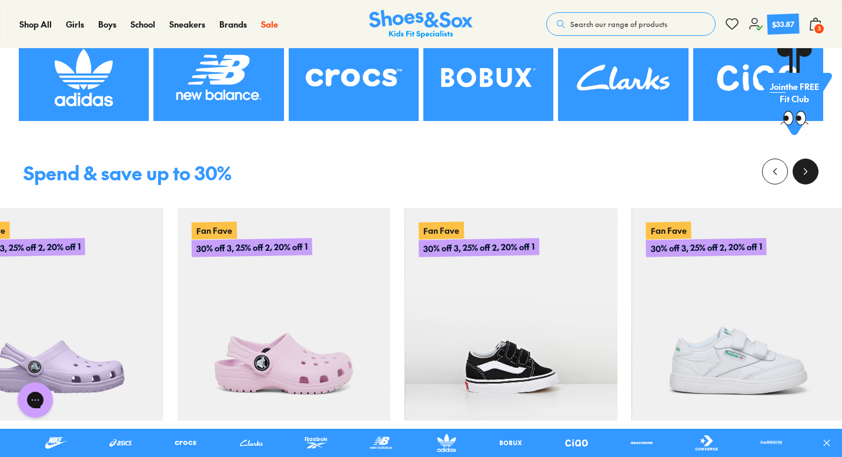
click at [815, 169] on button at bounding box center [805, 172] width 26 height 26
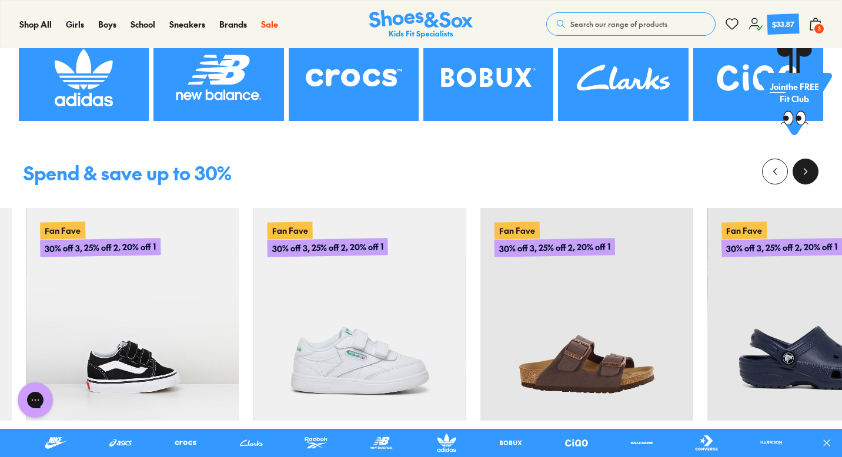
click at [815, 169] on button at bounding box center [805, 172] width 26 height 26
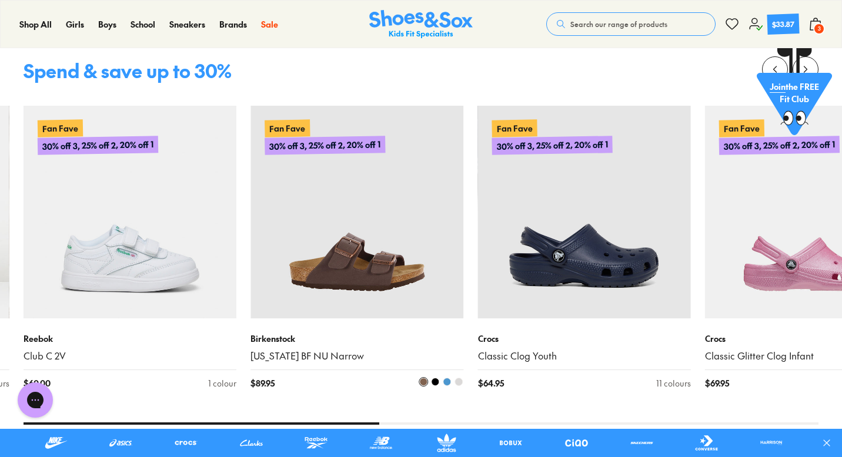
scroll to position [534, 0]
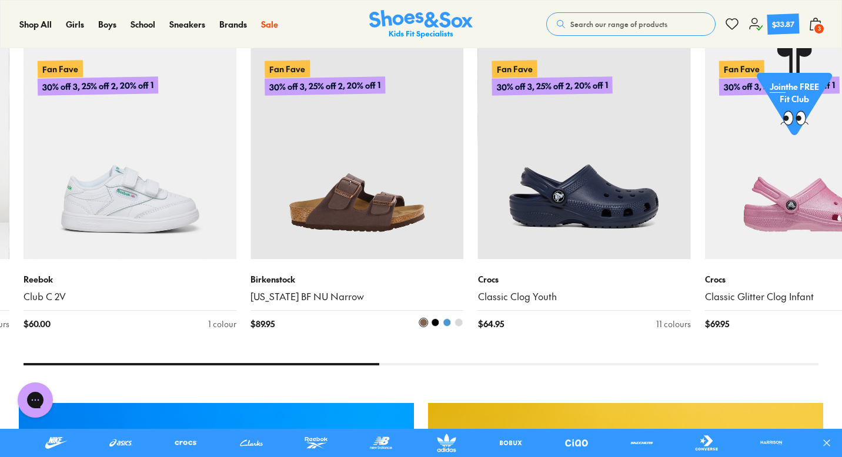
click at [357, 215] on img at bounding box center [356, 152] width 213 height 213
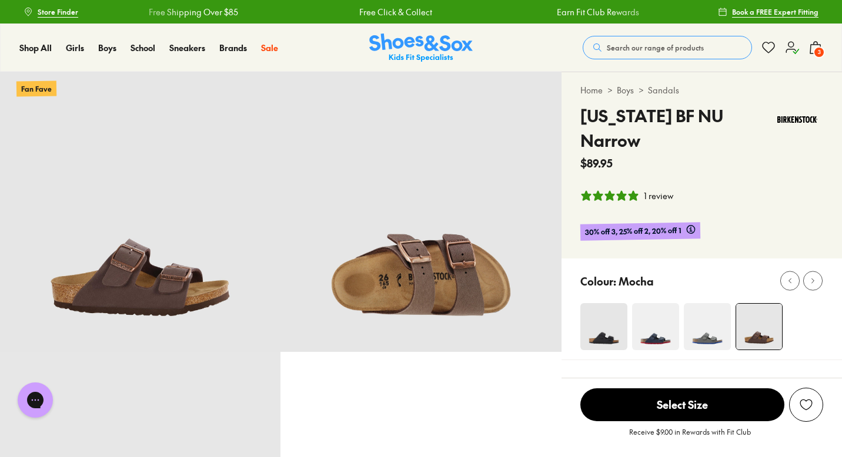
select select "*"
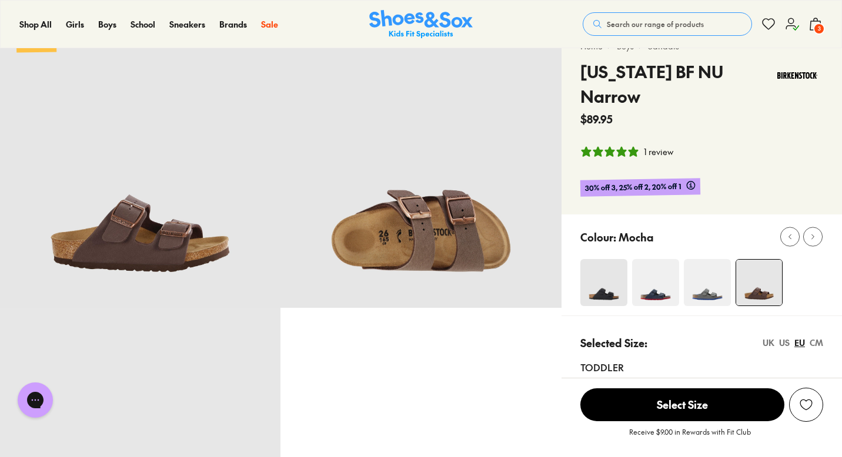
scroll to position [72, 0]
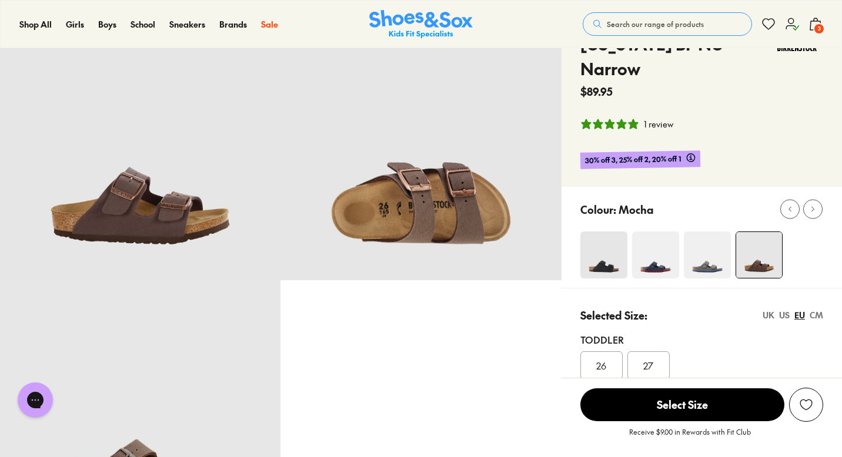
click at [781, 309] on div "US" at bounding box center [784, 315] width 11 height 12
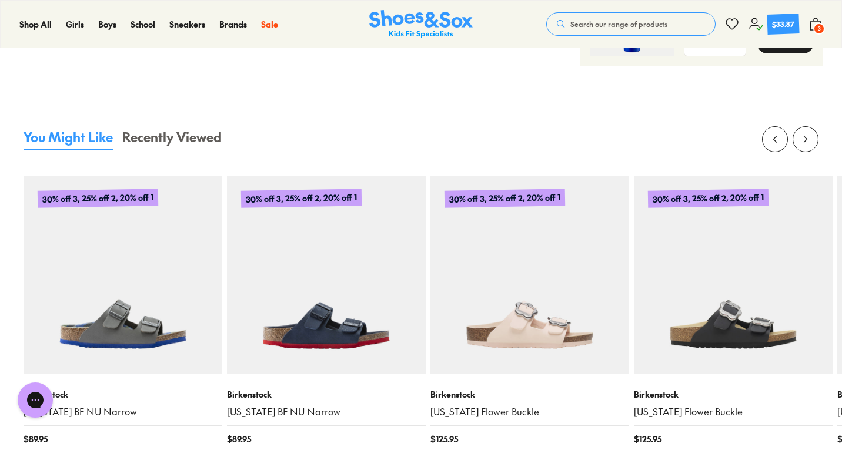
scroll to position [1246, 0]
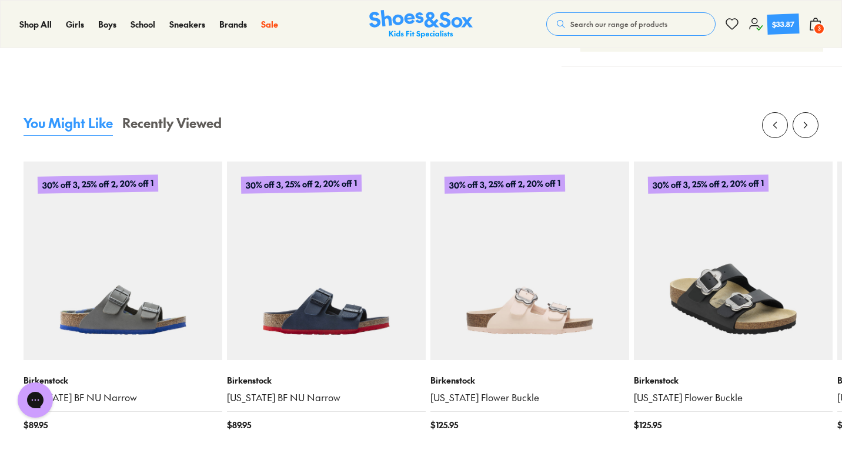
click at [719, 266] on img at bounding box center [733, 261] width 199 height 199
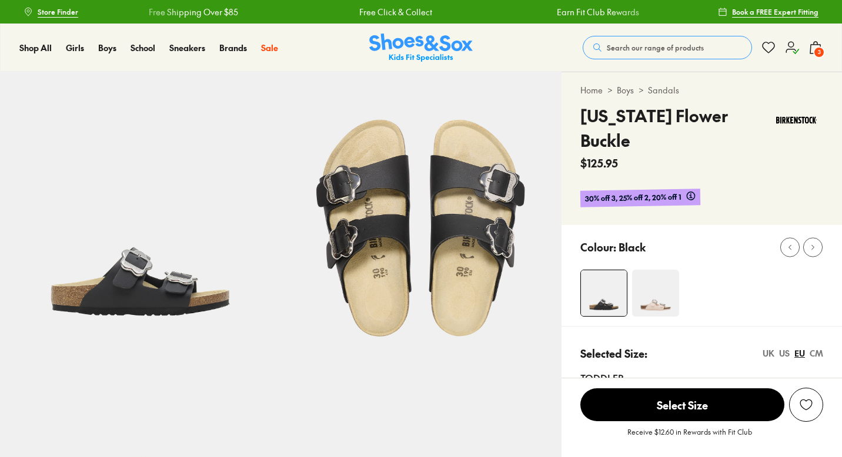
scroll to position [107, 0]
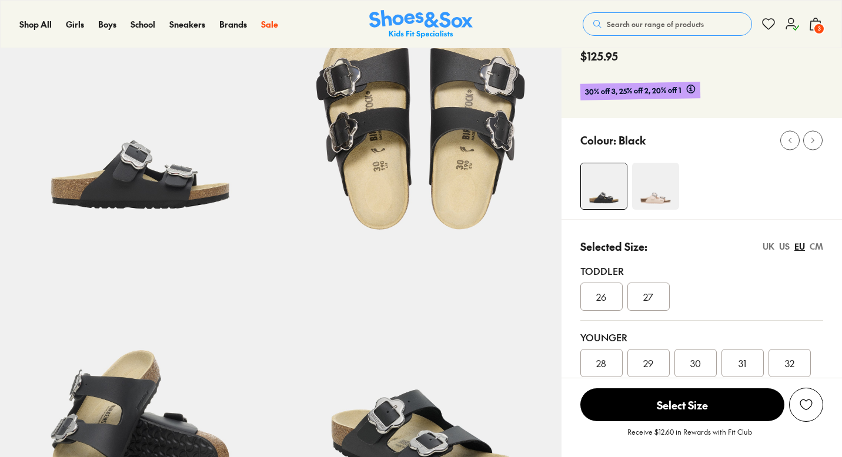
select select "*"
click at [781, 240] on div "US" at bounding box center [784, 246] width 11 height 12
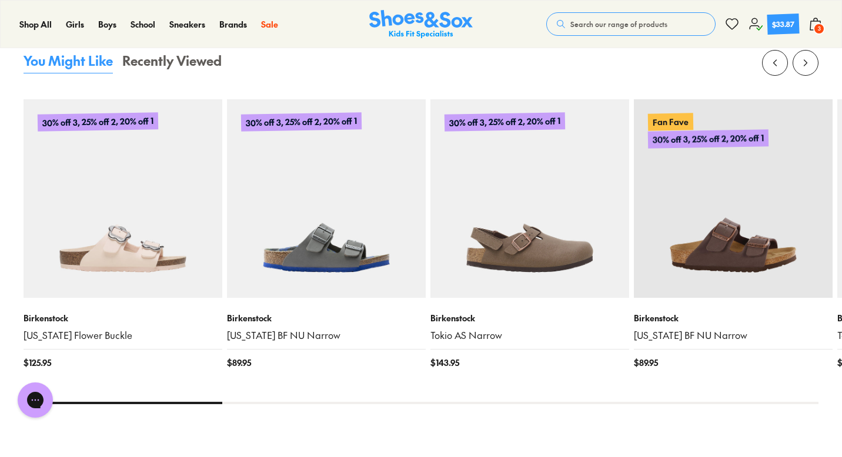
scroll to position [1310, 0]
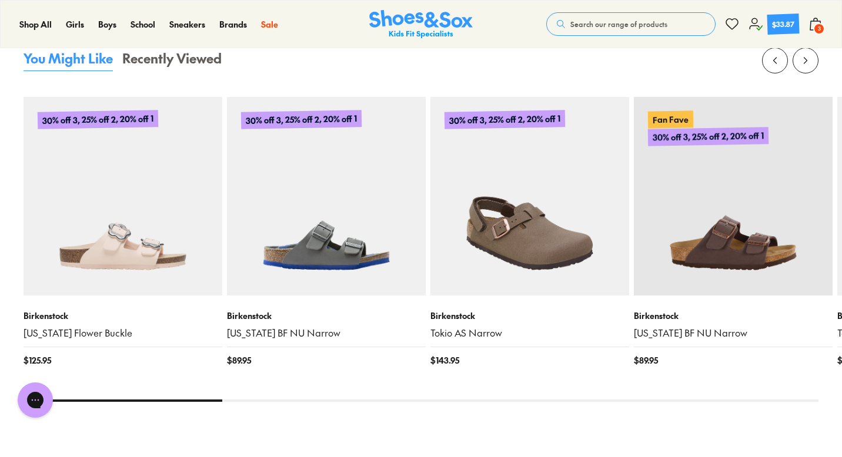
click at [504, 243] on img at bounding box center [529, 196] width 199 height 199
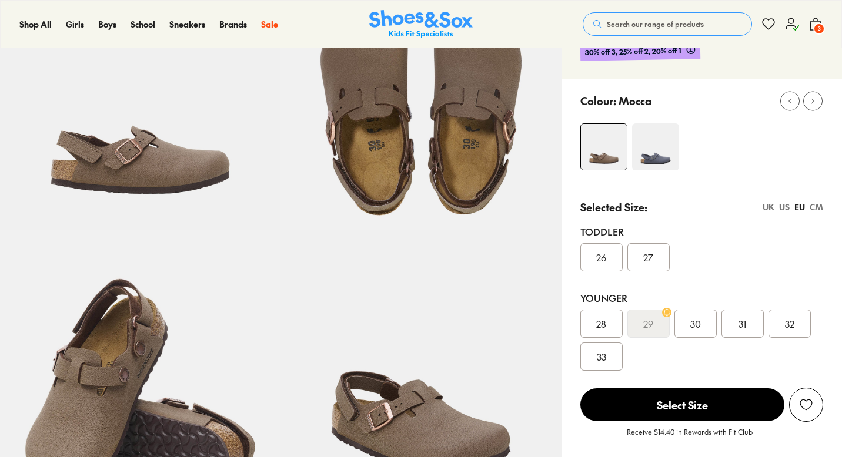
scroll to position [133, 0]
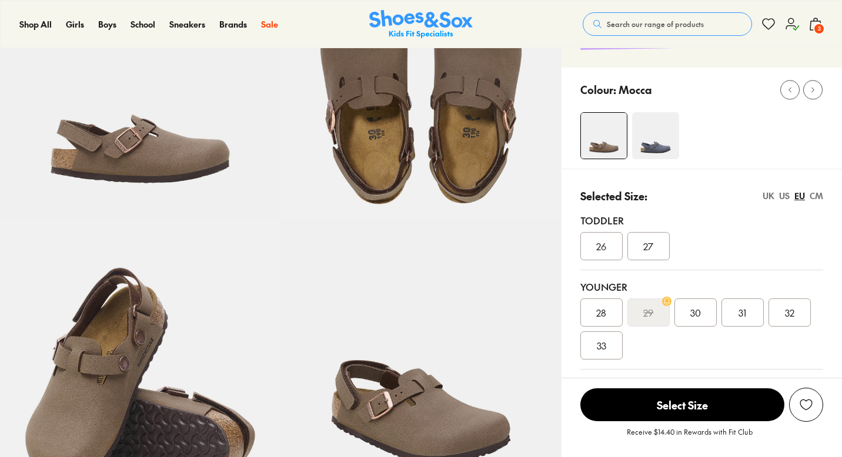
select select "*"
click at [777, 200] on div "UK US EU CM" at bounding box center [792, 196] width 61 height 12
click at [782, 197] on div "US" at bounding box center [784, 196] width 11 height 12
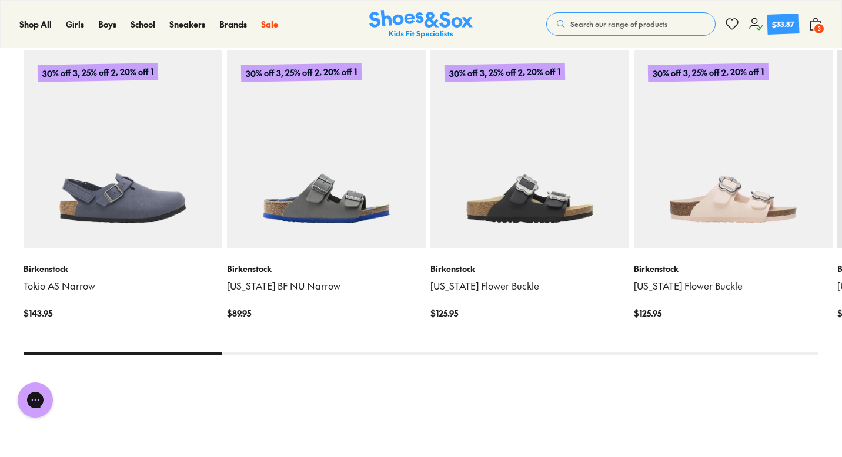
scroll to position [1332, 0]
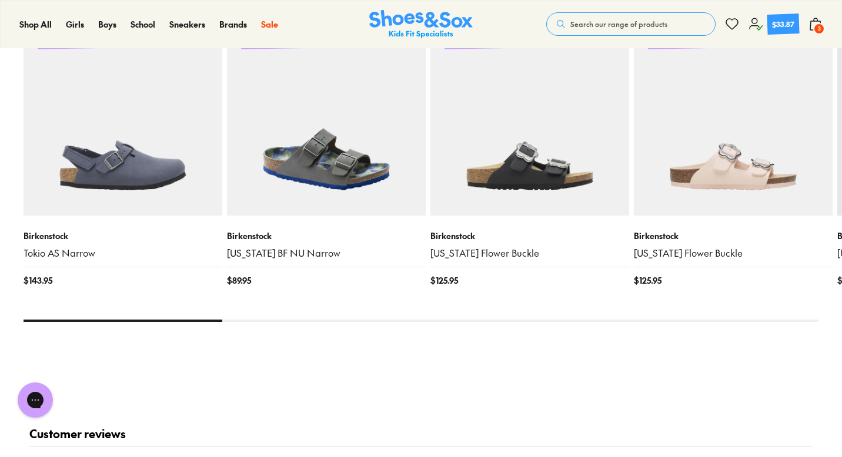
click at [366, 159] on img at bounding box center [326, 116] width 199 height 199
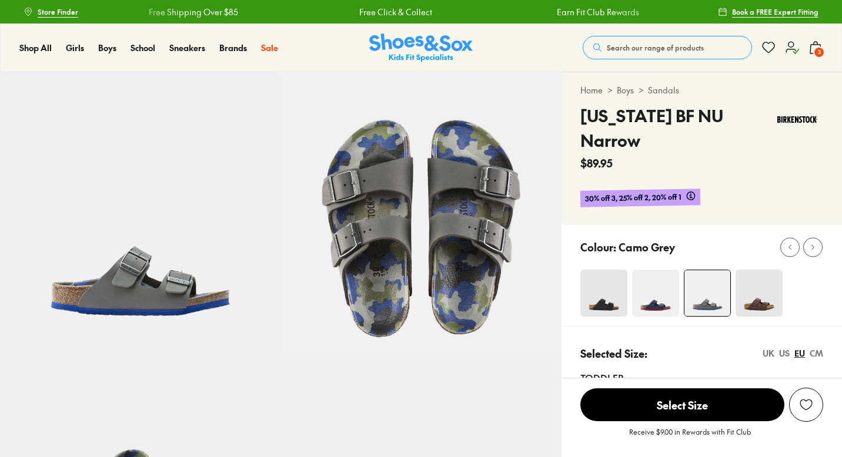
select select "*"
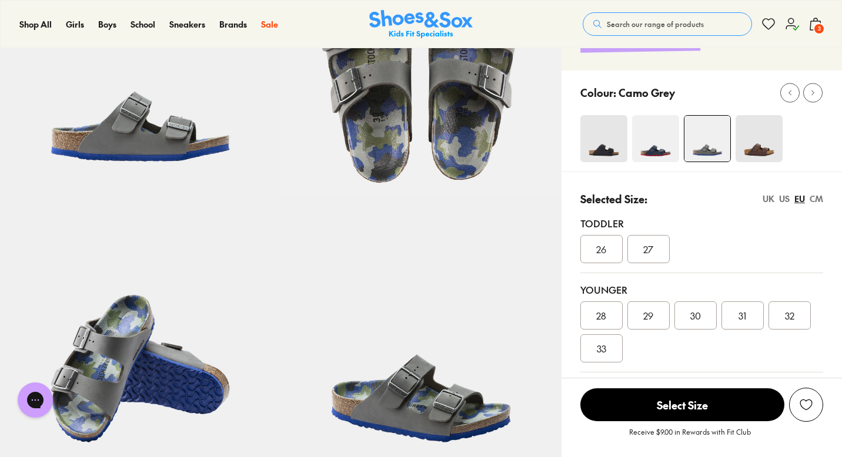
scroll to position [166, 0]
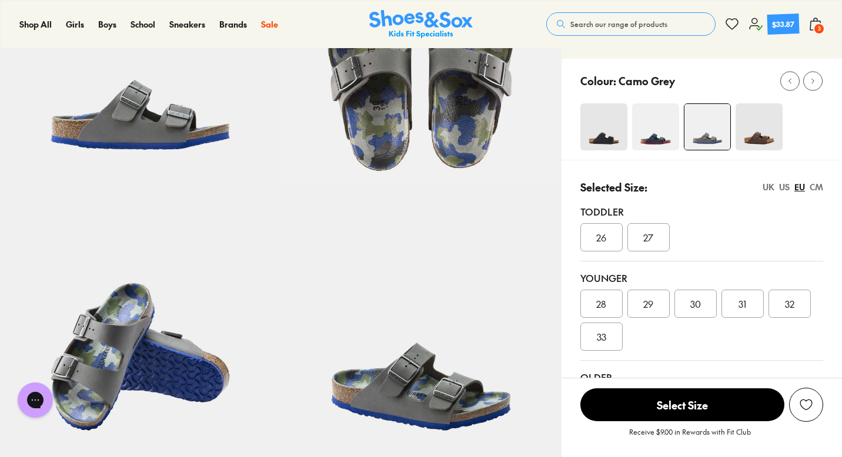
click at [782, 181] on div "US" at bounding box center [784, 187] width 11 height 12
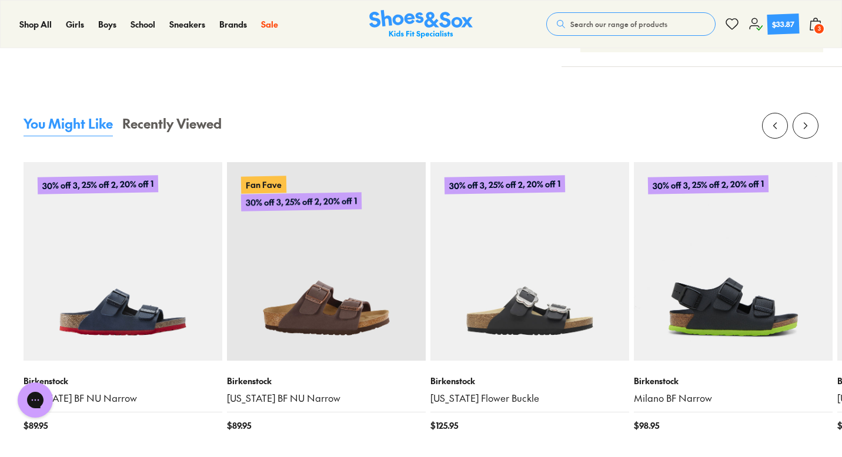
scroll to position [1226, 0]
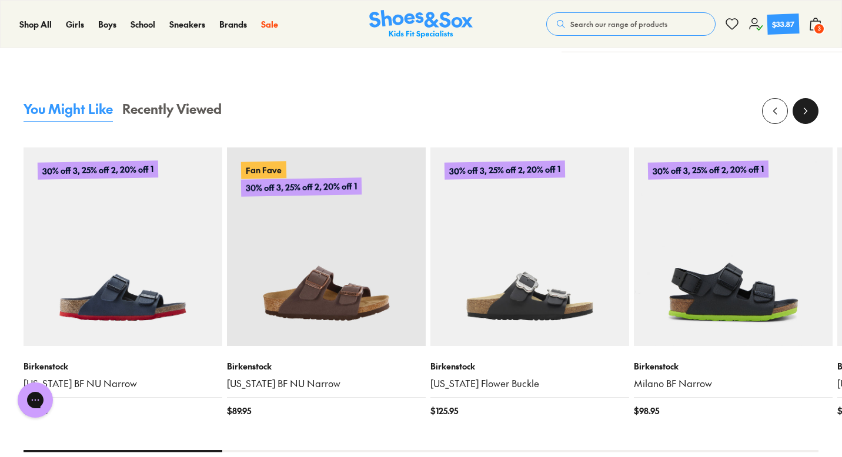
click at [807, 105] on icon at bounding box center [805, 111] width 12 height 12
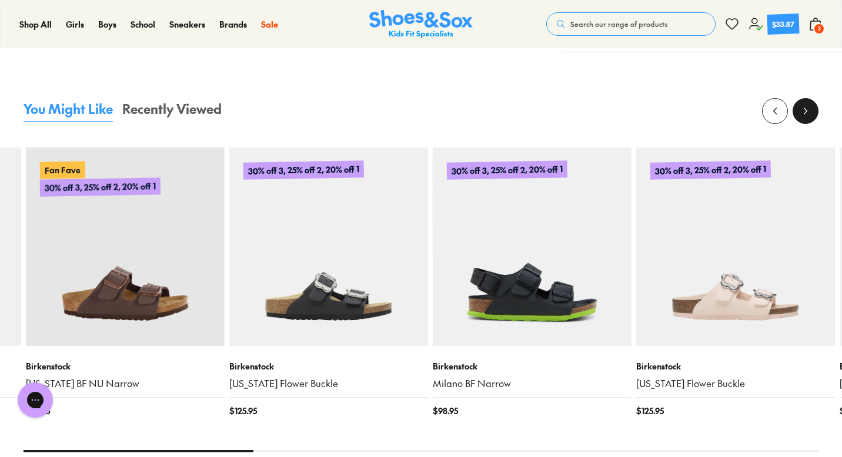
click at [807, 105] on icon at bounding box center [805, 111] width 12 height 12
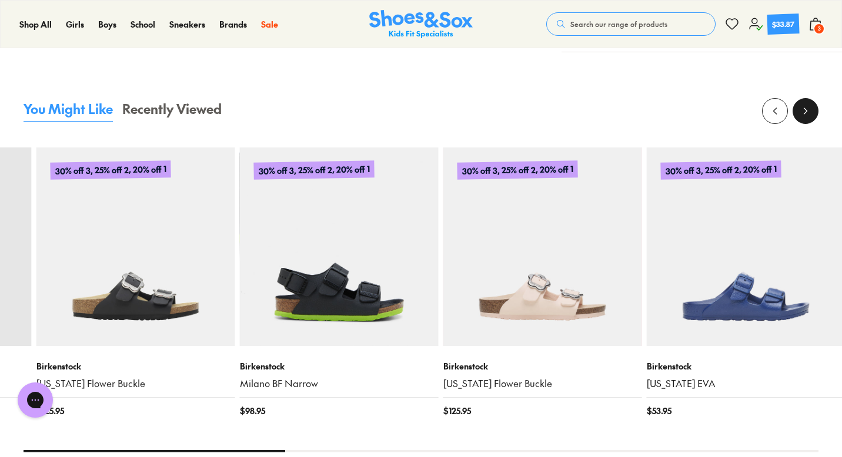
click at [807, 105] on icon at bounding box center [805, 111] width 12 height 12
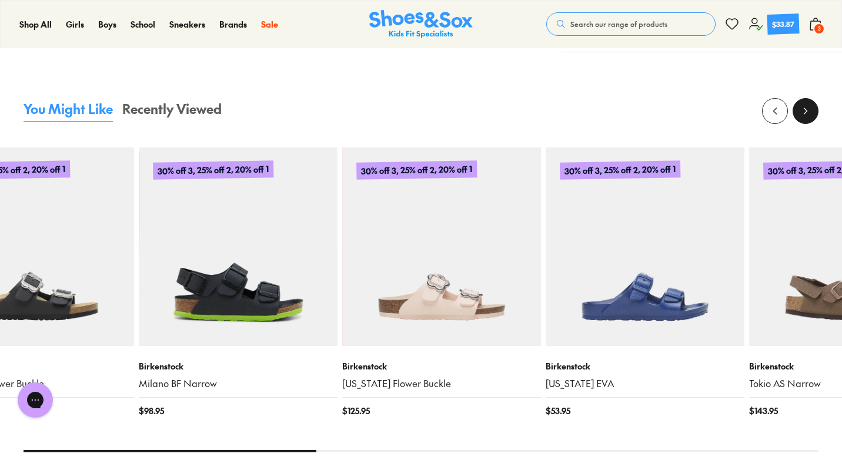
click at [807, 105] on icon at bounding box center [805, 111] width 12 height 12
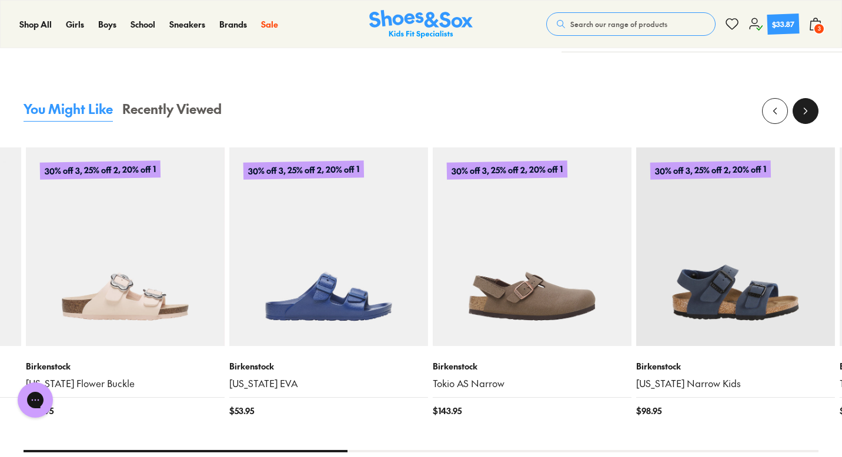
click at [807, 105] on icon at bounding box center [805, 111] width 12 height 12
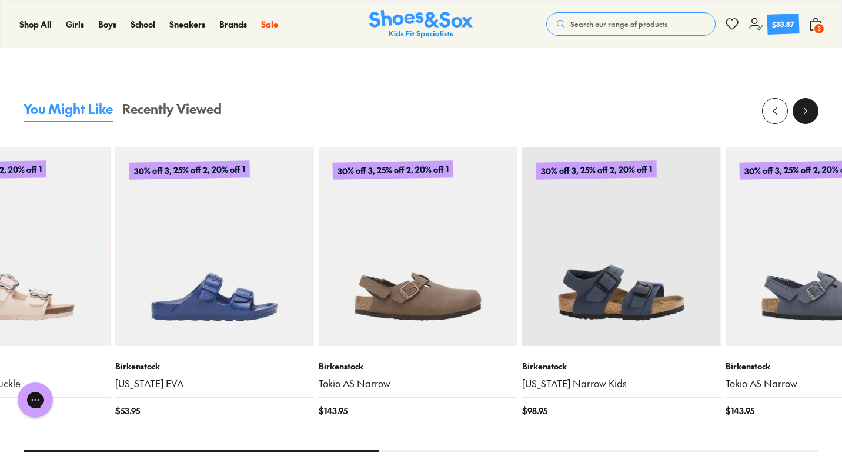
click at [807, 105] on icon at bounding box center [805, 111] width 12 height 12
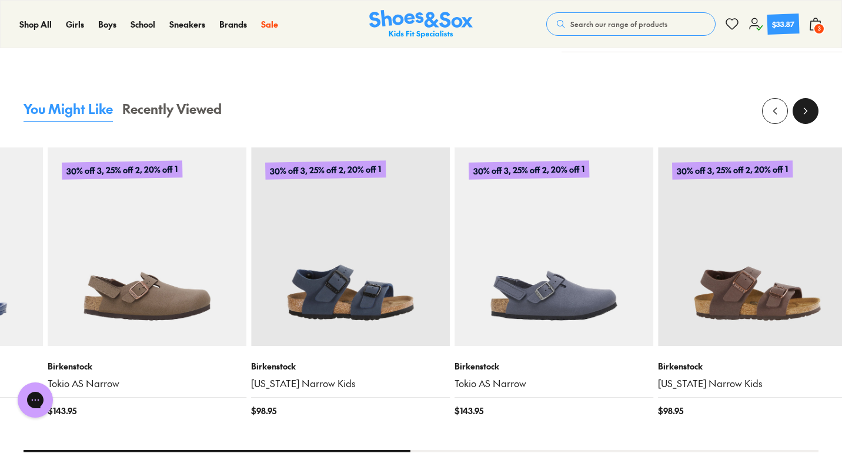
click at [807, 98] on button at bounding box center [805, 111] width 26 height 26
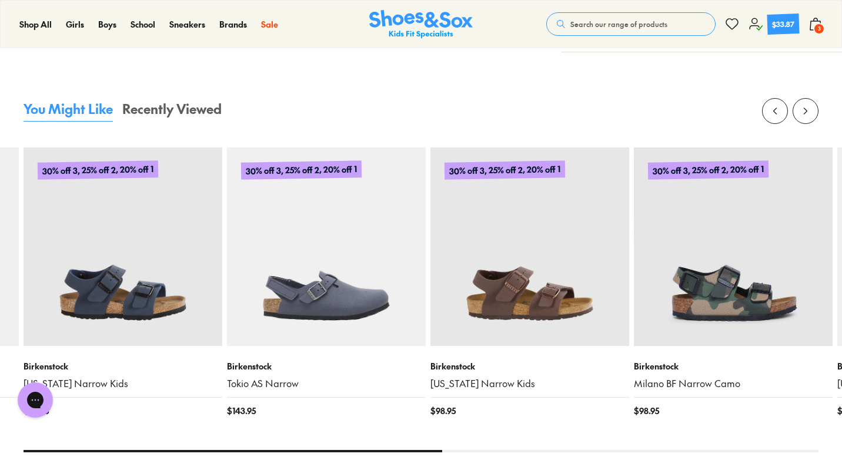
click at [814, 22] on icon at bounding box center [815, 24] width 14 height 14
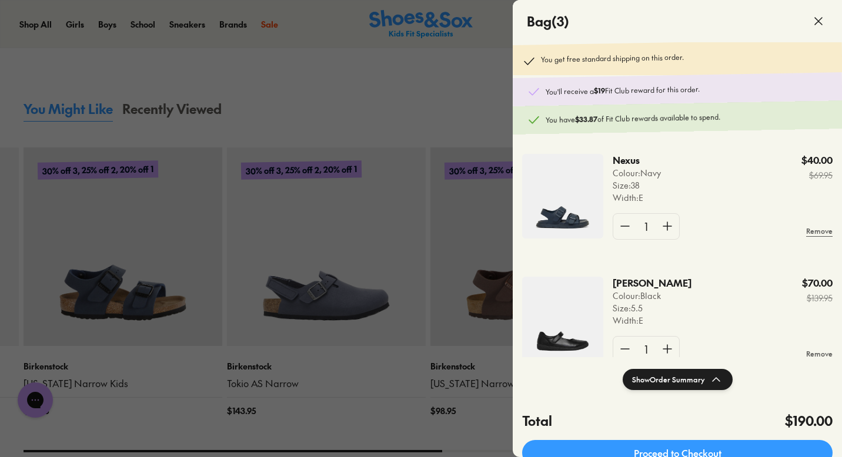
scroll to position [0, 0]
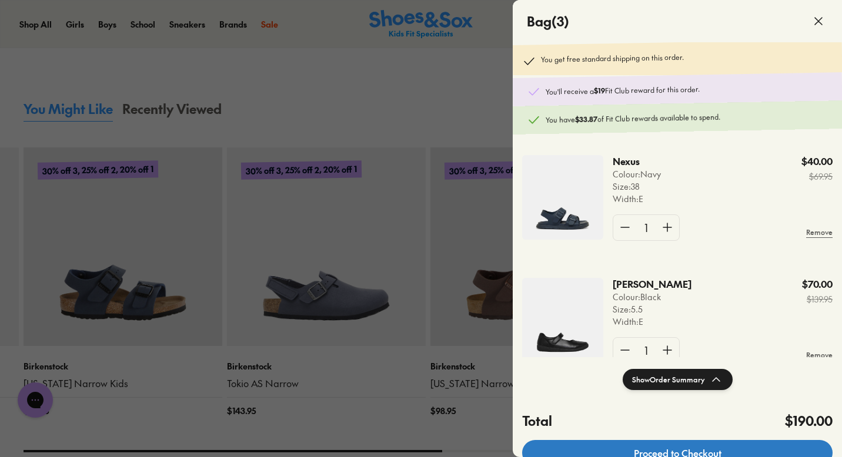
click at [672, 451] on link "Proceed to Checkout" at bounding box center [677, 453] width 310 height 26
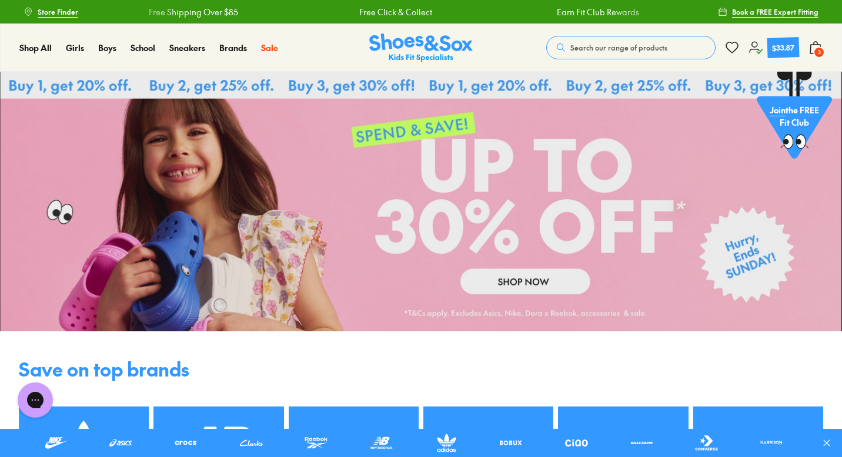
click at [822, 51] on span "3" at bounding box center [819, 52] width 12 height 12
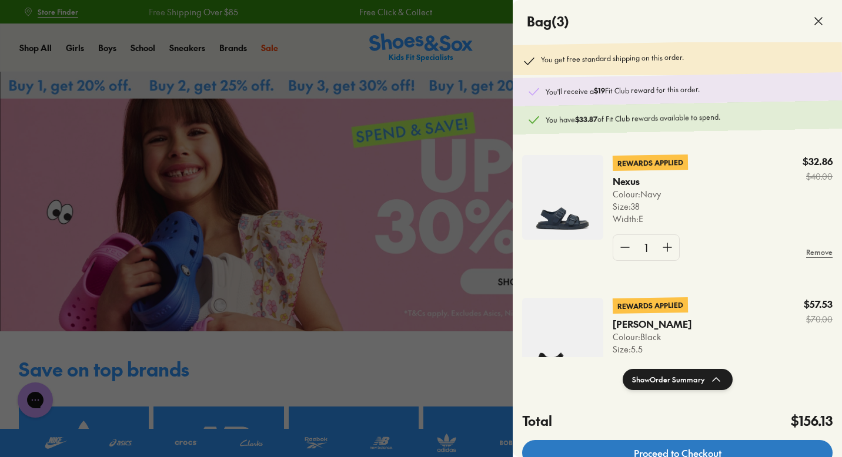
click at [662, 453] on link "Proceed to Checkout" at bounding box center [677, 453] width 310 height 26
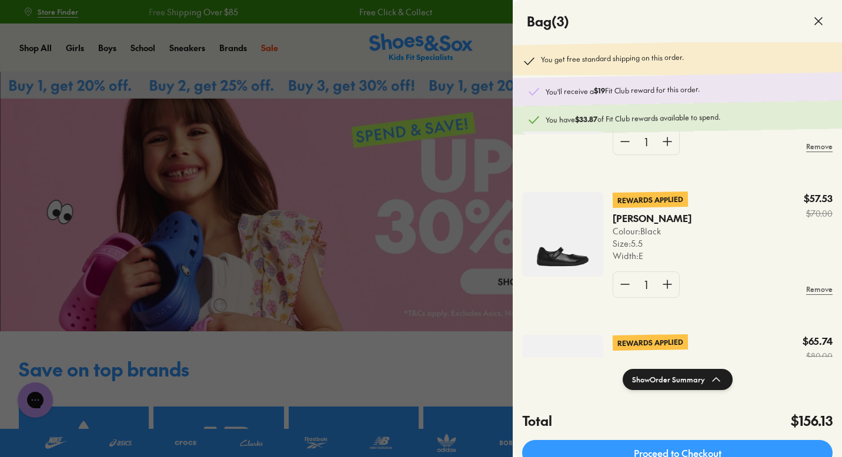
scroll to position [173, 0]
